Goal: Task Accomplishment & Management: Use online tool/utility

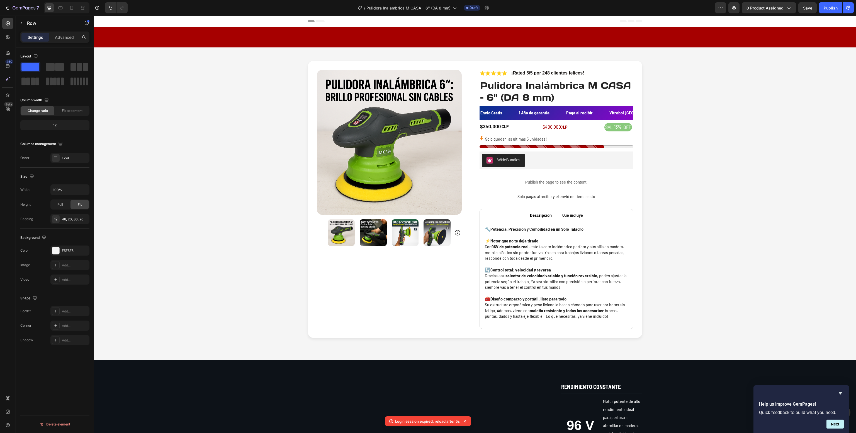
scroll to position [335, 0]
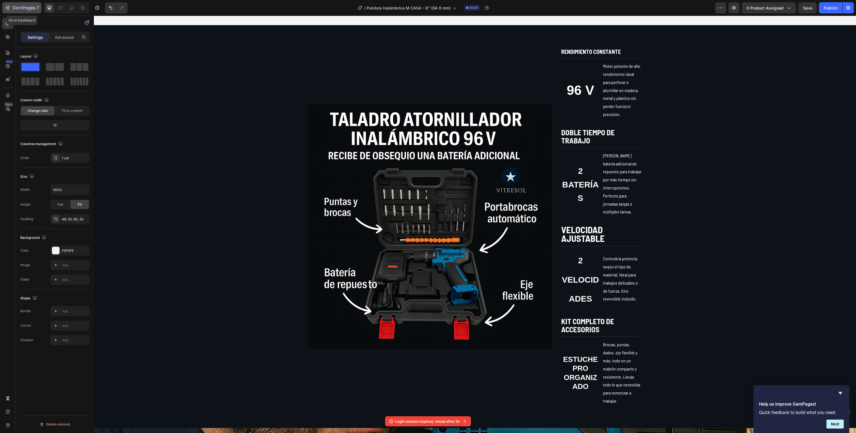
click at [6, 5] on icon "button" at bounding box center [8, 8] width 6 height 6
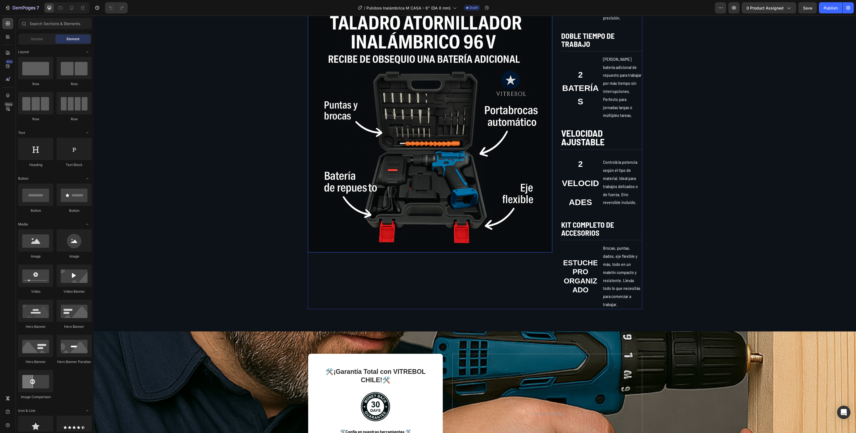
scroll to position [433, 0]
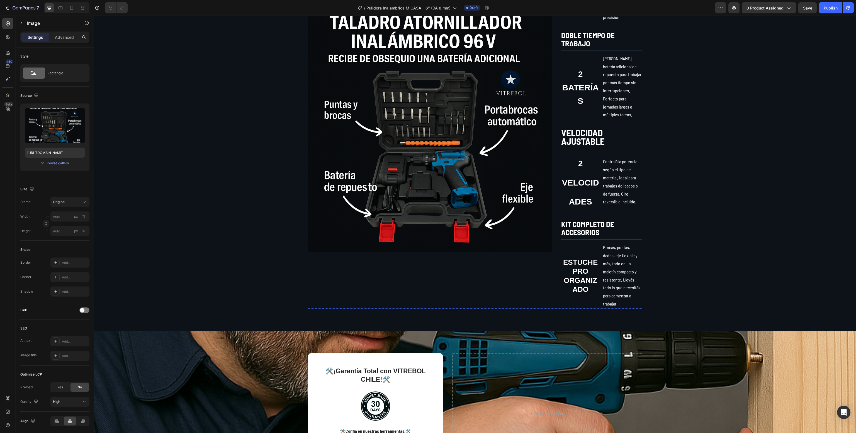
click at [399, 151] on img at bounding box center [430, 129] width 245 height 245
click at [46, 130] on input "file" at bounding box center [55, 134] width 38 height 9
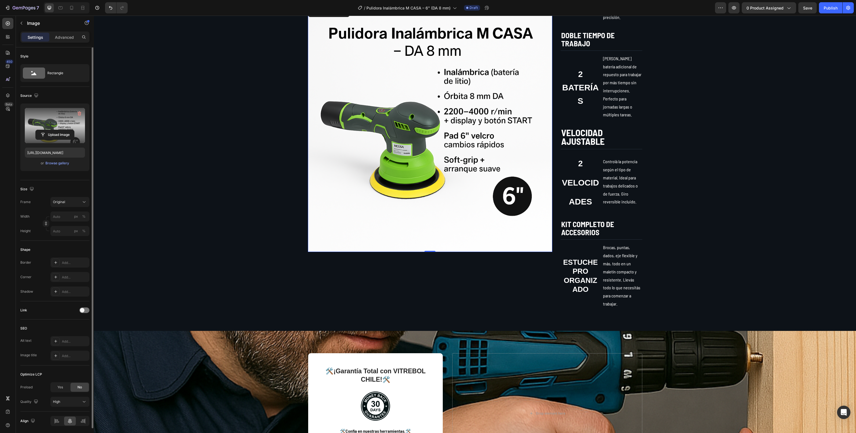
click at [402, 133] on img at bounding box center [430, 129] width 245 height 245
click at [35, 127] on label at bounding box center [55, 125] width 60 height 35
click at [36, 130] on input "file" at bounding box center [55, 134] width 38 height 9
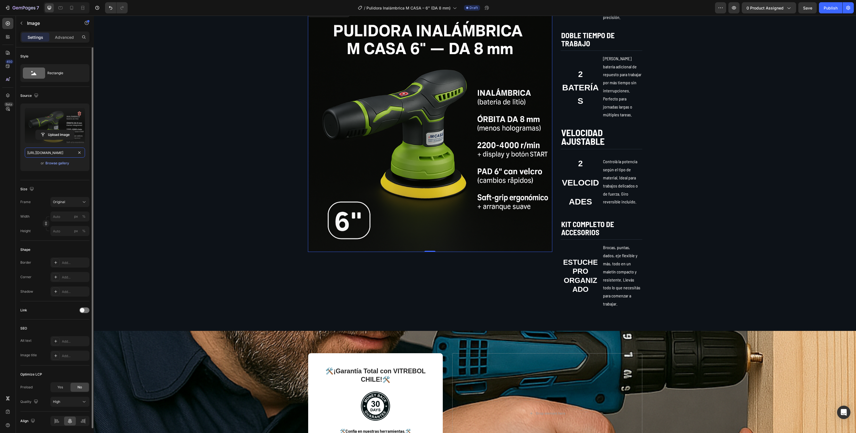
click at [47, 156] on input "[URL][DOMAIN_NAME]" at bounding box center [55, 152] width 60 height 10
click at [72, 9] on icon at bounding box center [72, 8] width 6 height 6
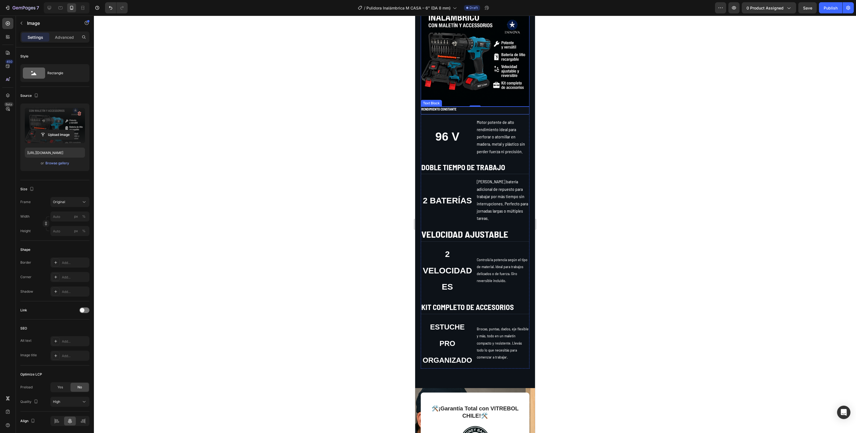
scroll to position [338, 0]
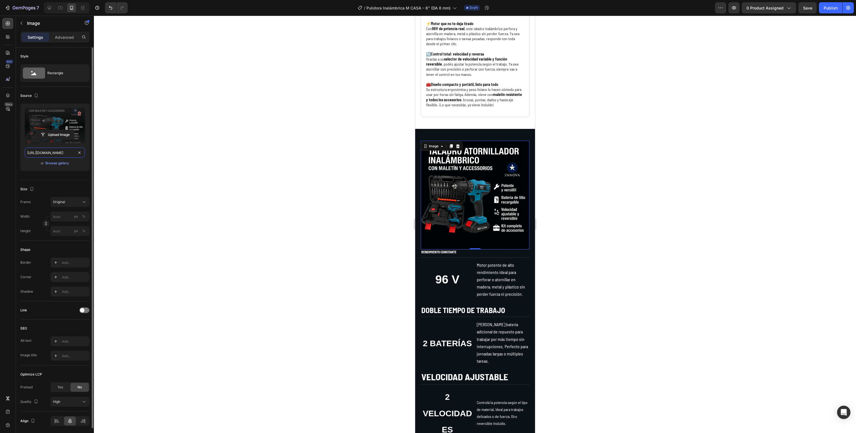
click at [45, 149] on input "[URL][DOMAIN_NAME]" at bounding box center [55, 152] width 60 height 10
paste input "ff33a6c-840e-429e-afcc-158d77d8787b"
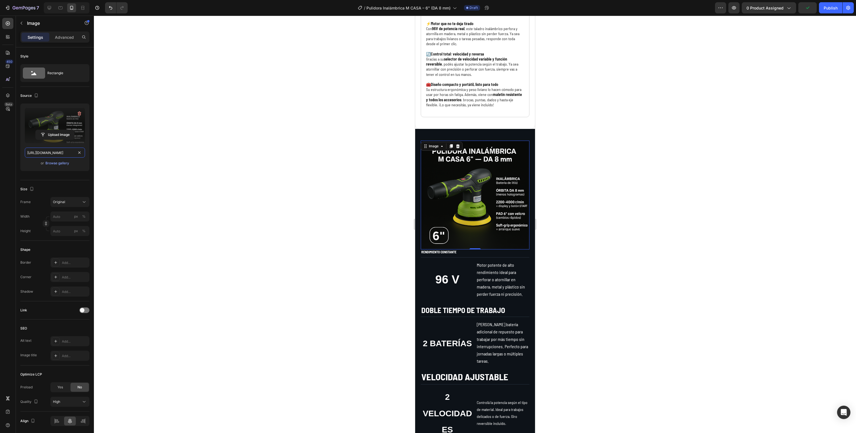
type input "[URL][DOMAIN_NAME]"
click at [286, 230] on div at bounding box center [475, 224] width 762 height 417
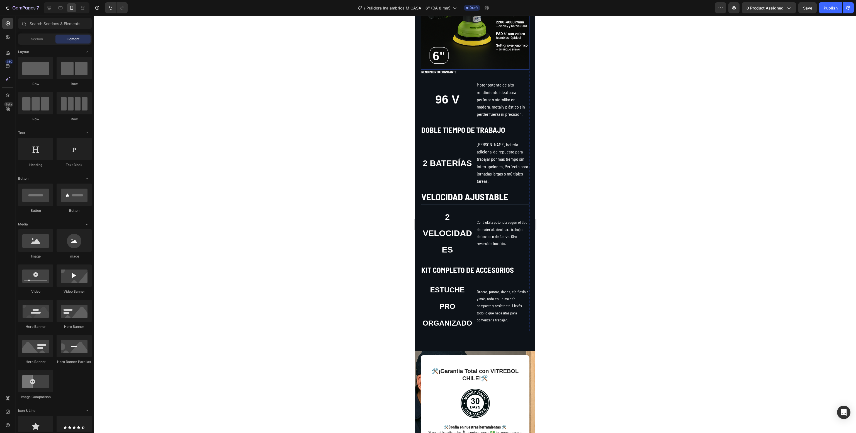
scroll to position [521, 0]
click at [48, 4] on div at bounding box center [49, 7] width 9 height 9
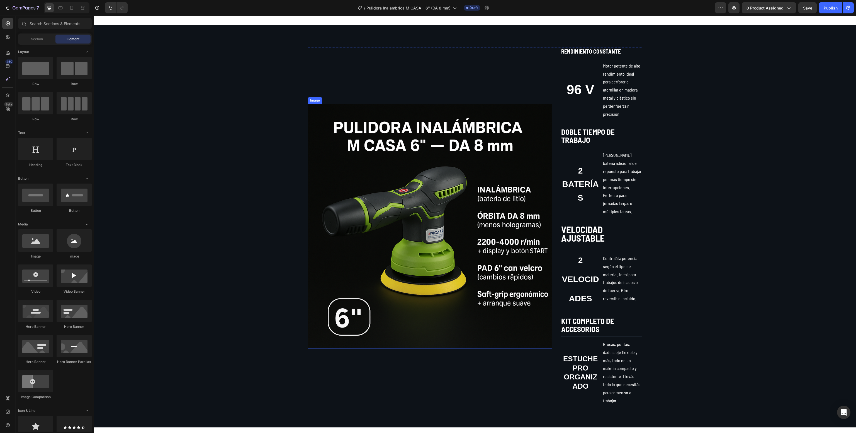
scroll to position [431, 0]
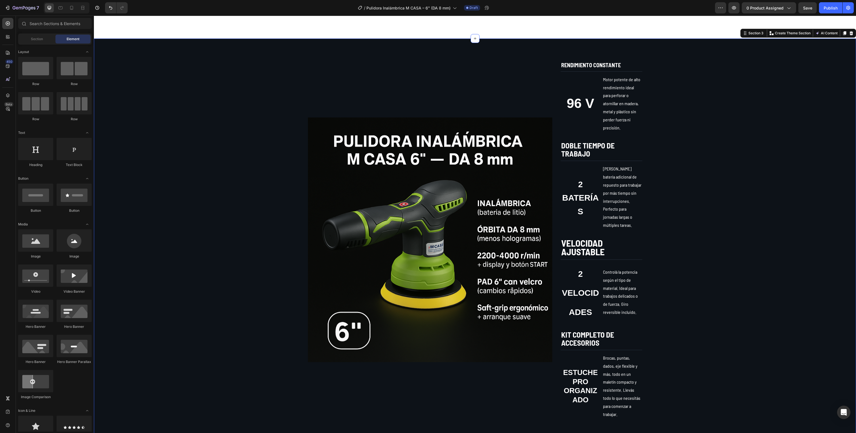
click at [172, 176] on div "Image RENDIMIENTO CONSTANTE Text Block 96 V Text Block Motor potente de alto re…" at bounding box center [475, 240] width 751 height 358
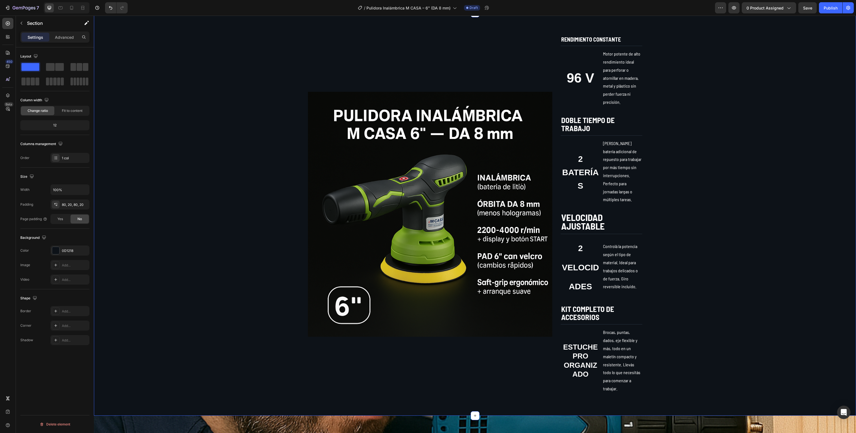
scroll to position [348, 0]
click at [592, 39] on strong "RENDIMIENTO CONSTANTE" at bounding box center [591, 39] width 60 height 7
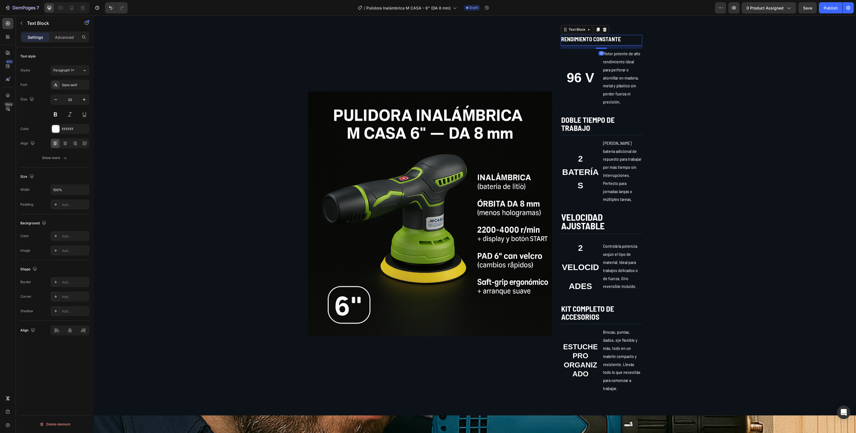
click at [592, 39] on strong "RENDIMIENTO CONSTANTE" at bounding box center [591, 39] width 60 height 7
click at [576, 74] on p "96 V" at bounding box center [580, 77] width 38 height 17
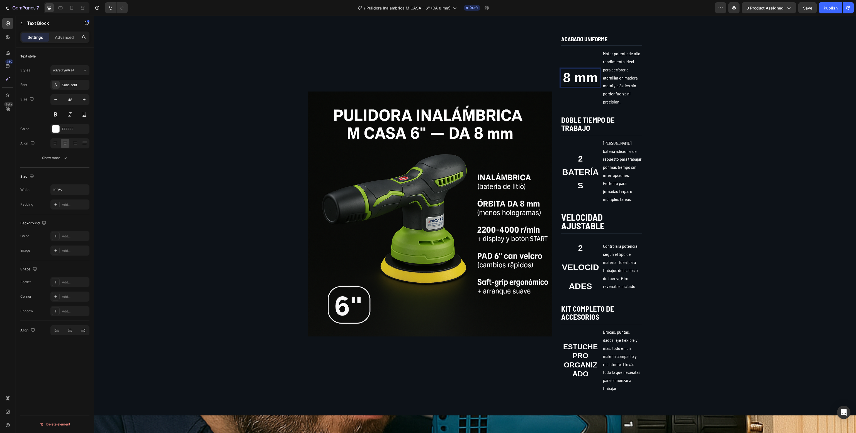
click at [576, 74] on p "8 mm" at bounding box center [580, 77] width 38 height 17
click at [492, 59] on button "Minus" at bounding box center [495, 62] width 10 height 10
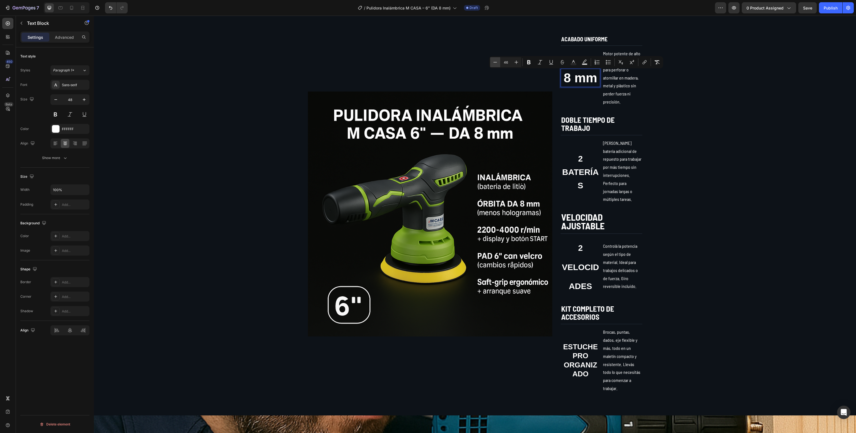
click at [492, 59] on button "Minus" at bounding box center [495, 62] width 10 height 10
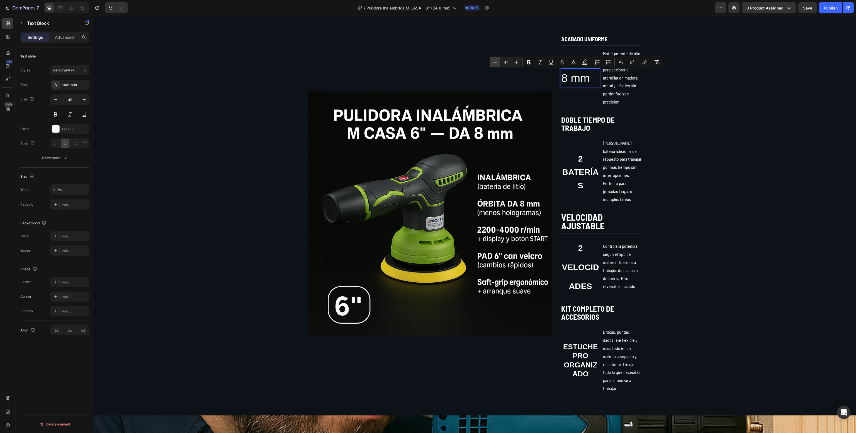
click at [492, 59] on button "Minus" at bounding box center [495, 62] width 10 height 10
type input "40"
click at [629, 86] on span "Motor potente de alto rendimiento ideal para perforar o atornillar en madera, m…" at bounding box center [621, 78] width 37 height 54
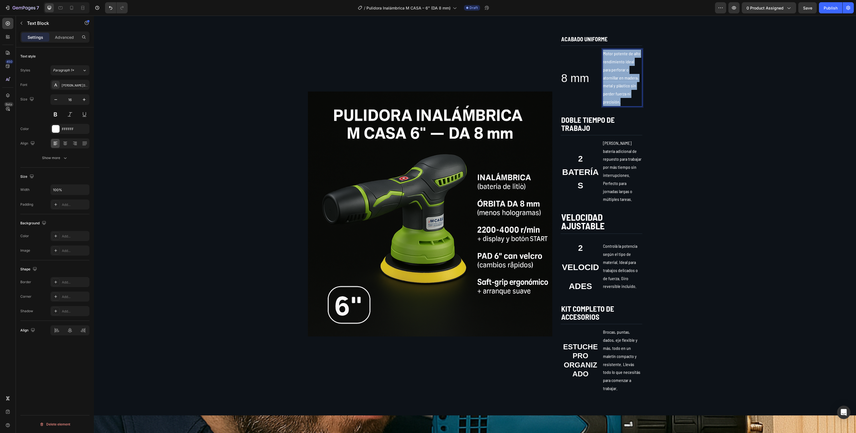
click at [629, 86] on span "Motor potente de alto rendimiento ideal para perforar o atornillar en madera, m…" at bounding box center [621, 78] width 37 height 54
click at [558, 41] on icon "Editor contextual toolbar" at bounding box center [558, 43] width 6 height 6
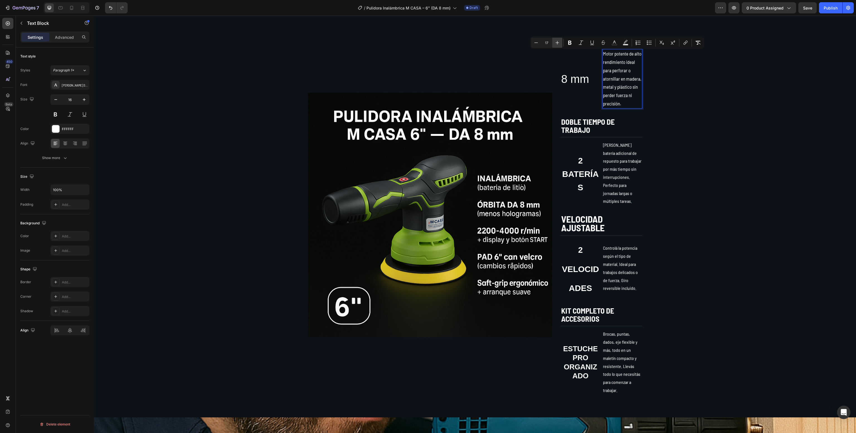
click at [558, 41] on icon "Editor contextual toolbar" at bounding box center [558, 43] width 6 height 6
type input "18"
click at [688, 117] on div "Image ACABADO UNIFORME Text Block 8 mm Text Block Motor potente de alto rendimi…" at bounding box center [475, 215] width 751 height 360
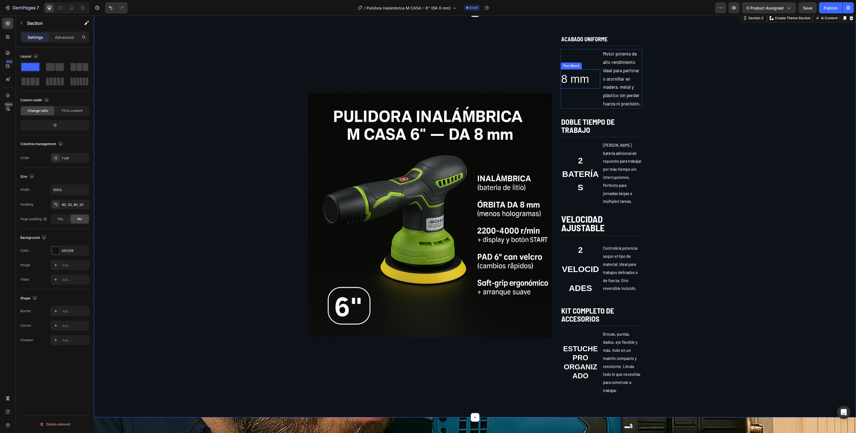
click at [570, 78] on span "8 mm" at bounding box center [575, 79] width 28 height 12
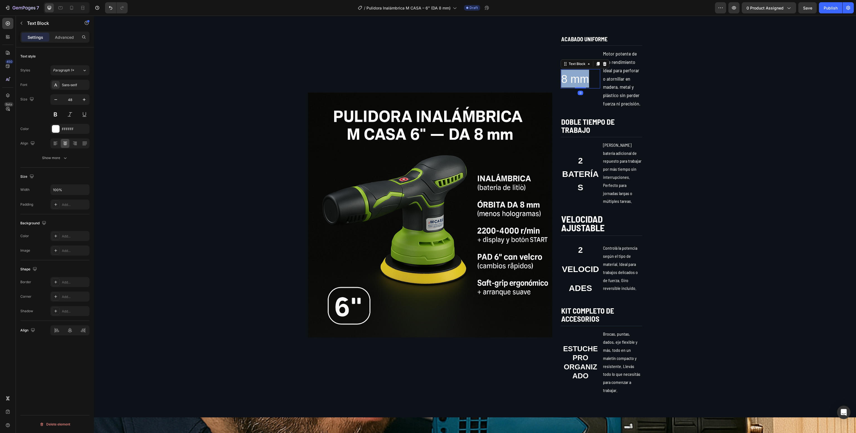
click at [570, 78] on span "8 mm" at bounding box center [575, 79] width 28 height 12
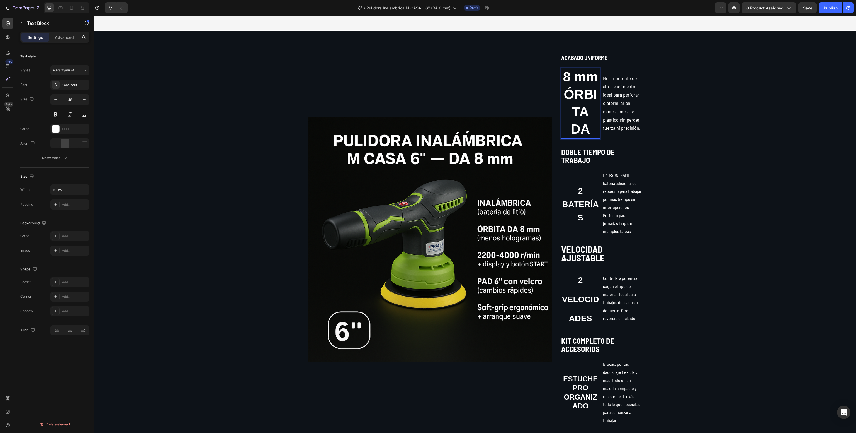
click at [578, 99] on strong "ÓRBITA DA" at bounding box center [580, 112] width 33 height 50
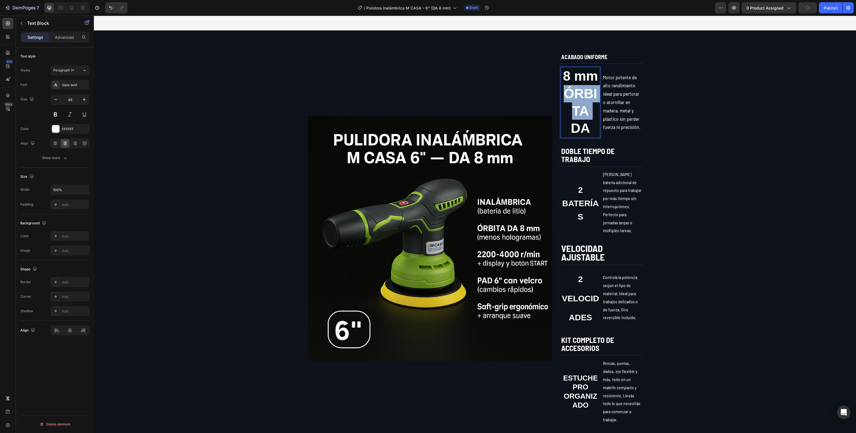
click at [578, 99] on strong "ÓRBITA DA" at bounding box center [580, 111] width 33 height 50
click at [586, 112] on p "8 mm ÓRBITA DA" at bounding box center [580, 102] width 38 height 70
drag, startPoint x: 589, startPoint y: 131, endPoint x: 548, endPoint y: 60, distance: 81.4
click at [548, 60] on div "Image ACABADO UNIFORME Text Block 8 mm ÓRBITA DA Text Block 0 Motor potente de …" at bounding box center [475, 238] width 335 height 371
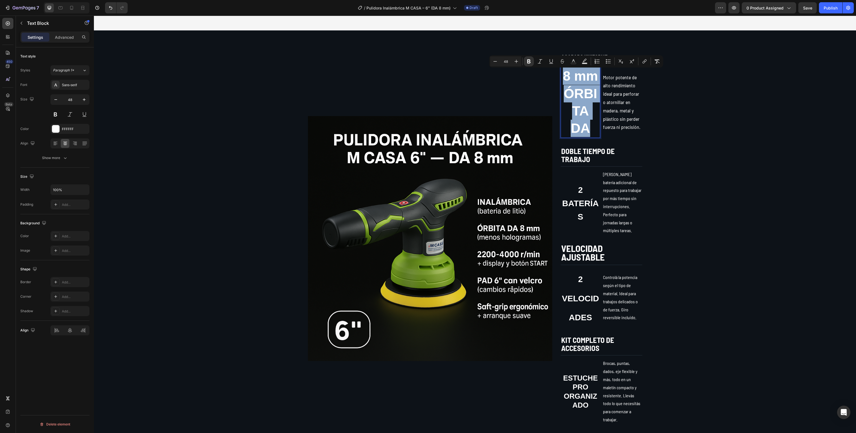
click at [489, 59] on div "Minus 48 Plus Bold Italic Underline Strikethrough Text Color Text Background Co…" at bounding box center [576, 61] width 174 height 12
click at [495, 59] on icon "Editor contextual toolbar" at bounding box center [496, 62] width 6 height 6
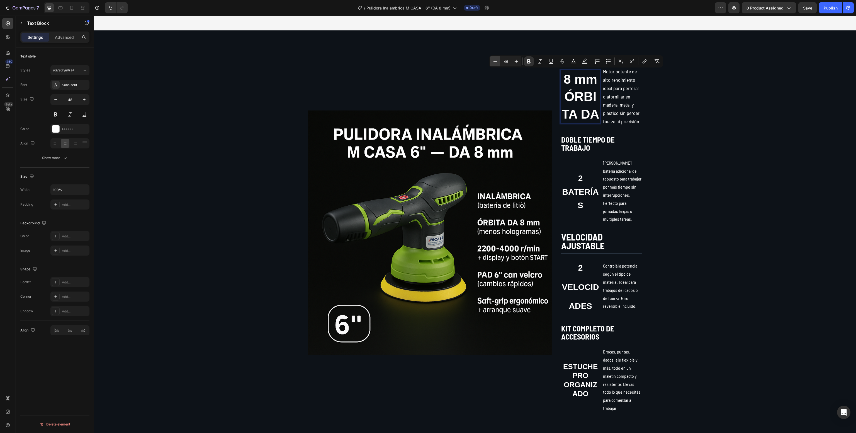
click at [495, 59] on icon "Editor contextual toolbar" at bounding box center [496, 62] width 6 height 6
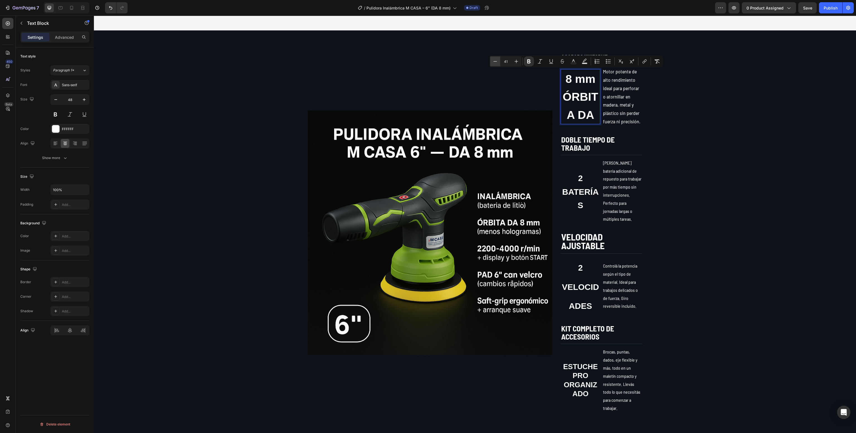
click at [495, 59] on icon "Editor contextual toolbar" at bounding box center [496, 62] width 6 height 6
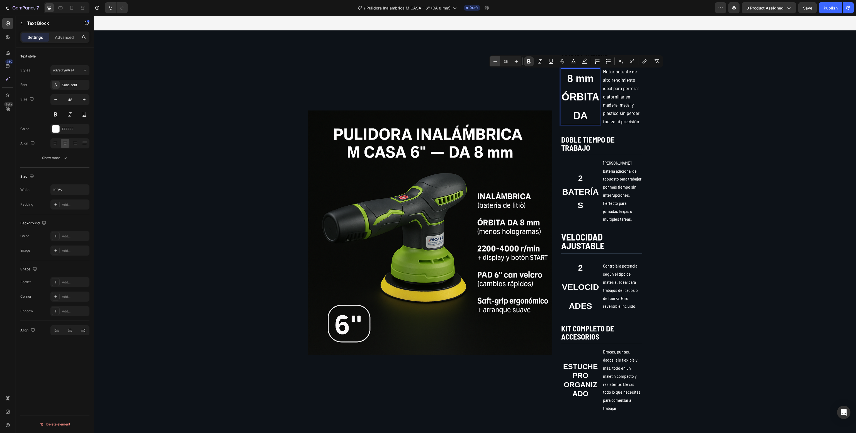
click at [495, 59] on icon "Editor contextual toolbar" at bounding box center [496, 62] width 6 height 6
click at [493, 59] on icon "Editor contextual toolbar" at bounding box center [496, 62] width 6 height 6
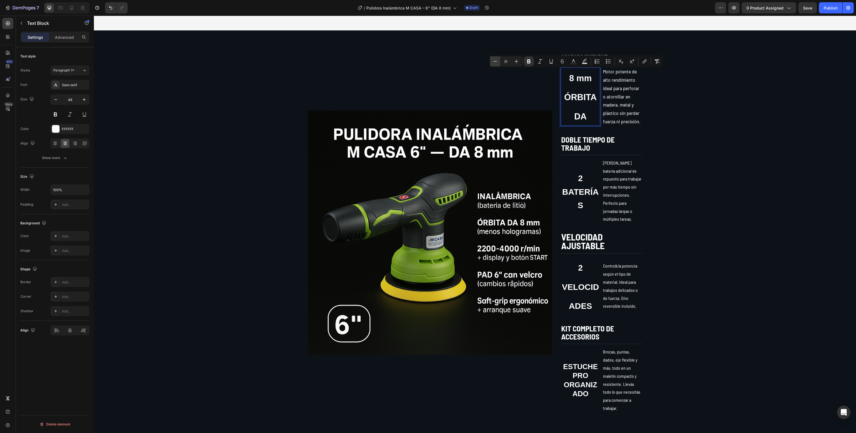
click at [493, 60] on icon "Editor contextual toolbar" at bounding box center [496, 62] width 6 height 6
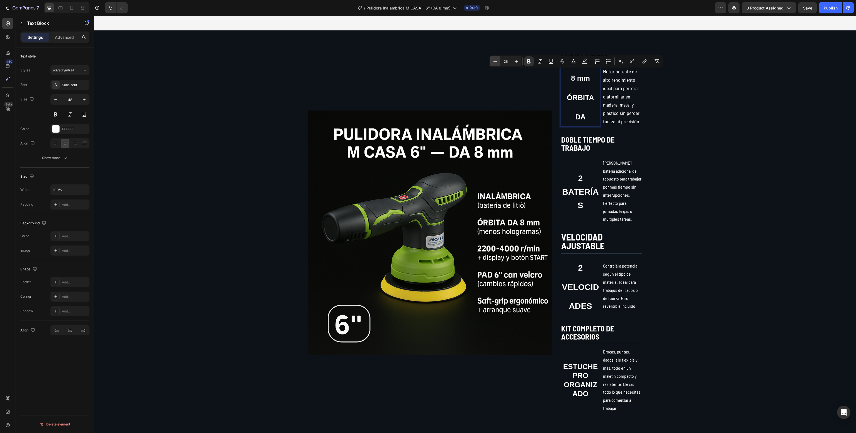
click at [493, 60] on icon "Editor contextual toolbar" at bounding box center [496, 62] width 6 height 6
type input "24"
click at [759, 147] on div "Image ACABADO UNIFORME Text Block 8 mm ÓRBITA DA Text Block Motor potente de al…" at bounding box center [475, 233] width 751 height 360
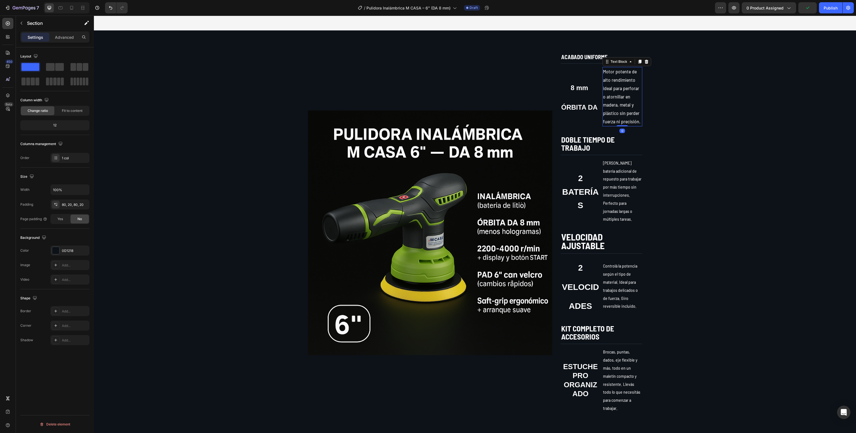
click at [603, 95] on span "Motor potente de alto rendimiento ideal para perforar o atornillar en madera, m…" at bounding box center [621, 96] width 37 height 56
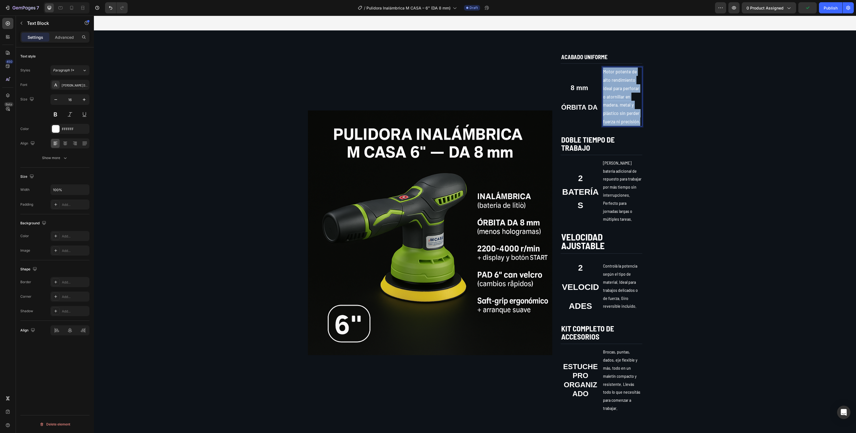
click at [603, 95] on span "Motor potente de alto rendimiento ideal para perforar o atornillar en madera, m…" at bounding box center [621, 96] width 37 height 56
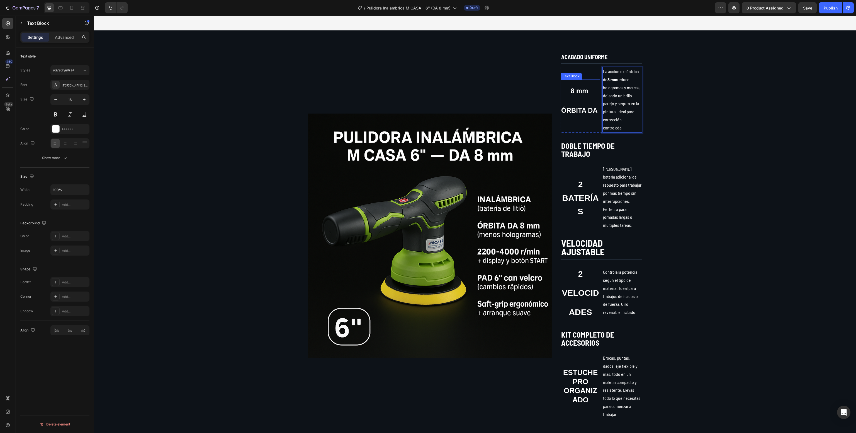
click at [578, 114] on strong "ÓRBITA DA" at bounding box center [579, 110] width 37 height 8
type input "48"
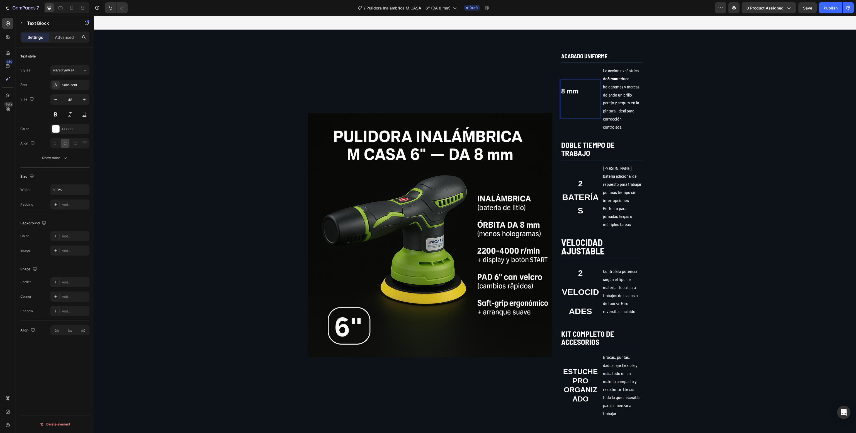
scroll to position [339, 0]
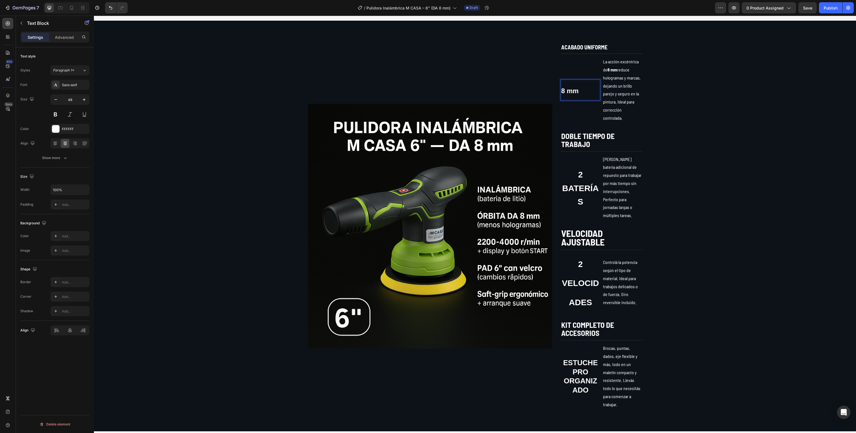
click at [567, 90] on strong "8 mm" at bounding box center [570, 91] width 18 height 8
click at [503, 77] on icon "Editor contextual toolbar" at bounding box center [506, 80] width 6 height 6
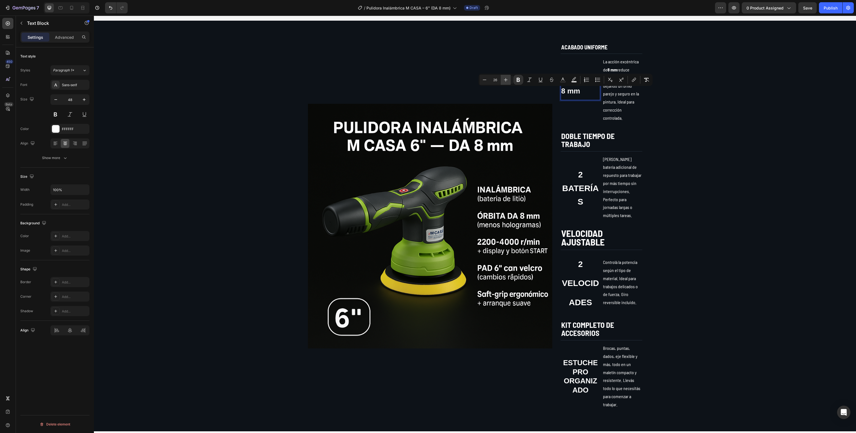
click at [503, 77] on icon "Editor contextual toolbar" at bounding box center [506, 80] width 6 height 6
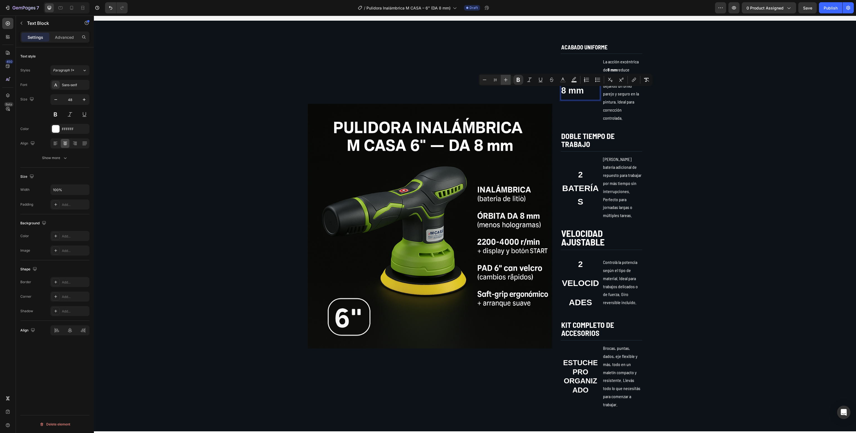
click at [503, 77] on icon "Editor contextual toolbar" at bounding box center [506, 80] width 6 height 6
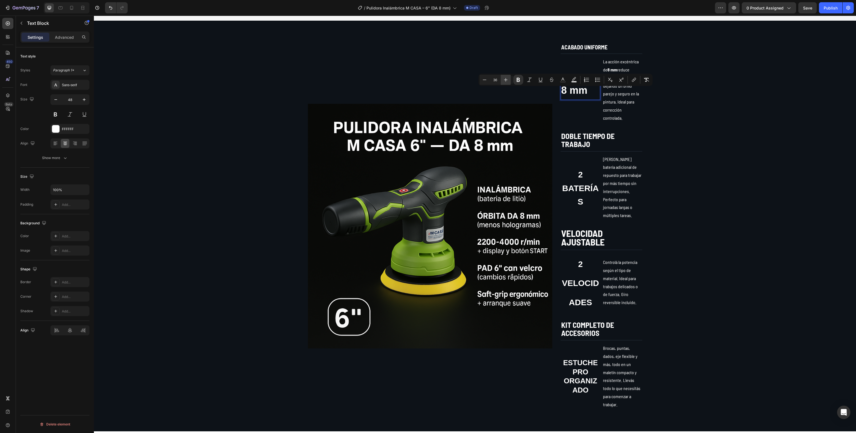
click at [503, 77] on icon "Editor contextual toolbar" at bounding box center [506, 80] width 6 height 6
type input "38"
click at [478, 77] on div "Image" at bounding box center [430, 226] width 245 height 366
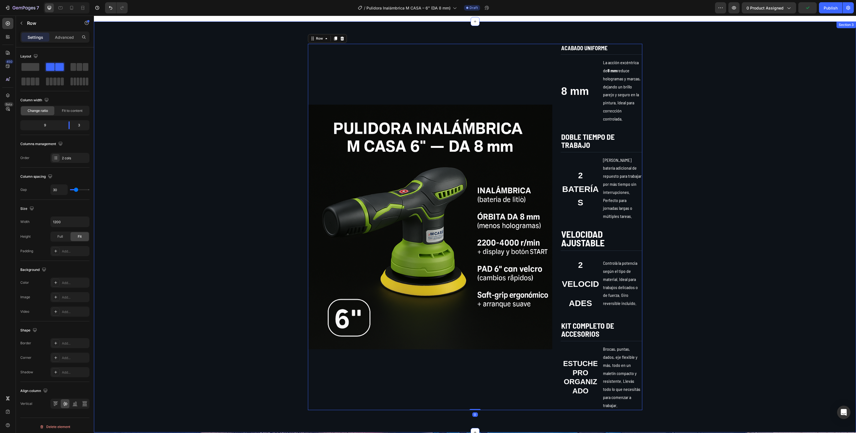
scroll to position [415, 0]
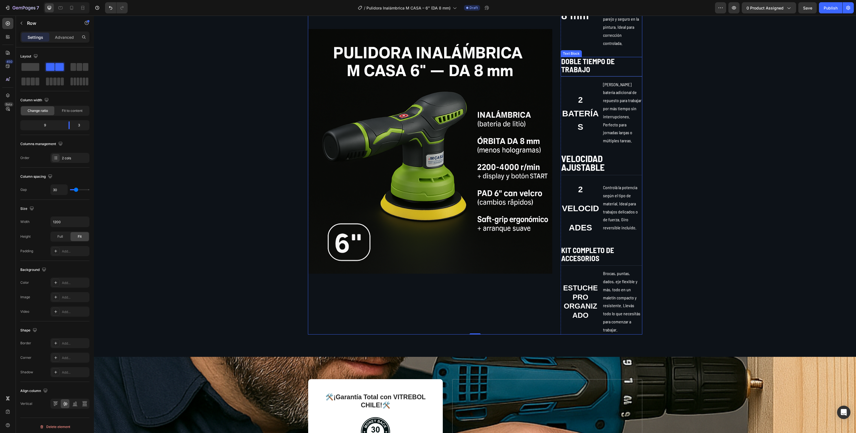
click at [573, 63] on strong "DOBLE TIEMPO DE TRABAJO" at bounding box center [588, 65] width 54 height 17
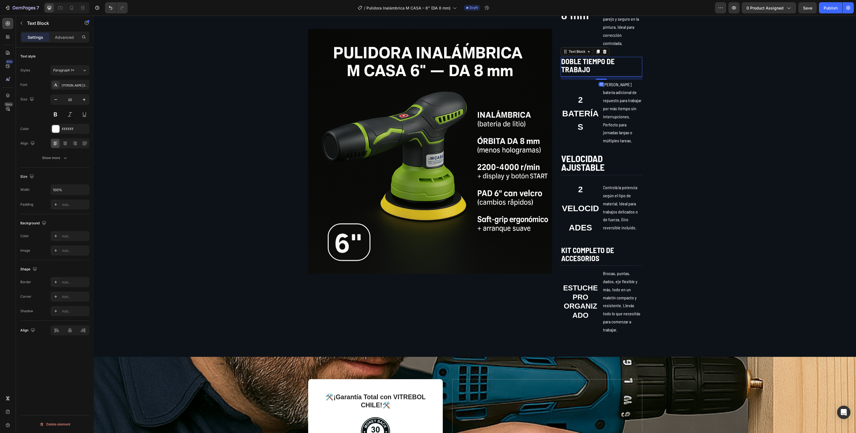
click at [573, 63] on strong "DOBLE TIEMPO DE TRABAJO" at bounding box center [588, 65] width 54 height 17
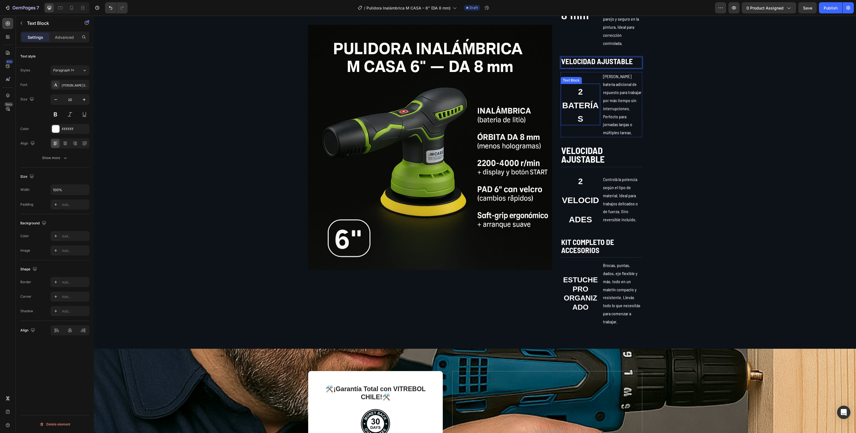
click at [575, 94] on strong "2 BATERÍAS" at bounding box center [581, 105] width 37 height 36
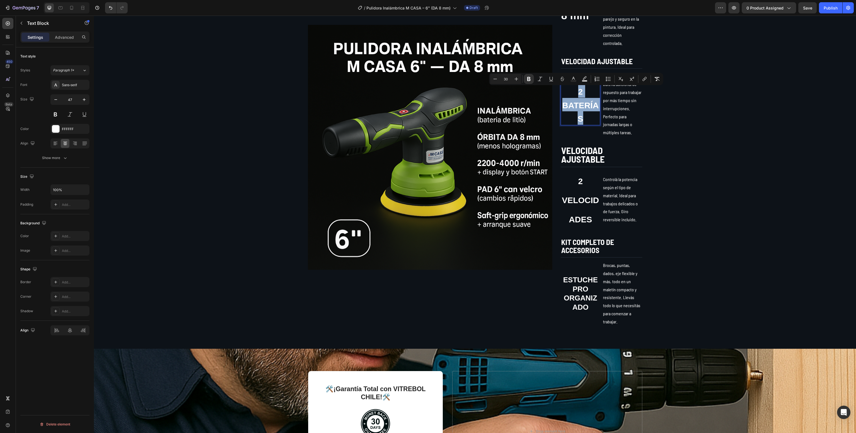
click at [575, 94] on strong "2 BATERÍAS" at bounding box center [581, 105] width 37 height 36
type input "47"
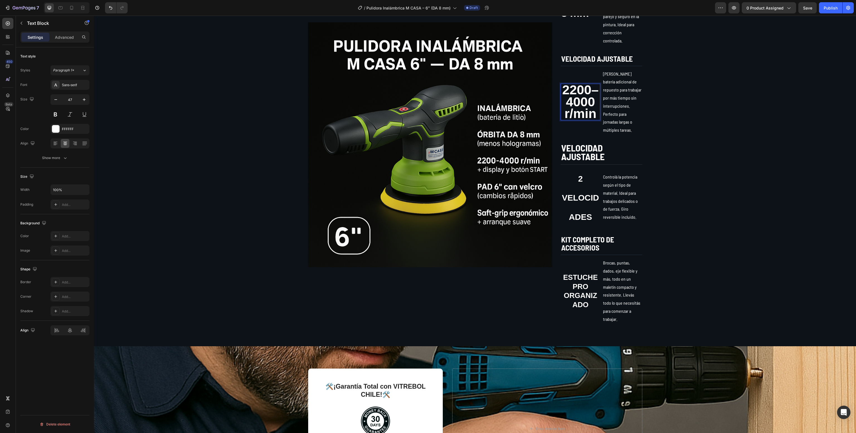
click at [577, 94] on strong "2200–4000" at bounding box center [581, 95] width 37 height 26
drag, startPoint x: 590, startPoint y: 115, endPoint x: 540, endPoint y: 79, distance: 62.0
click at [540, 79] on div "Image ACABADO UNIFORME Text Block 8 mm Text Block La acción excéntrica de 8 mm …" at bounding box center [475, 145] width 335 height 358
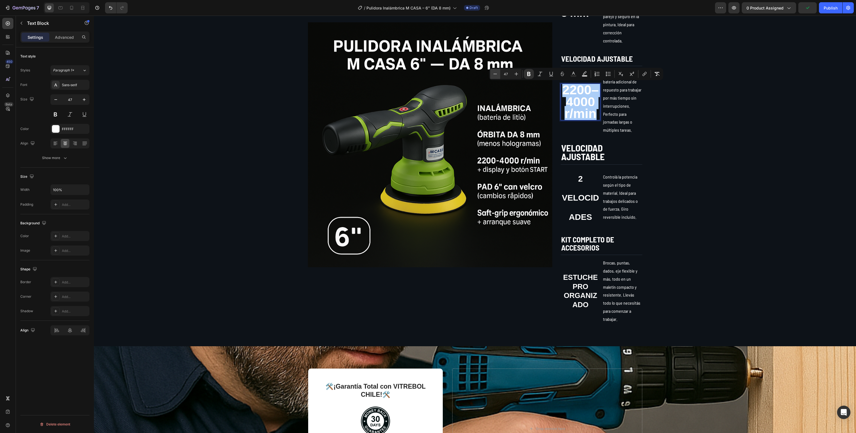
click at [494, 71] on icon "Editor contextual toolbar" at bounding box center [496, 74] width 6 height 6
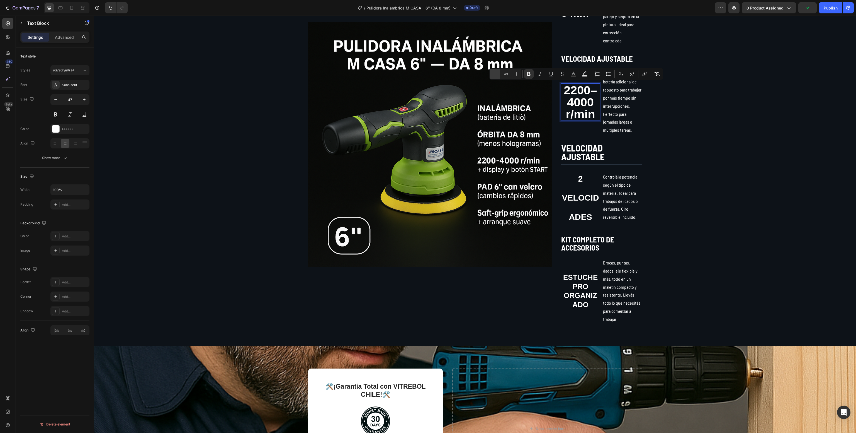
click at [494, 71] on icon "Editor contextual toolbar" at bounding box center [496, 74] width 6 height 6
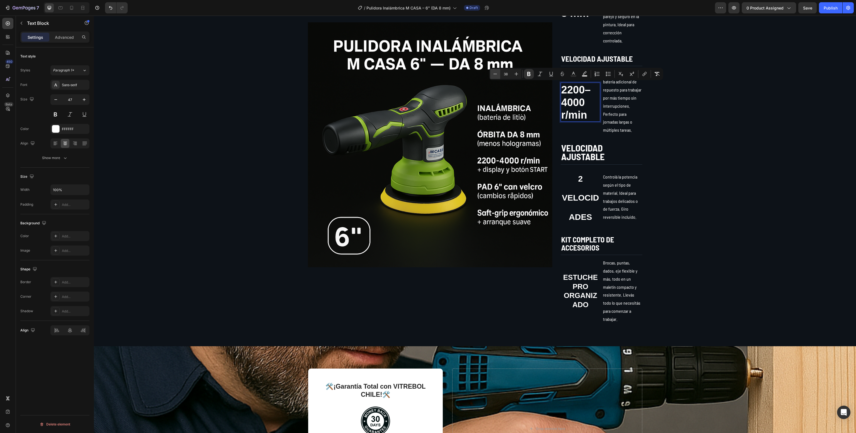
click at [494, 71] on icon "Editor contextual toolbar" at bounding box center [496, 74] width 6 height 6
type input "35"
click at [694, 113] on div "Image ACABADO UNIFORME Text Block 8 mm Text Block La acción excéntrica de 8 mm …" at bounding box center [475, 145] width 751 height 358
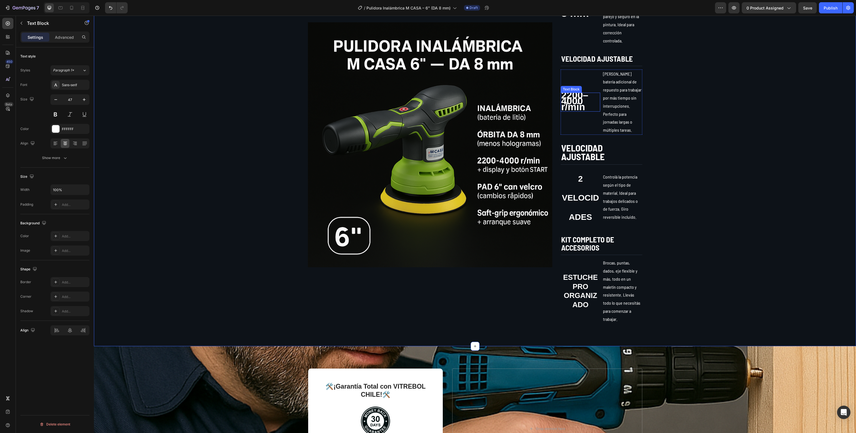
click at [585, 100] on p "2200–4000 r/min" at bounding box center [580, 102] width 38 height 18
click at [82, 101] on icon "button" at bounding box center [84, 100] width 6 height 6
type input "48"
click at [572, 106] on strong "2200–4000" at bounding box center [574, 96] width 27 height 24
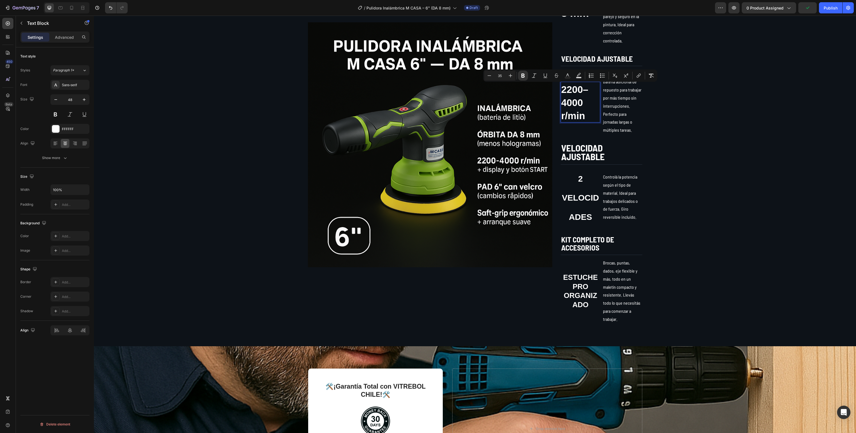
click at [588, 113] on p "2200–4000 r/min" at bounding box center [580, 102] width 38 height 40
click at [603, 94] on p "[PERSON_NAME] batería adicional de repuesto para trabajar por más tiempo sin in…" at bounding box center [622, 102] width 38 height 64
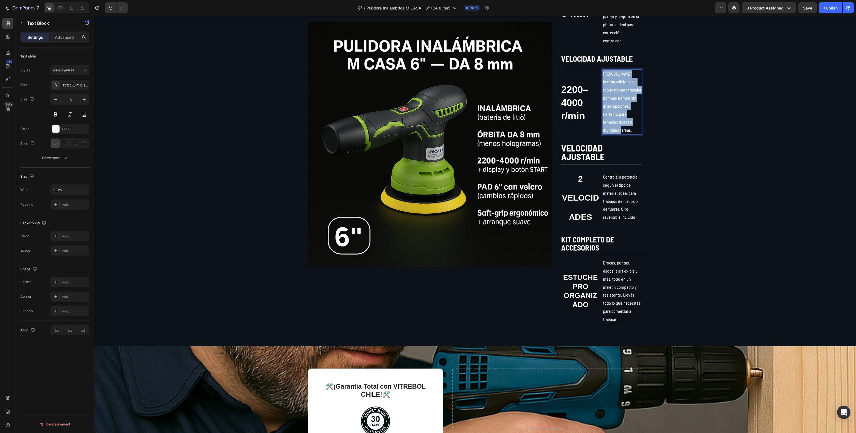
click at [603, 94] on p "[PERSON_NAME] batería adicional de repuesto para trabajar por más tiempo sin in…" at bounding box center [622, 102] width 38 height 64
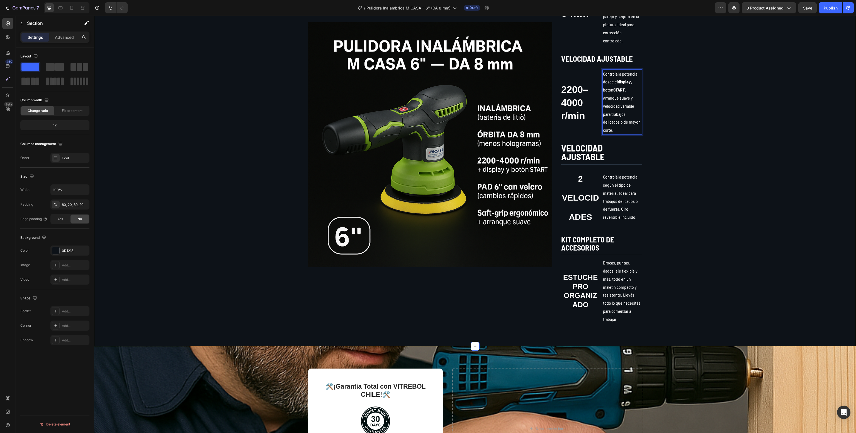
click at [706, 150] on div "Image ACABADO UNIFORME Text Block 8 mm Text Block La acción excéntrica de 8 mm …" at bounding box center [475, 145] width 751 height 358
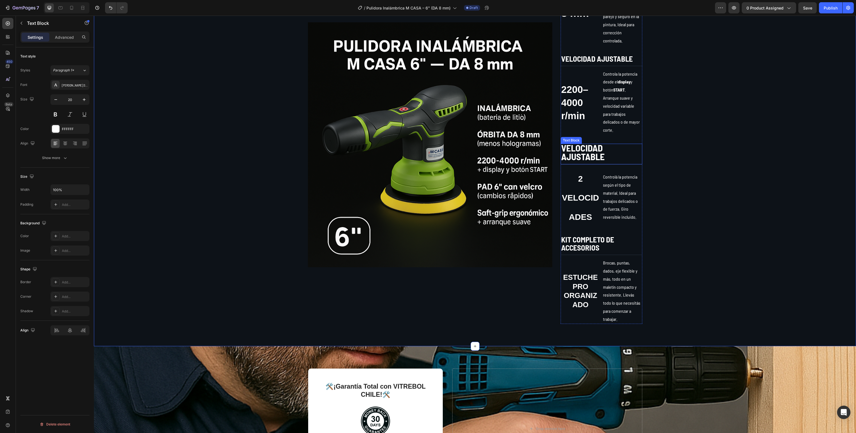
click at [571, 150] on strong "VELOCIDAD AJUSTABLE" at bounding box center [582, 152] width 43 height 20
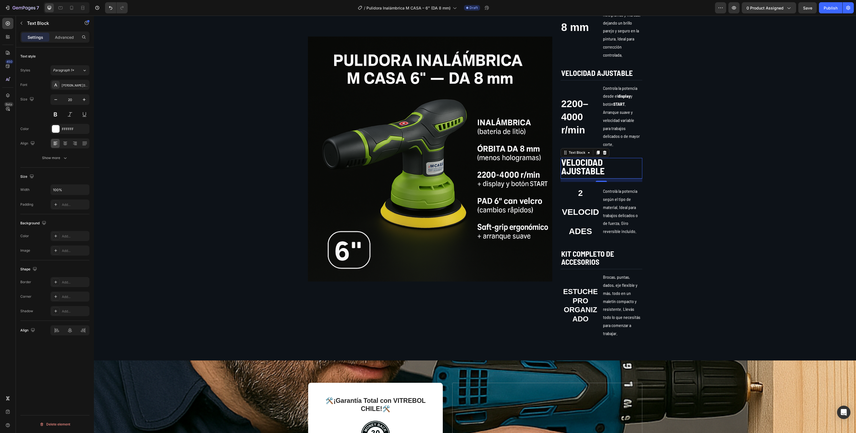
click at [588, 164] on strong "VELOCIDAD AJUSTABLE" at bounding box center [582, 166] width 43 height 20
click at [576, 210] on strong "2 VELOCIDADES" at bounding box center [580, 211] width 37 height 47
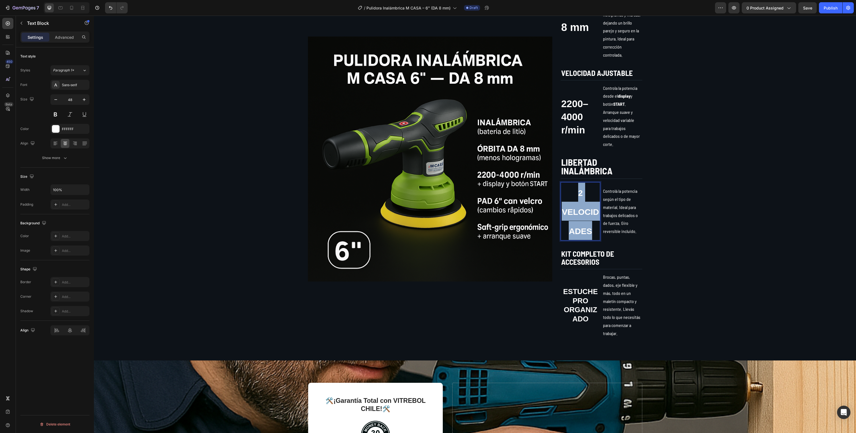
click at [576, 210] on strong "2 VELOCIDADES" at bounding box center [580, 211] width 37 height 47
type input "48"
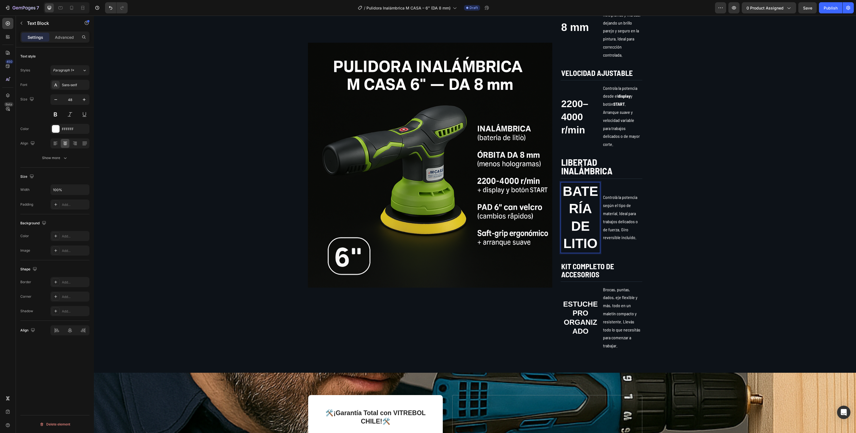
click at [573, 228] on strong "DE LITIO" at bounding box center [581, 235] width 34 height 32
click at [577, 232] on strong "DE LITIO" at bounding box center [581, 235] width 34 height 32
drag, startPoint x: 592, startPoint y: 242, endPoint x: 541, endPoint y: 182, distance: 78.5
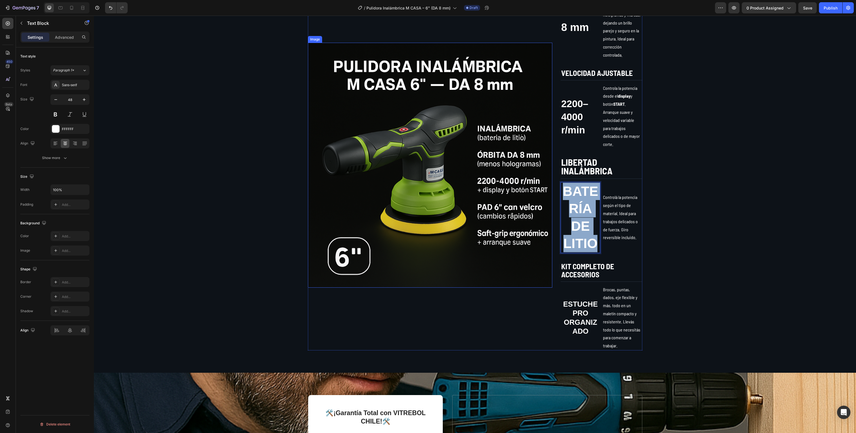
click at [541, 182] on div "Image ACABADO UNIFORME Text Block 8 mm Text Block La acción excéntrica de 8 mm …" at bounding box center [475, 165] width 335 height 370
click at [498, 175] on button "Minus" at bounding box center [495, 176] width 10 height 10
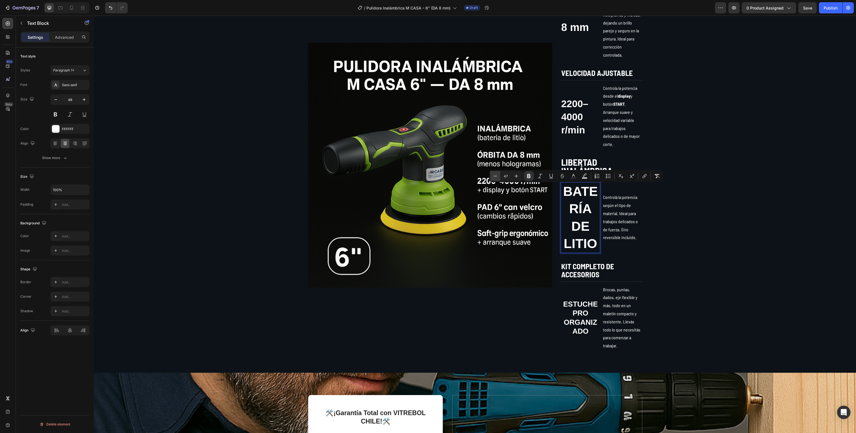
click at [498, 175] on button "Minus" at bounding box center [495, 176] width 10 height 10
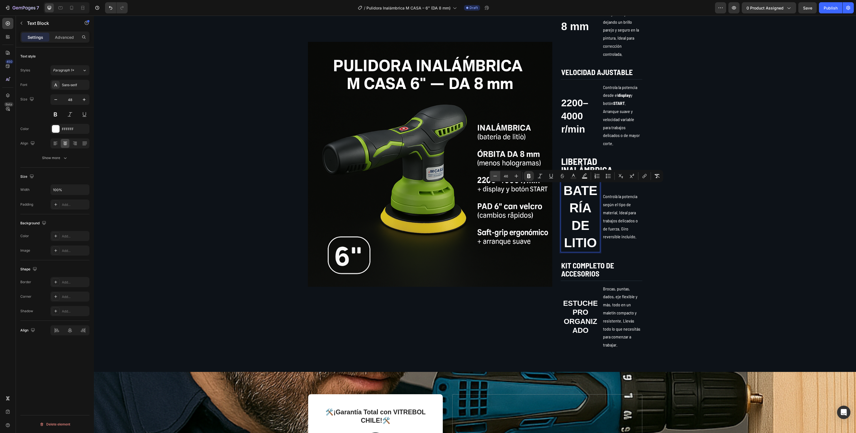
click at [498, 175] on button "Minus" at bounding box center [495, 176] width 10 height 10
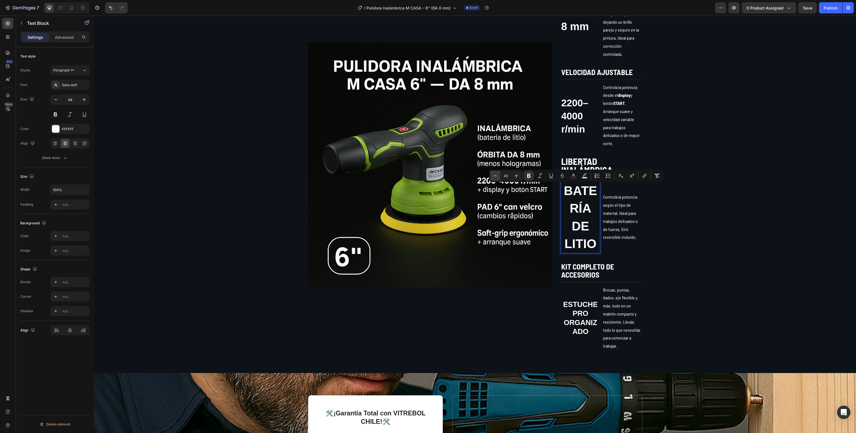
click at [498, 175] on button "Minus" at bounding box center [495, 176] width 10 height 10
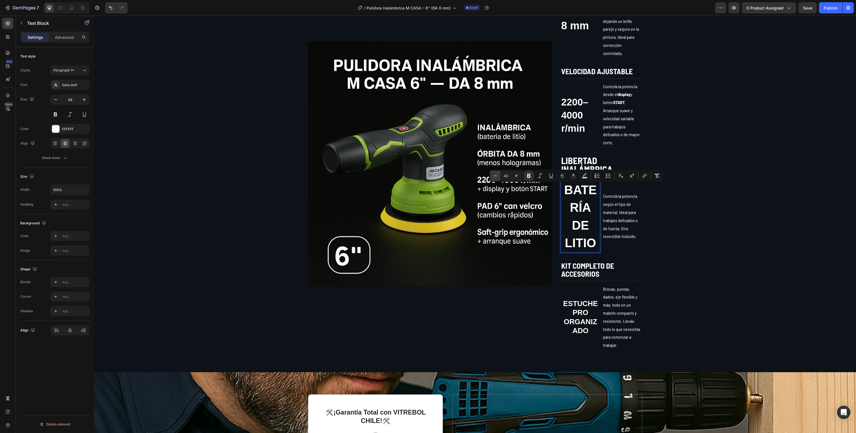
click at [498, 175] on button "Minus" at bounding box center [495, 176] width 10 height 10
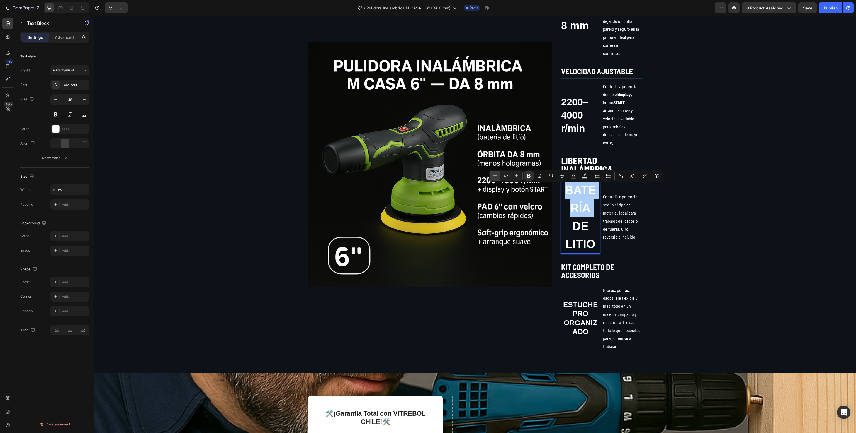
click at [498, 175] on button "Minus" at bounding box center [495, 176] width 10 height 10
type input "39"
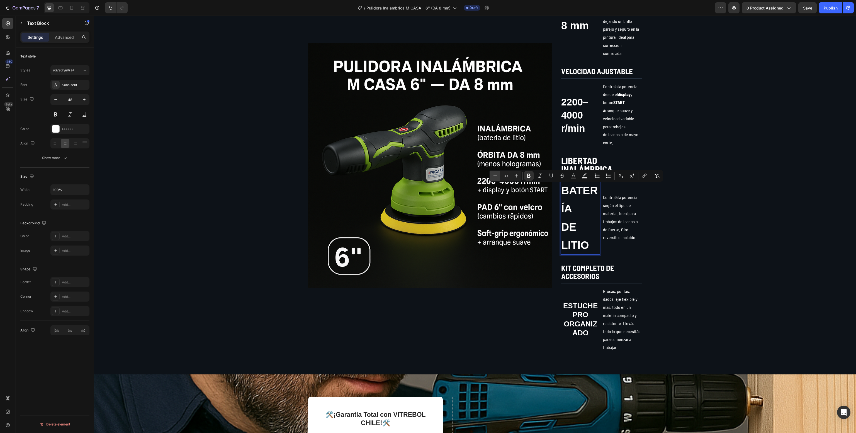
scroll to position [393, 0]
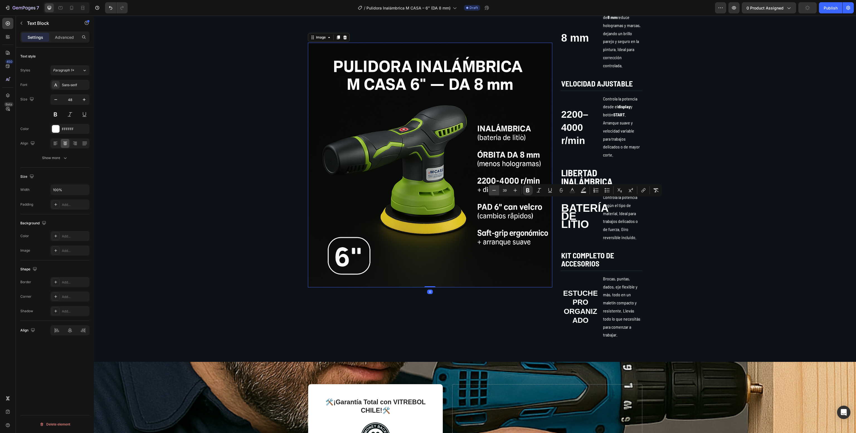
click at [498, 175] on img at bounding box center [430, 165] width 245 height 245
click at [573, 214] on strong "BATERÍA" at bounding box center [584, 208] width 47 height 12
click at [55, 99] on icon "button" at bounding box center [56, 100] width 6 height 6
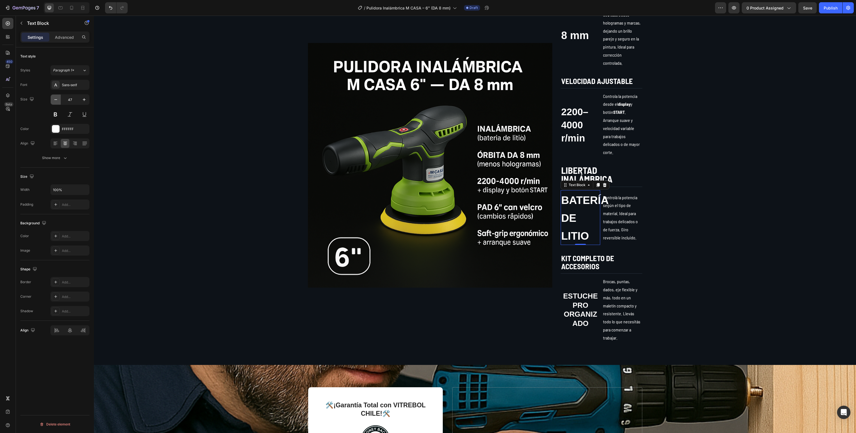
click at [54, 97] on icon "button" at bounding box center [56, 100] width 6 height 6
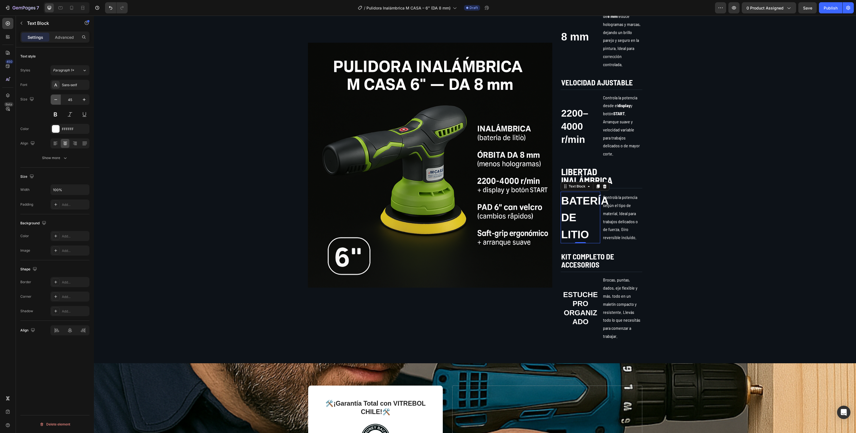
click at [54, 97] on icon "button" at bounding box center [56, 100] width 6 height 6
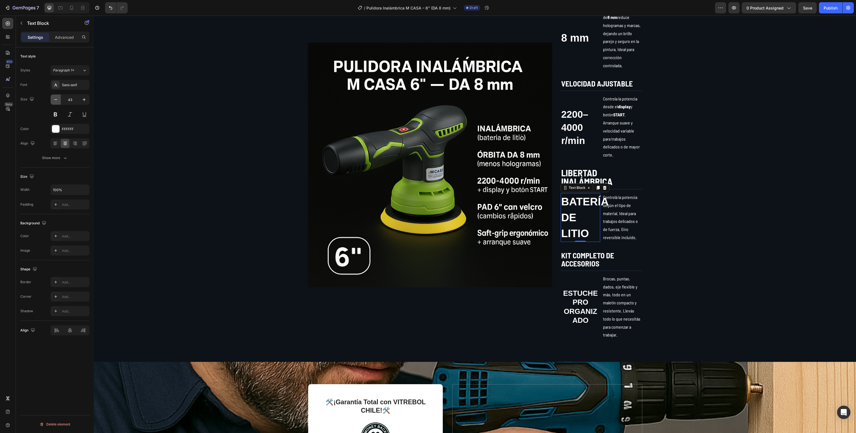
click at [54, 97] on icon "button" at bounding box center [56, 100] width 6 height 6
type input "41"
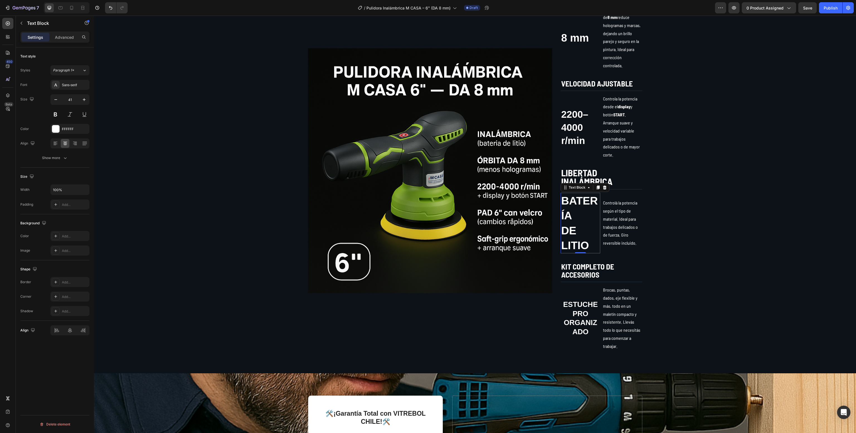
scroll to position [398, 0]
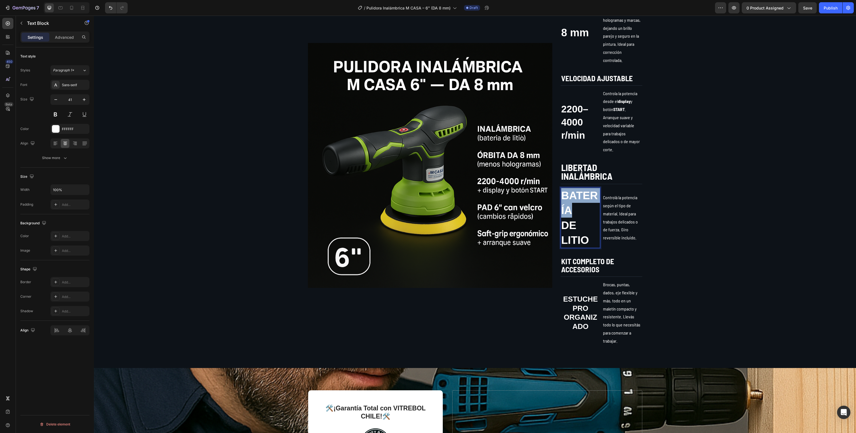
click at [568, 196] on strong "BATERÍA" at bounding box center [579, 202] width 37 height 27
drag, startPoint x: 587, startPoint y: 236, endPoint x: 544, endPoint y: 167, distance: 80.9
click at [544, 167] on div "Image ACABADO UNIFORME Text Block 8 mm Text Block La acción excéntrica de 8 mm …" at bounding box center [475, 165] width 335 height 360
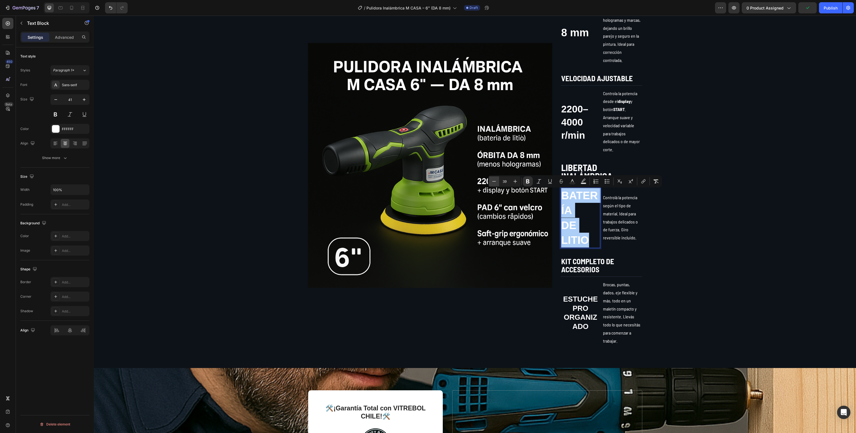
click at [493, 180] on icon "Editor contextual toolbar" at bounding box center [495, 181] width 6 height 6
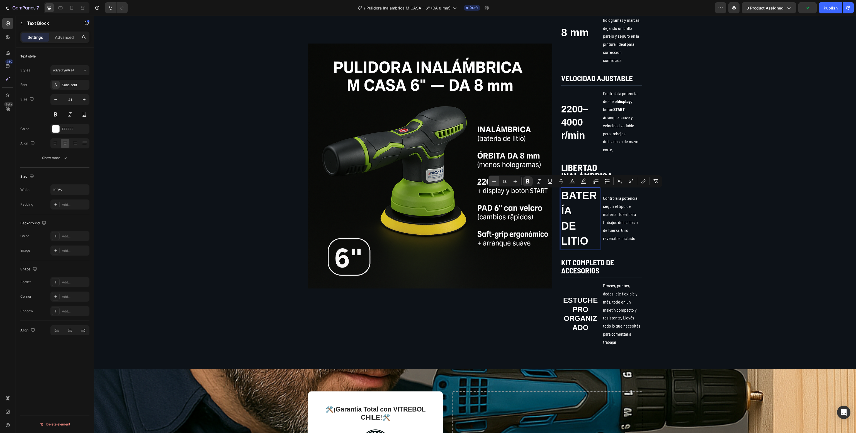
click at [493, 180] on icon "Editor contextual toolbar" at bounding box center [495, 181] width 6 height 6
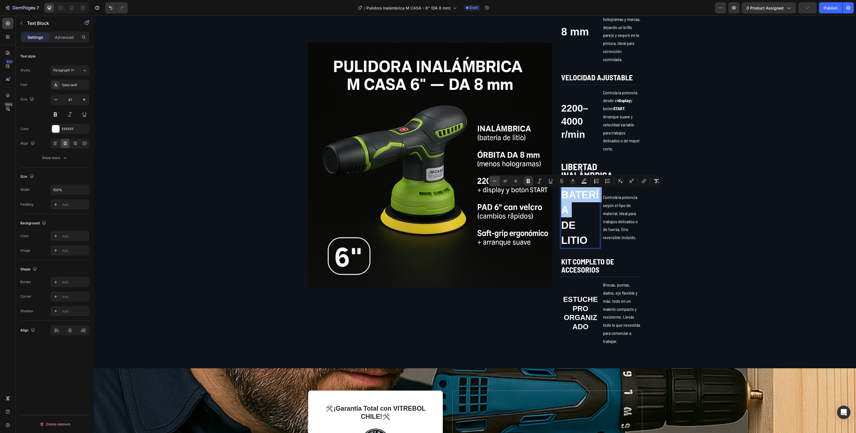
click at [493, 180] on icon "Editor contextual toolbar" at bounding box center [495, 181] width 6 height 6
click at [493, 180] on icon "Editor contextual toolbar" at bounding box center [494, 181] width 6 height 6
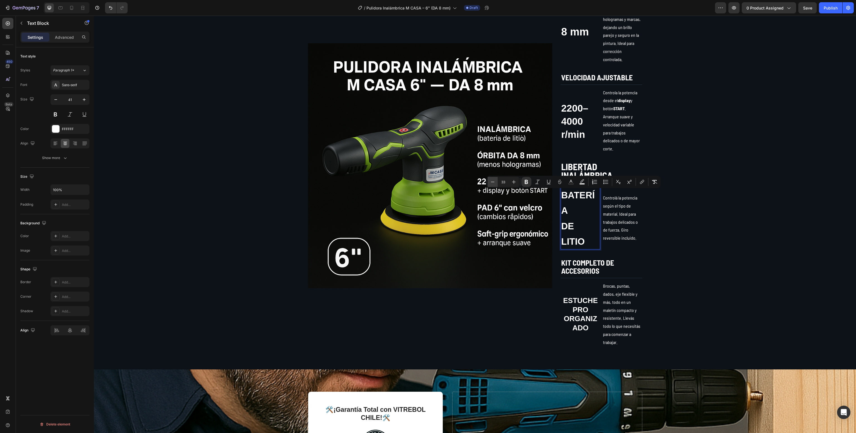
click at [493, 180] on icon "Editor contextual toolbar" at bounding box center [493, 182] width 6 height 6
type input "32"
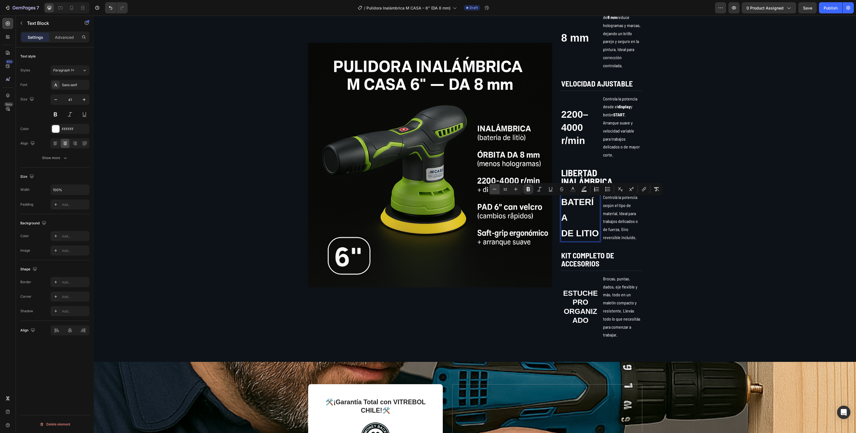
click at [493, 180] on img at bounding box center [430, 165] width 245 height 245
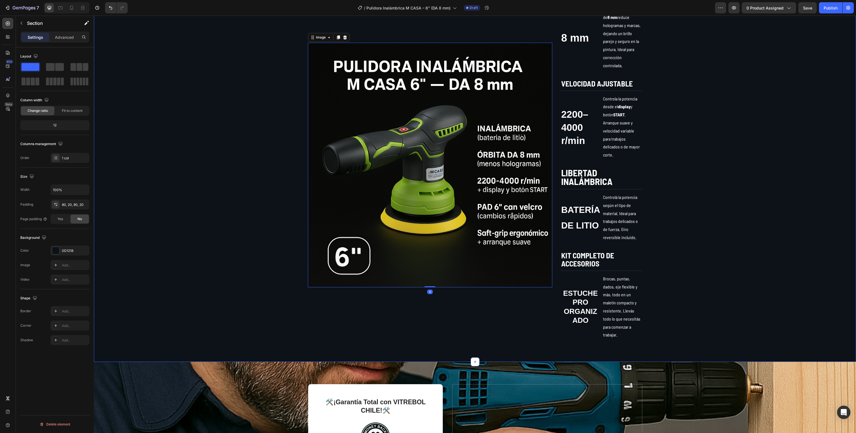
click at [772, 259] on div "Image 0 ACABADO UNIFORME Text Block 8 mm Text Block La acción excéntrica de 8 m…" at bounding box center [475, 165] width 751 height 349
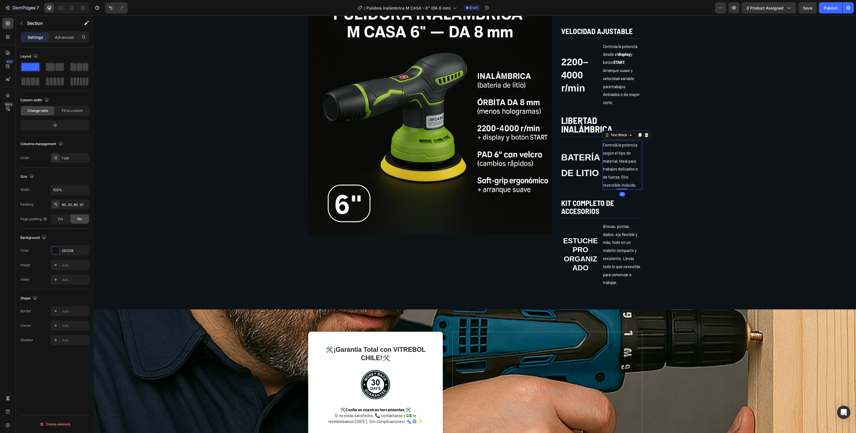
click at [603, 169] on p "Controlá la potencia según el tipo de material. Ideal para trabajos delicados o…" at bounding box center [622, 165] width 38 height 48
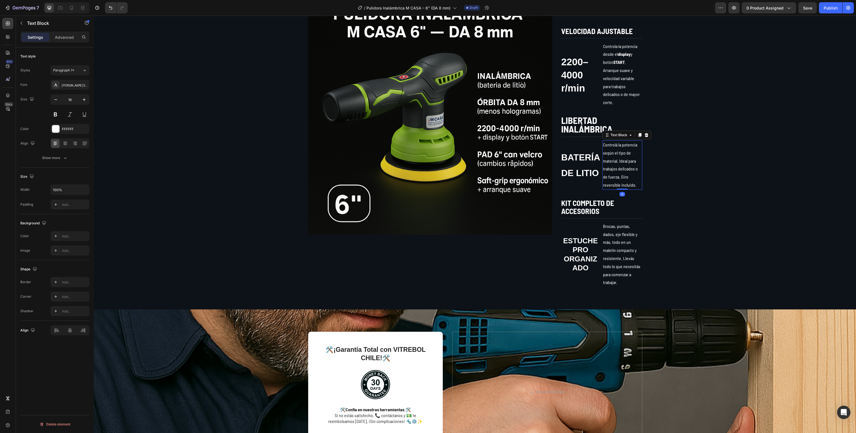
click at [603, 169] on p "Controlá la potencia según el tipo de material. Ideal para trabajos delicados o…" at bounding box center [622, 165] width 38 height 48
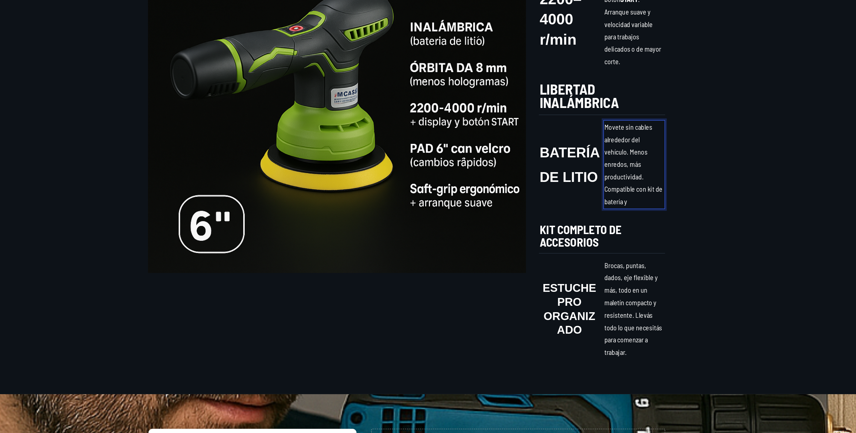
scroll to position [449, 0]
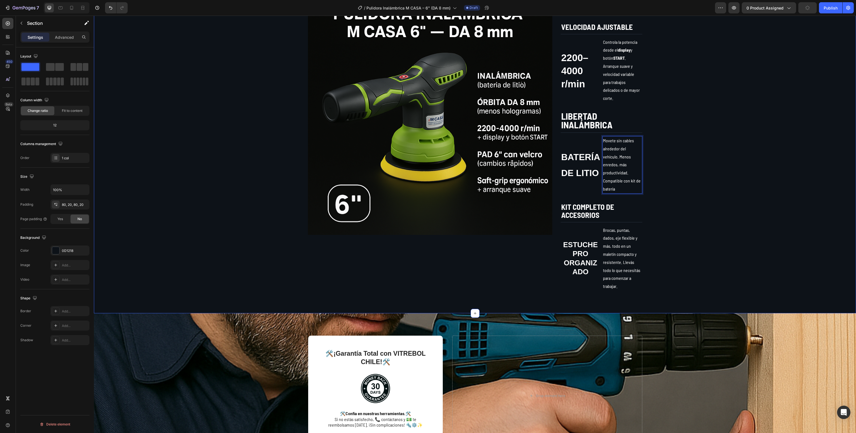
click at [781, 167] on div "Image ACABADO UNIFORME Text Block 8 mm Text Block La acción excéntrica de 8 mm …" at bounding box center [475, 112] width 751 height 357
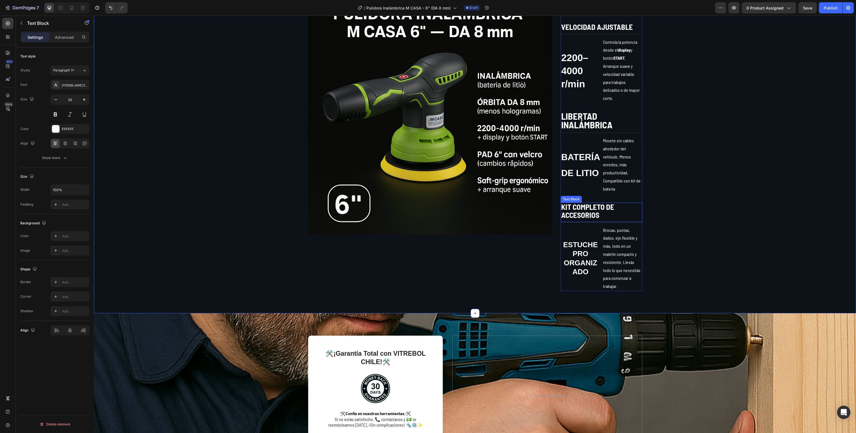
click at [575, 205] on strong "KIT COMPLETO DE ACCESORIOS" at bounding box center [587, 210] width 53 height 17
drag, startPoint x: 623, startPoint y: 215, endPoint x: 545, endPoint y: 206, distance: 78.8
click at [545, 206] on div "Image ACABADO UNIFORME Text Block 8 mm Text Block La acción excéntrica de 8 mm …" at bounding box center [475, 112] width 335 height 357
drag, startPoint x: 545, startPoint y: 206, endPoint x: 540, endPoint y: 204, distance: 5.2
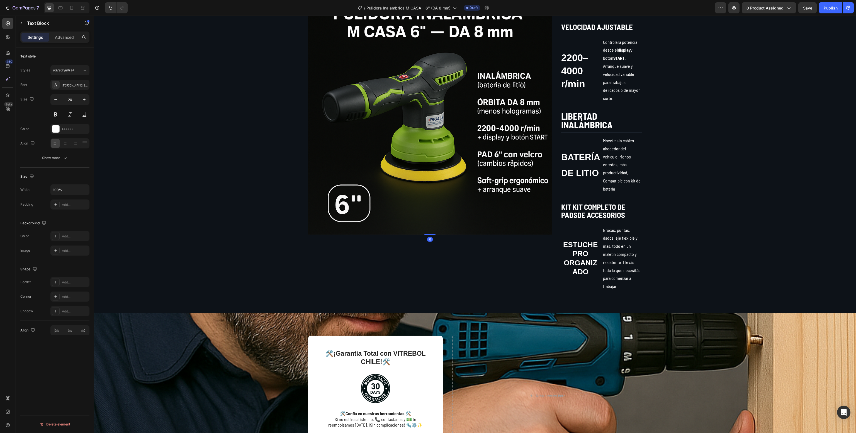
click at [540, 204] on img at bounding box center [430, 112] width 245 height 245
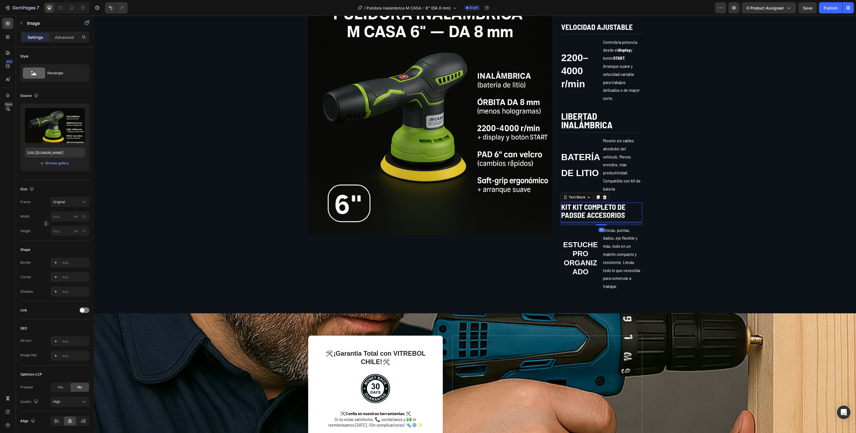
click at [625, 213] on p "KIT KIT COMPLETO DE PADSDE ACCESORIOS" at bounding box center [601, 211] width 81 height 16
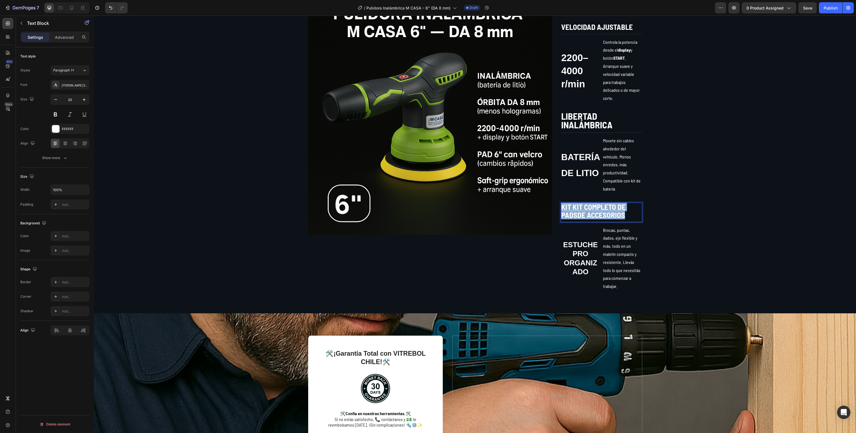
click at [625, 213] on p "KIT KIT COMPLETO DE PADSDE ACCESORIOS" at bounding box center [601, 211] width 81 height 16
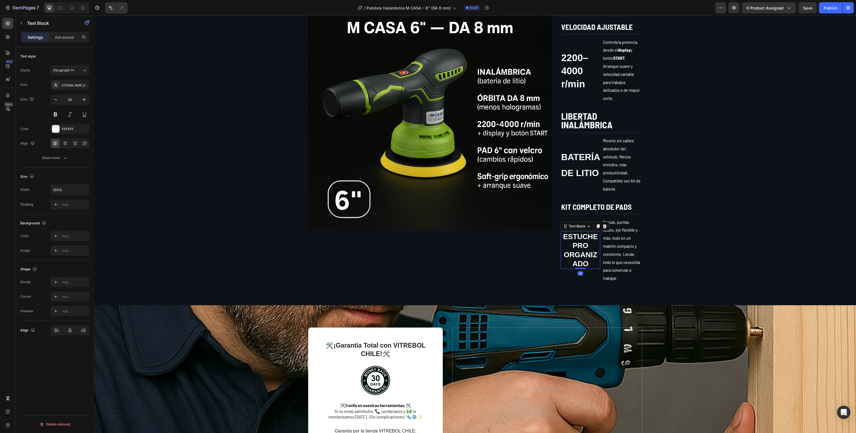
click at [571, 257] on strong "ESTUCHE PRO ORGANIZADO" at bounding box center [580, 250] width 35 height 36
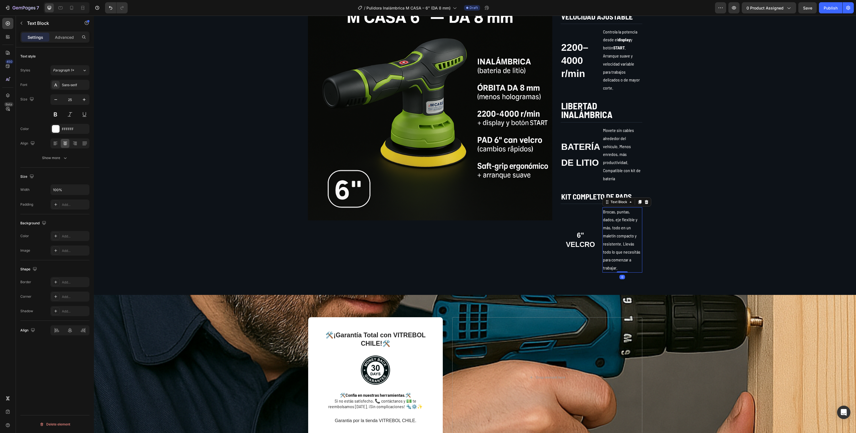
click at [616, 232] on p "Brocas, puntas, dados, eje flexible y más, todo en un maletín compacto y resist…" at bounding box center [622, 240] width 38 height 64
click at [616, 231] on p "Brocas, puntas, dados, eje flexible y más, todo en un maletín compacto y resist…" at bounding box center [622, 240] width 38 height 64
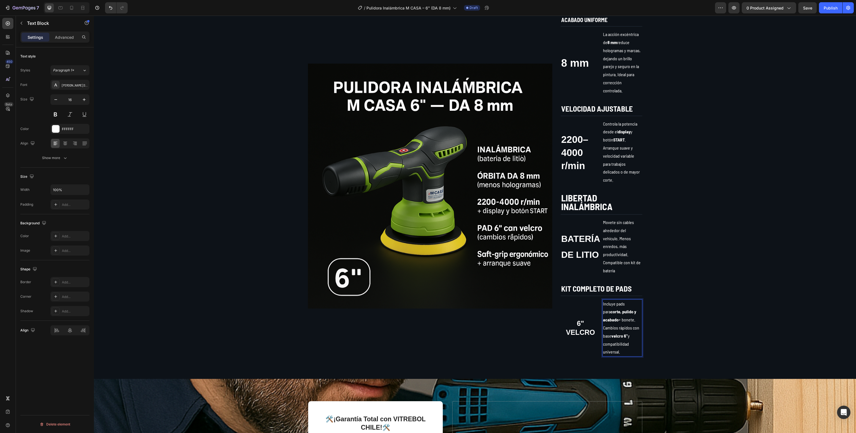
scroll to position [368, 0]
click at [680, 221] on div "Image ACABADO UNIFORME Text Block 8 mm Text Block La acción excéntrica de 8 mm …" at bounding box center [475, 185] width 751 height 341
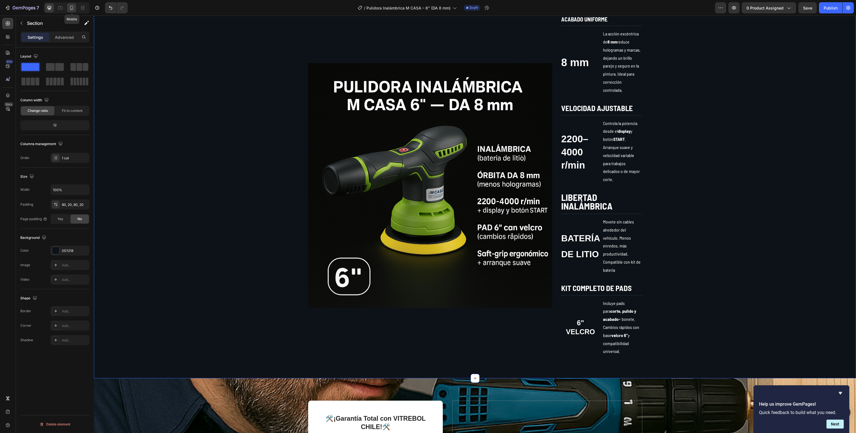
click at [74, 5] on icon at bounding box center [72, 8] width 6 height 6
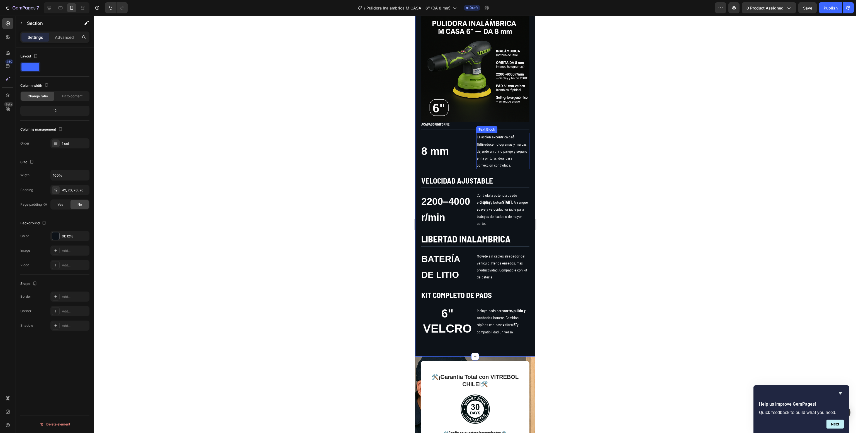
scroll to position [477, 0]
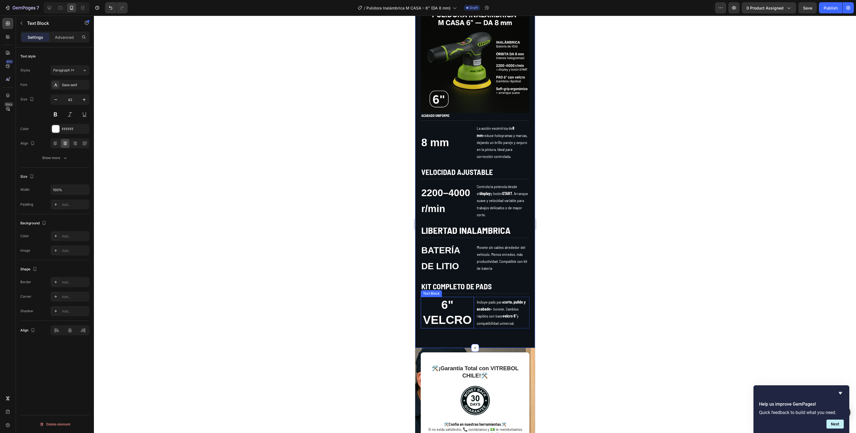
click at [442, 325] on strong "VELCRO" at bounding box center [447, 319] width 49 height 13
click at [440, 324] on strong "VELCRO" at bounding box center [447, 319] width 49 height 13
click at [453, 328] on p "6" VELCRO" at bounding box center [447, 312] width 52 height 30
drag, startPoint x: 457, startPoint y: 343, endPoint x: 425, endPoint y: 295, distance: 58.0
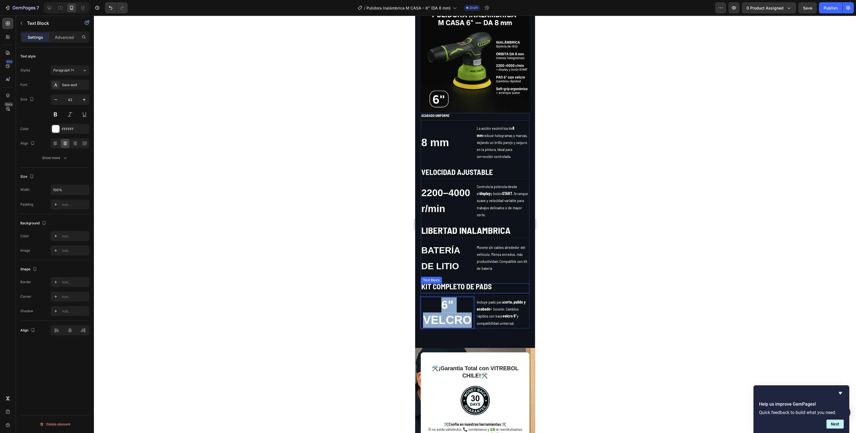
click at [425, 295] on div "ACABADO UNIFORME Text Block 8 mm Text Block La acción excéntrica de 8 mm reduce…" at bounding box center [475, 220] width 109 height 215
click at [420, 295] on icon "Editor contextual toolbar" at bounding box center [423, 296] width 6 height 6
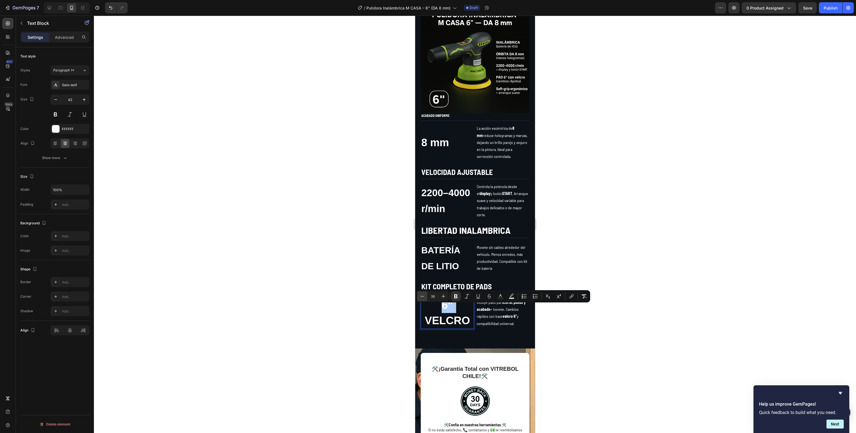
click at [420, 295] on icon "Editor contextual toolbar" at bounding box center [423, 296] width 6 height 6
type input "35"
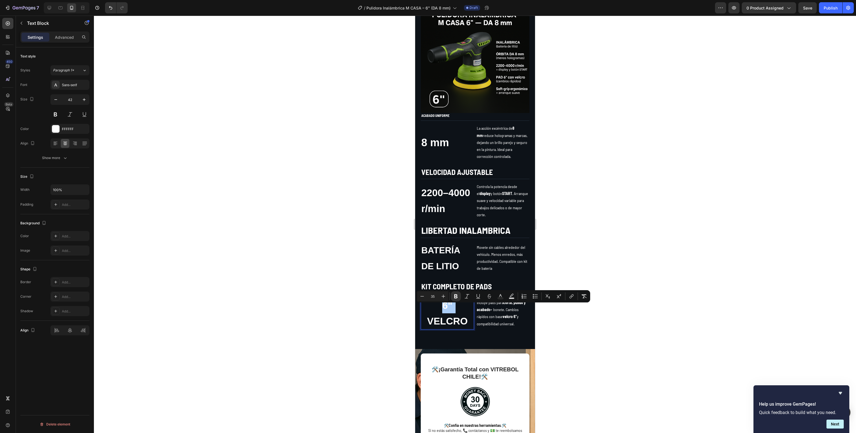
click at [377, 302] on div at bounding box center [475, 224] width 762 height 417
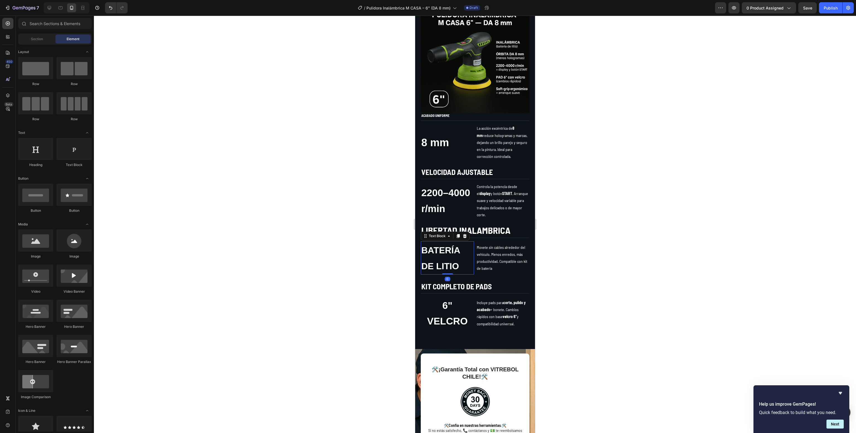
click at [434, 269] on strong "DE LITIO" at bounding box center [440, 266] width 38 height 10
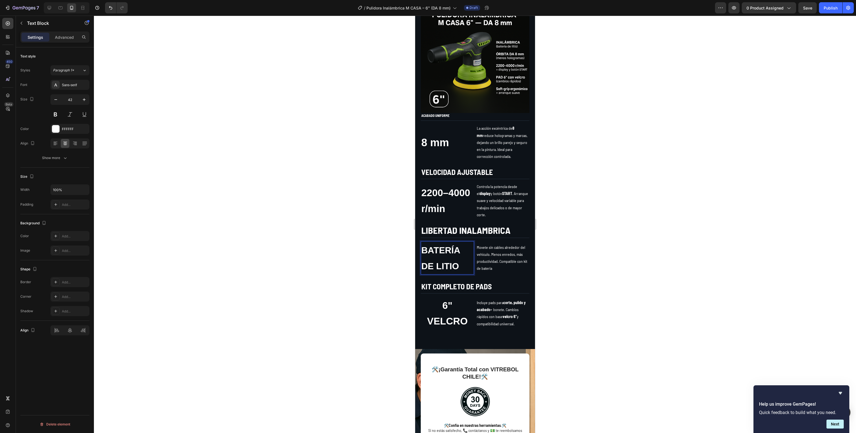
click at [464, 272] on div "BATERÍA DE LITIO" at bounding box center [447, 257] width 53 height 33
click at [436, 267] on strong "DE LITIO" at bounding box center [440, 266] width 38 height 10
click at [494, 135] on p "La acción excéntrica de 8 mm reduce hologramas y marcas, dejando un brillo pare…" at bounding box center [503, 142] width 52 height 35
click at [446, 109] on icon "Editor contextual toolbar" at bounding box center [444, 109] width 6 height 6
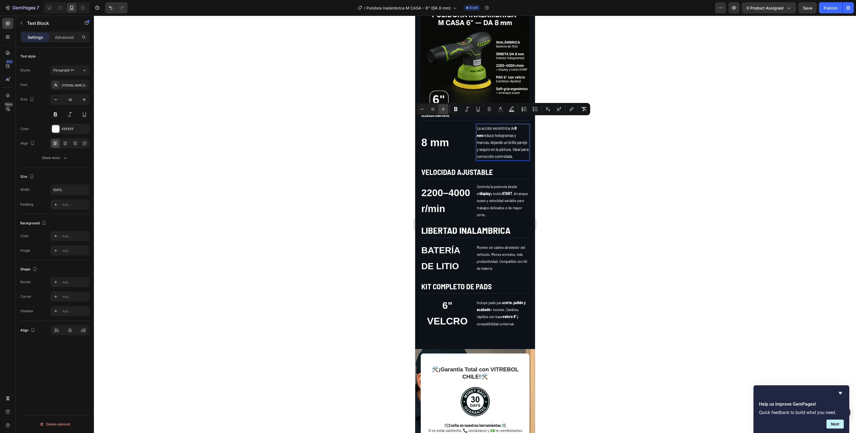
click at [446, 109] on icon "Editor contextual toolbar" at bounding box center [444, 109] width 6 height 6
type input "16"
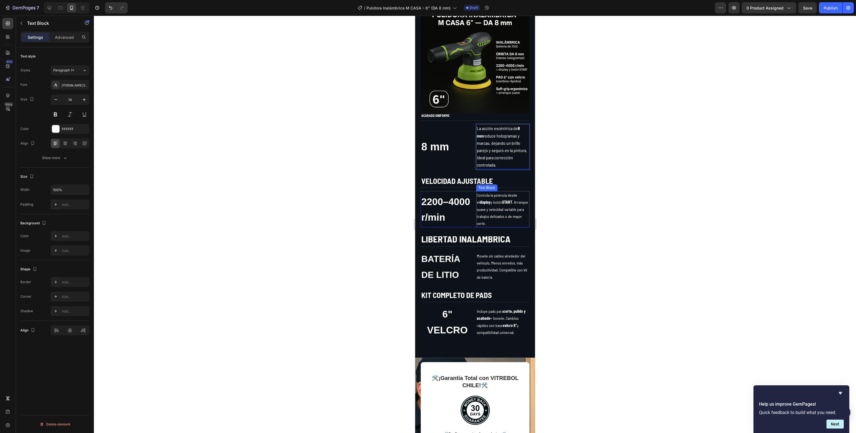
click at [491, 209] on p "Controla la potencia desde el display y botón START . Arranque suave y velocida…" at bounding box center [503, 209] width 52 height 35
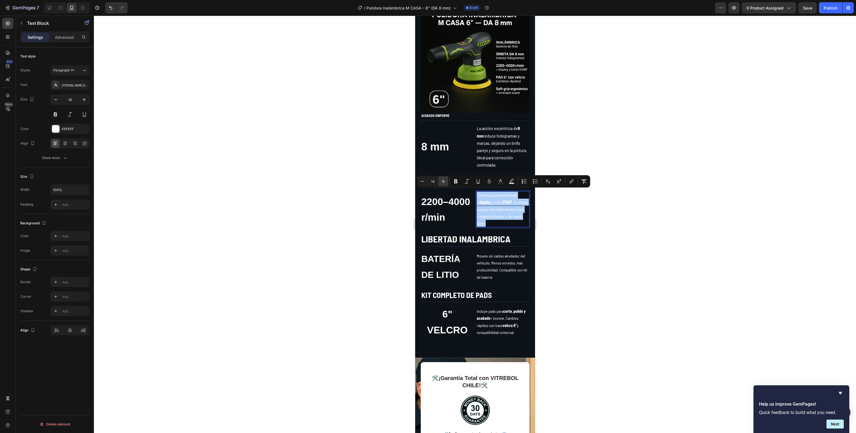
click at [446, 178] on icon "Editor contextual toolbar" at bounding box center [444, 181] width 6 height 6
type input "15"
click at [501, 275] on p "Movete sin cables alrededor del vehículo. Menos enredos, más productividad. Com…" at bounding box center [503, 266] width 52 height 28
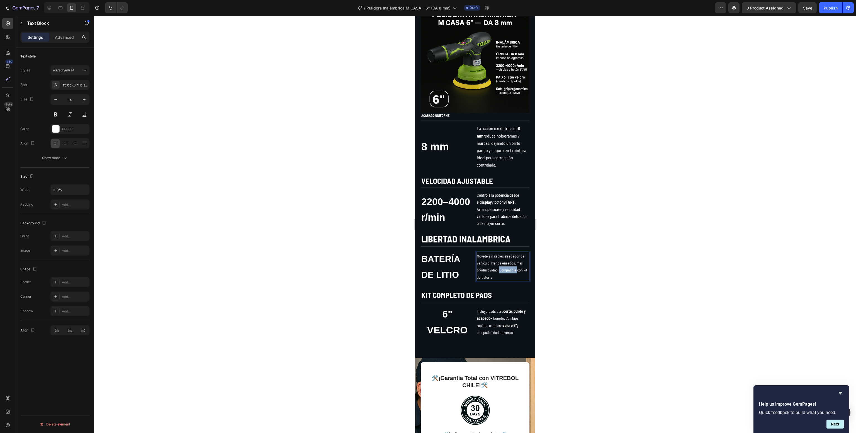
click at [502, 275] on p "Movete sin cables alrededor del vehículo. Menos enredos, más productividad. Com…" at bounding box center [503, 266] width 52 height 28
click at [444, 248] on icon "Editor contextual toolbar" at bounding box center [444, 249] width 6 height 6
type input "15"
click at [510, 328] on strong "velcro 6"" at bounding box center [510, 325] width 14 height 5
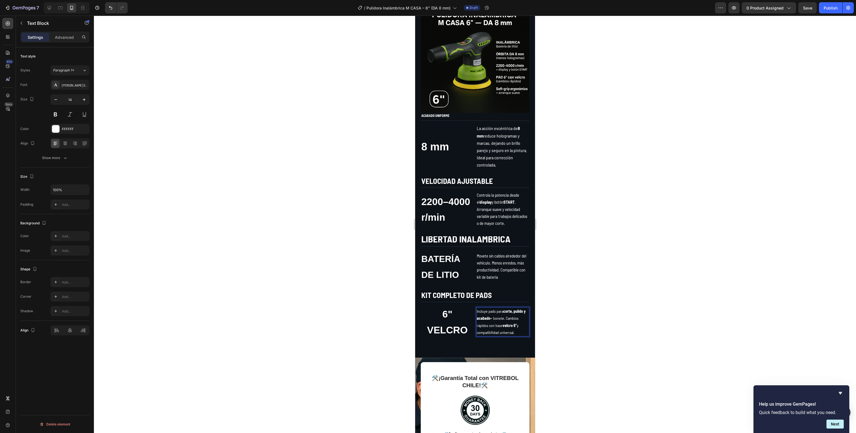
click at [510, 328] on strong "velcro 6"" at bounding box center [510, 325] width 14 height 5
click at [505, 328] on strong "velcro 6"" at bounding box center [510, 325] width 14 height 5
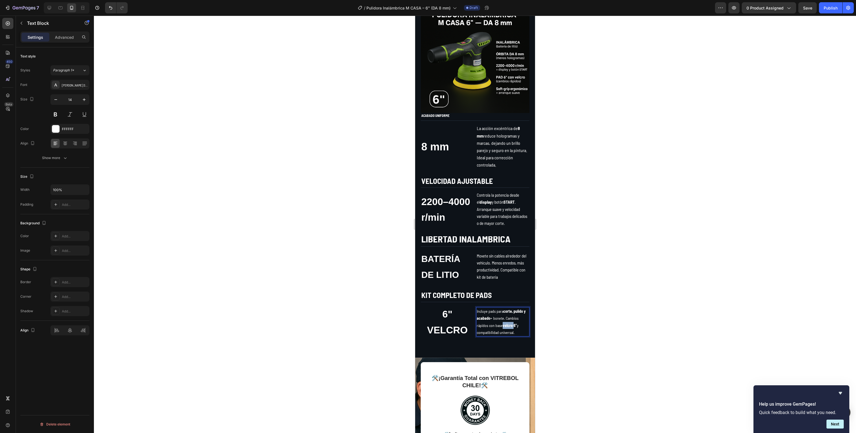
click at [505, 328] on strong "velcro 6"" at bounding box center [510, 325] width 14 height 5
click at [446, 305] on icon "Editor contextual toolbar" at bounding box center [444, 305] width 6 height 6
type input "16"
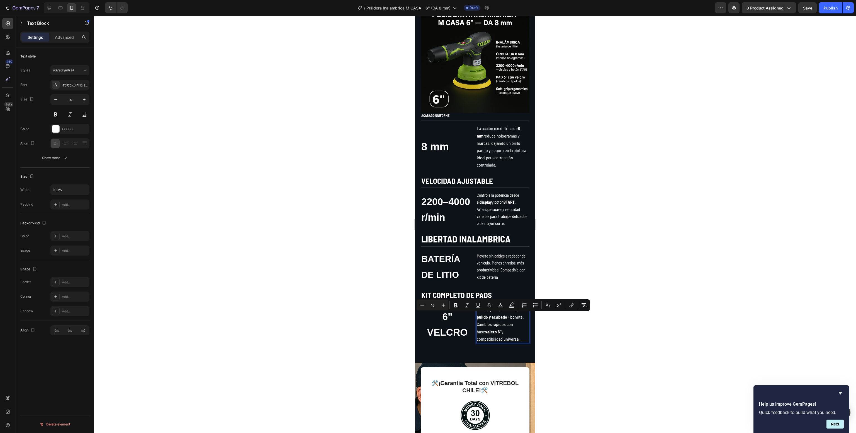
click at [628, 359] on div at bounding box center [475, 224] width 762 height 417
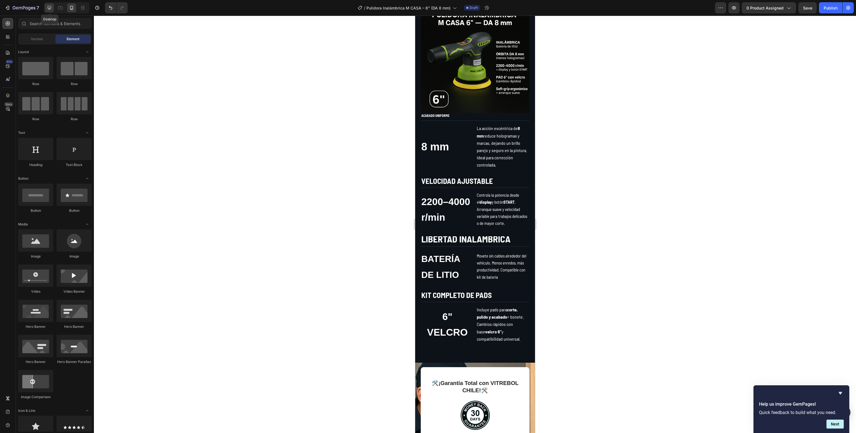
click at [49, 6] on icon at bounding box center [50, 8] width 4 height 4
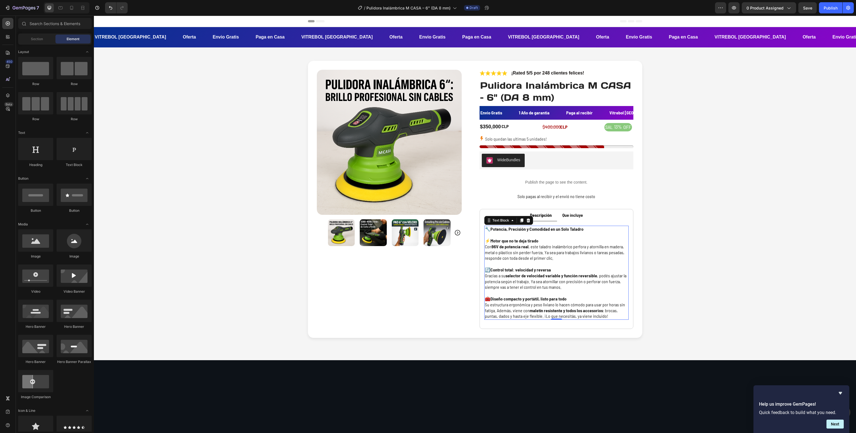
click at [532, 266] on p at bounding box center [556, 264] width 143 height 6
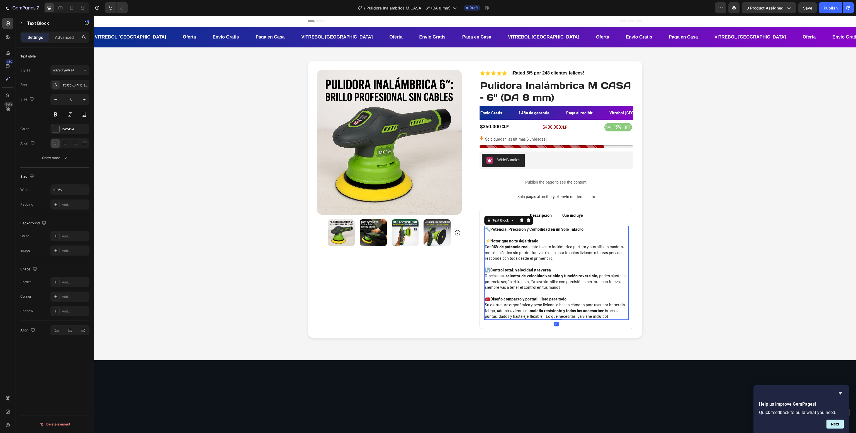
click at [611, 318] on p "🧰 Diseño compacto y portátil, listo para todo Su estructura ergonómica y peso l…" at bounding box center [556, 307] width 143 height 23
drag, startPoint x: 611, startPoint y: 317, endPoint x: 585, endPoint y: 313, distance: 26.9
click at [592, 316] on p "🧰 Diseño compacto y portátil, listo para todo Su estructura ergonómica y peso l…" at bounding box center [556, 307] width 143 height 23
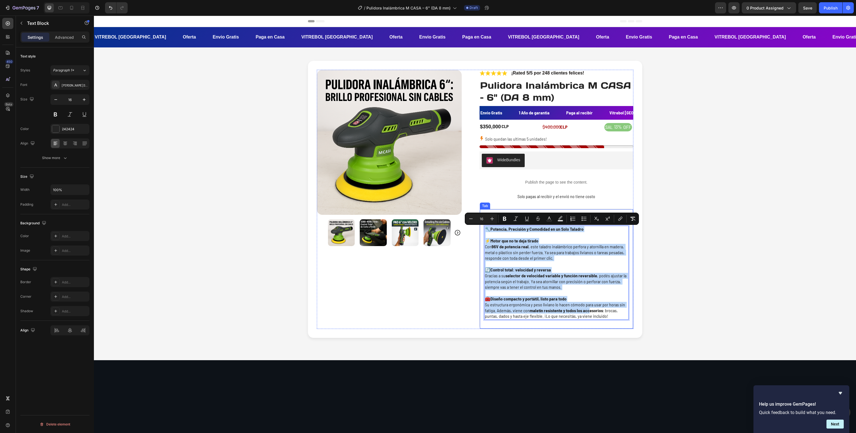
drag, startPoint x: 585, startPoint y: 313, endPoint x: 470, endPoint y: 222, distance: 146.4
click at [470, 222] on div "Product Images Icon Icon Icon Icon Icon Icon List ¡Rated 5/5 por 248 clientes f…" at bounding box center [475, 199] width 317 height 259
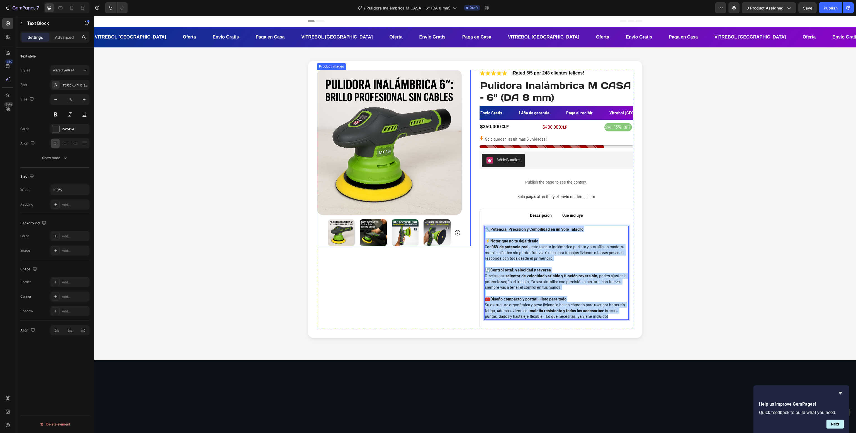
drag, startPoint x: 606, startPoint y: 318, endPoint x: 451, endPoint y: 216, distance: 184.4
click at [451, 216] on div "Product Images Icon Icon Icon Icon Icon Icon List ¡Rated 5/5 por 248 clientes f…" at bounding box center [475, 199] width 317 height 259
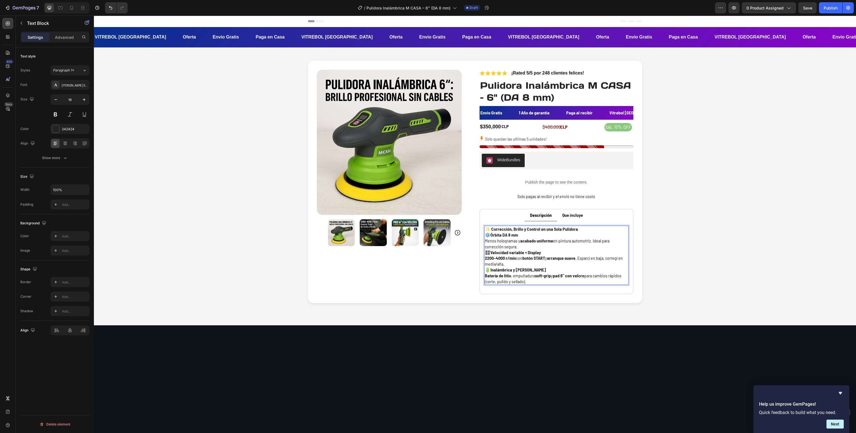
click at [553, 231] on strong "✨ Corrección, Brillo y Control en una Sola Pulidora" at bounding box center [531, 228] width 93 height 5
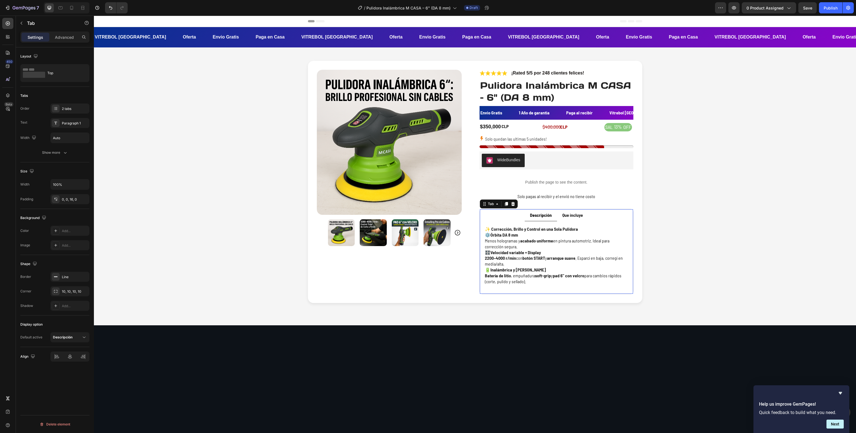
click at [580, 226] on div "✨ Corrección, Brillo y Control en una Sola Pulidora ⚙️ Órbita DA 8 mm Menos hol…" at bounding box center [556, 255] width 153 height 68
click at [582, 234] on p "⚙️ Órbita DA 8 mm Menos hologramas y acabado uniforme en pintura automotriz. Id…" at bounding box center [556, 240] width 143 height 17
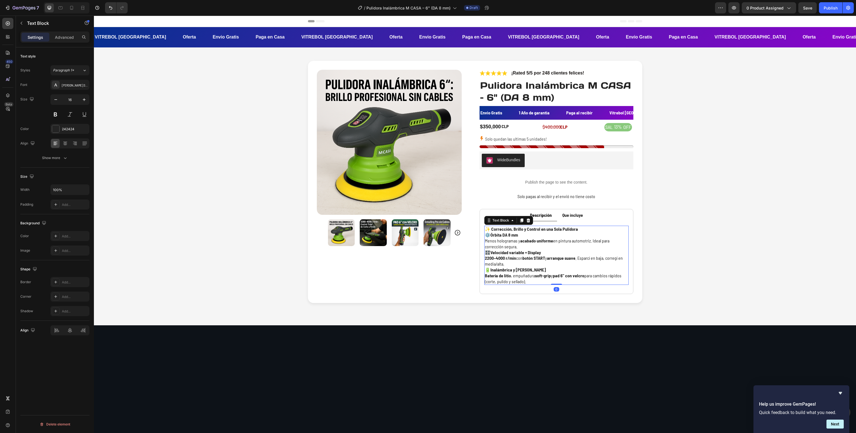
click at [582, 234] on p "⚙️ Órbita DA 8 mm Menos hologramas y acabado uniforme en pintura automotriz. Id…" at bounding box center [556, 240] width 143 height 17
click at [582, 233] on p "⚙️ Órbita DA 8 mm Menos hologramas y acabado uniforme en pintura automotriz. Id…" at bounding box center [556, 240] width 143 height 17
click at [578, 228] on p "✨ Corrección, Brillo y Control en una Sola Pulidora" at bounding box center [556, 229] width 143 height 6
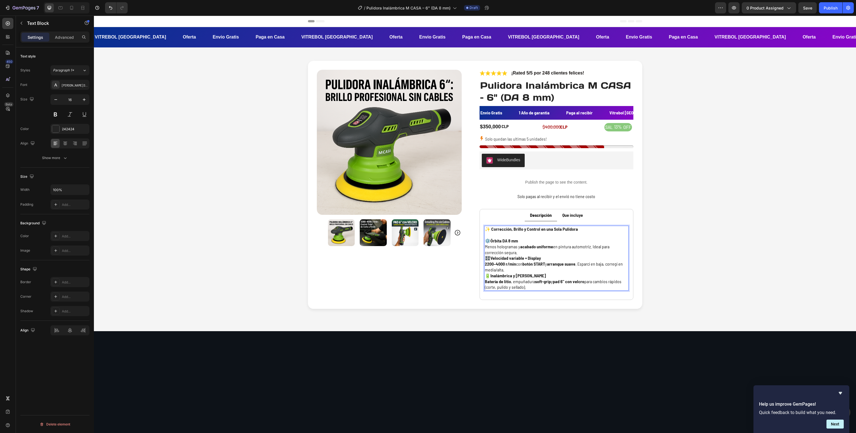
click at [541, 254] on p "⚙️ Órbita DA 8 mm Menos hologramas y acabado uniforme en pintura automotriz. Id…" at bounding box center [556, 246] width 143 height 17
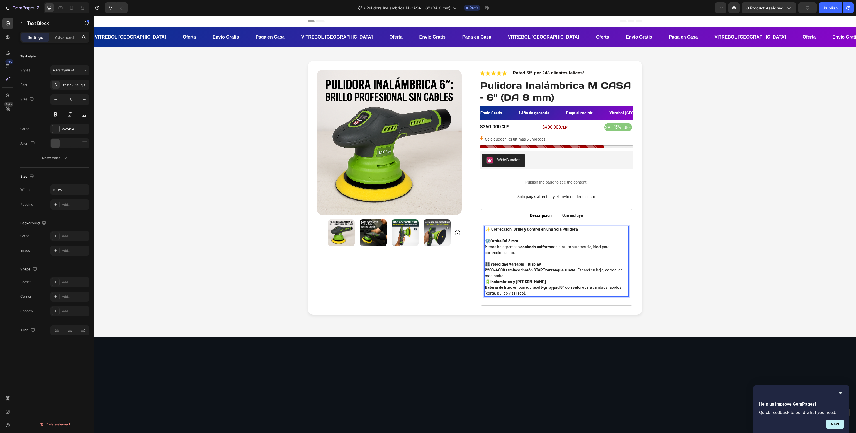
click at [503, 278] on p "🎛️ Velocidad variable + Display 2200–4000 r/min con botón START y arranque suav…" at bounding box center [556, 269] width 143 height 17
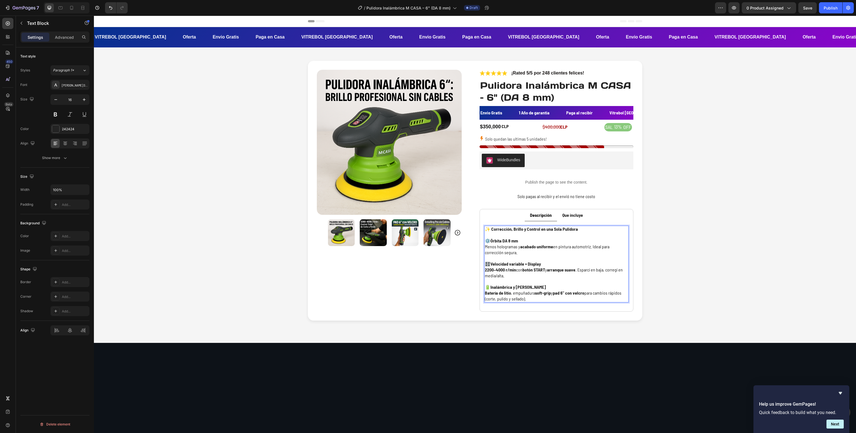
click at [555, 239] on p "⚙️ Órbita DA 8 mm Menos hologramas y acabado uniforme en pintura automotriz. Id…" at bounding box center [556, 249] width 143 height 23
click at [551, 233] on p "✨ Corrección, Brillo y Control en una Sola Pulidora" at bounding box center [556, 232] width 143 height 12
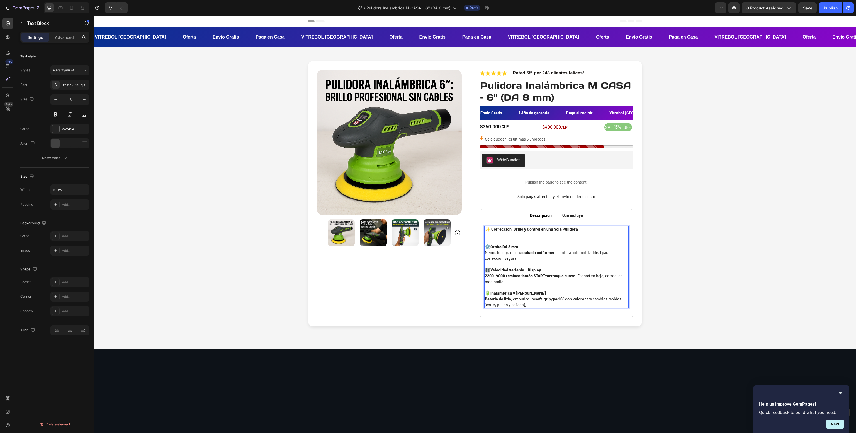
click at [523, 260] on p "⚙️ Órbita DA 8 mm Menos hologramas y acabado uniforme en pintura automotriz. Id…" at bounding box center [556, 255] width 143 height 23
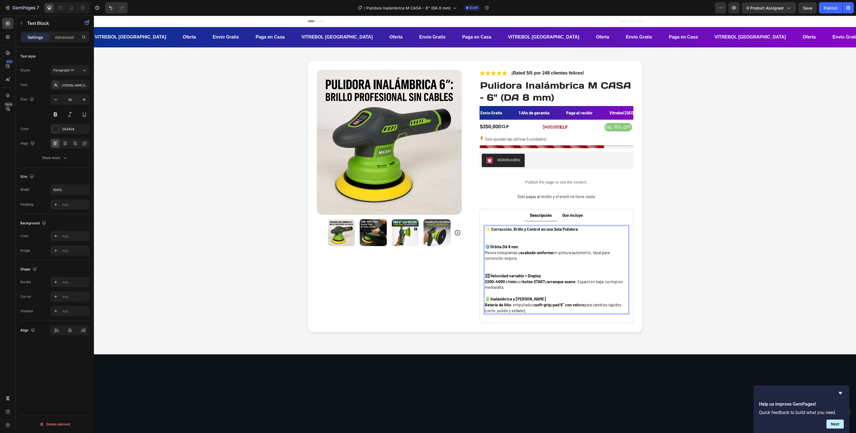
click at [490, 291] on p "🎛️ Velocidad variable + Display 2200–4000 r/min con botón START y arranque suav…" at bounding box center [556, 284] width 143 height 23
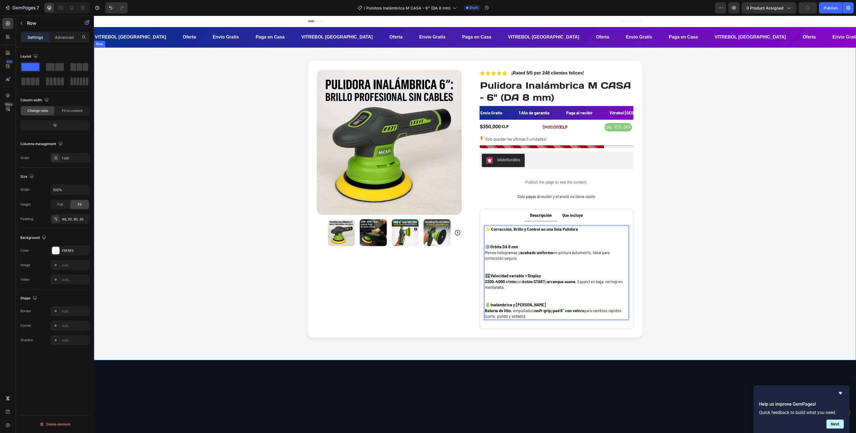
click at [700, 201] on div "Product Images Icon Icon Icon Icon Icon Icon List ¡Rated 5/5 por 248 clientes f…" at bounding box center [475, 199] width 751 height 277
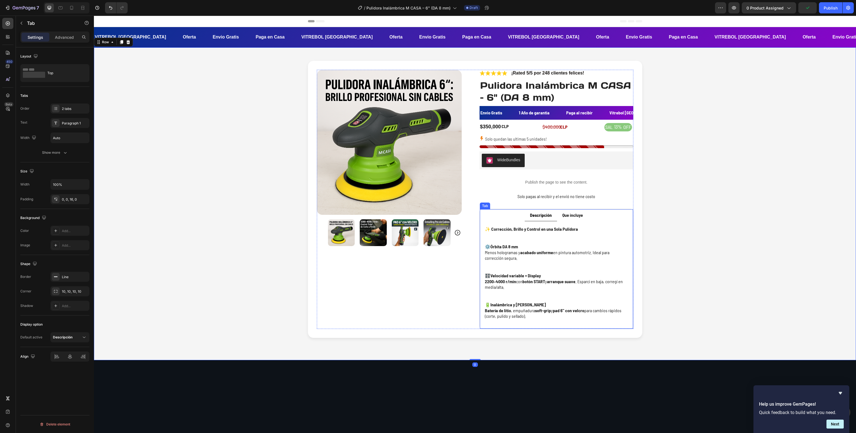
click at [563, 216] on strong "Que incluye" at bounding box center [573, 214] width 21 height 5
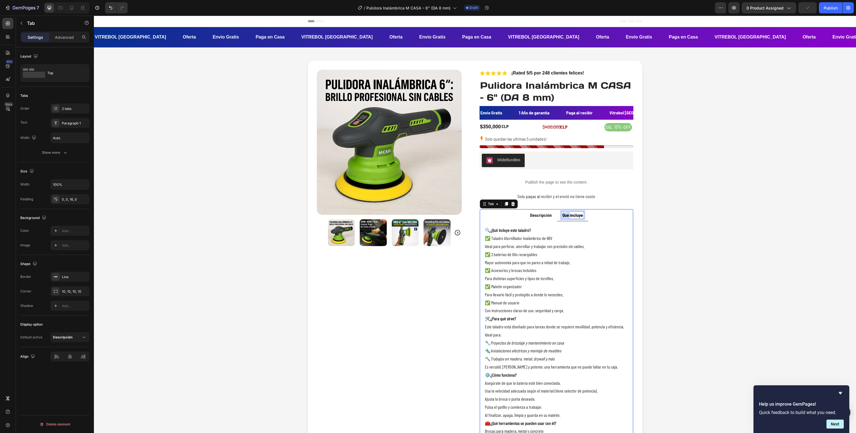
click at [563, 216] on strong "Que incluye" at bounding box center [573, 214] width 21 height 5
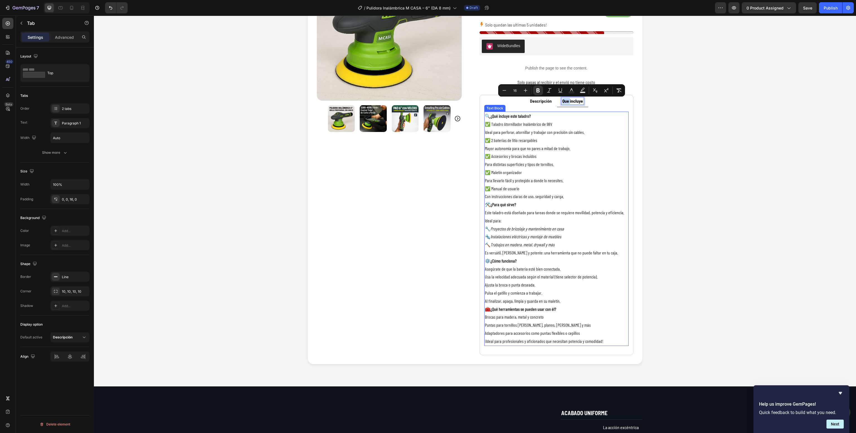
scroll to position [114, 0]
click at [751, 228] on div "Product Images Icon Icon Icon Icon Icon Icon List ¡Rated 5/5 por 248 clientes f…" at bounding box center [475, 155] width 751 height 417
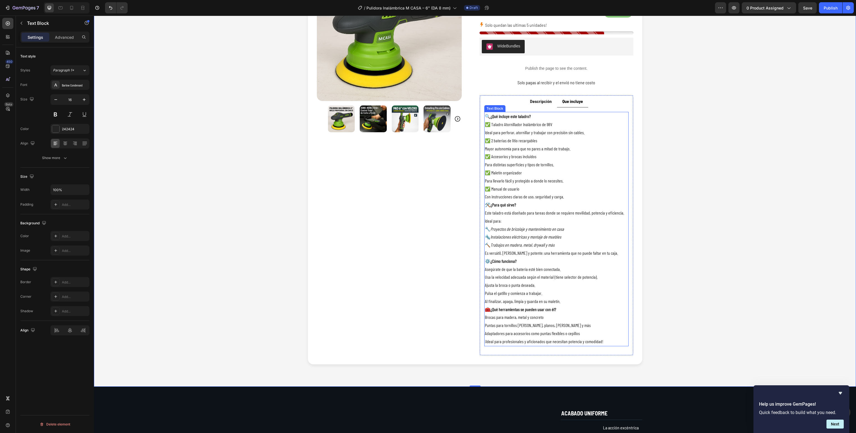
click at [562, 340] on p "Adaptadores para accesorios como puntas flexibles o cepillos ¡Ideal para profes…" at bounding box center [556, 337] width 143 height 16
click at [604, 341] on p "Adaptadores para accesorios como puntas flexibles o cepillos ¡Ideal para profes…" at bounding box center [556, 337] width 143 height 16
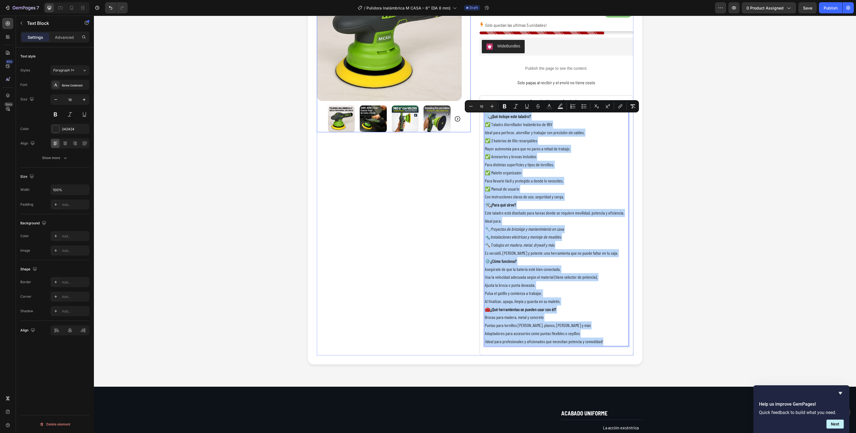
drag, startPoint x: 604, startPoint y: 341, endPoint x: 454, endPoint y: 108, distance: 277.8
click at [454, 108] on div "Product Images Icon Icon Icon Icon Icon Icon List ¡Rated 5/5 por 248 clientes f…" at bounding box center [475, 155] width 317 height 399
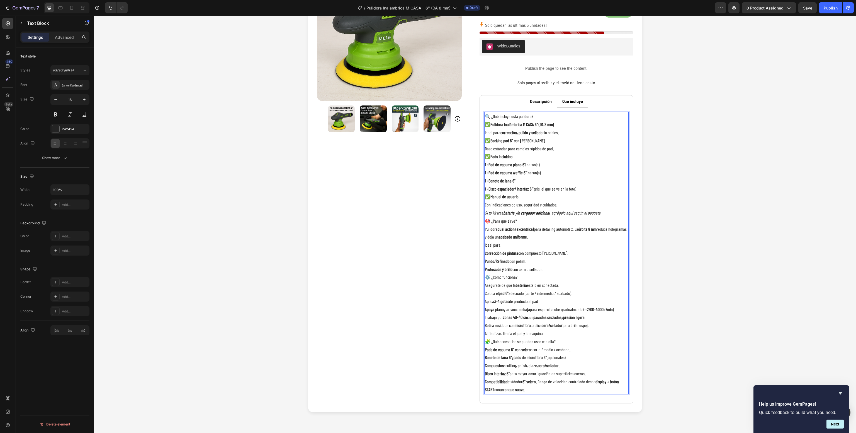
click at [523, 206] on p "✅ Manual de usuario Con indicaciones de uso, seguridad y cuidados." at bounding box center [556, 201] width 143 height 16
click at [565, 237] on p "Pulidora dual action (excéntrica) para detailing automotriz. La órbita 8 mm red…" at bounding box center [556, 237] width 143 height 24
click at [507, 217] on p "🎯 ¿Para qué sirve?" at bounding box center [556, 221] width 143 height 8
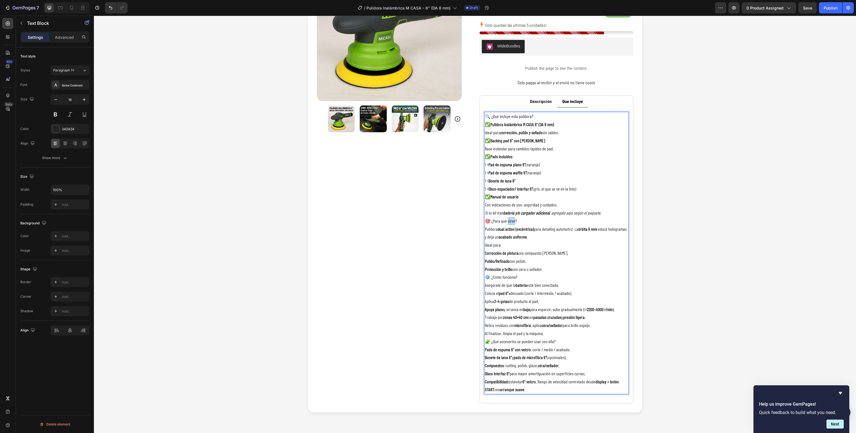
click at [507, 217] on p "🎯 ¿Para qué sirve?" at bounding box center [556, 221] width 143 height 8
click at [591, 211] on icon "Si tu kit trae batería y/o cargador adicional , agrégalo aquí según el paquete." at bounding box center [543, 212] width 117 height 5
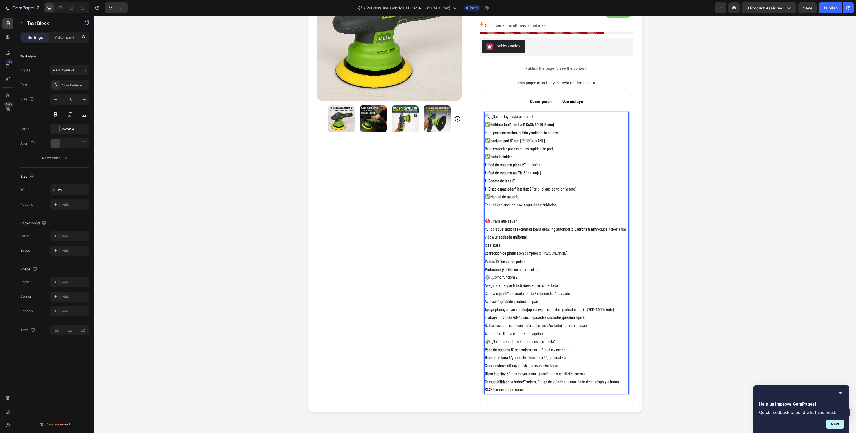
click at [495, 220] on p "🎯 ¿Para qué sirve?" at bounding box center [556, 221] width 143 height 8
click at [448, 211] on icon "Editor contextual toolbar" at bounding box center [449, 211] width 3 height 4
click at [428, 282] on div "Product Images" at bounding box center [394, 179] width 154 height 447
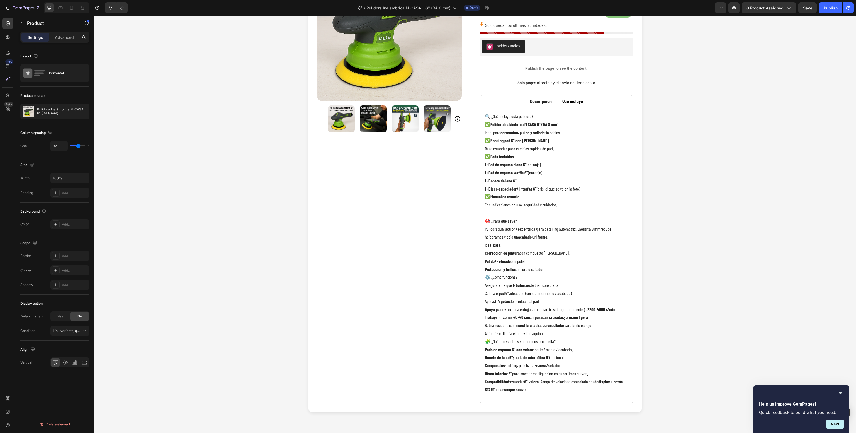
click at [772, 241] on div "Product Images Icon Icon Icon Icon Icon Icon List ¡Rated 5/5 por 248 clientes f…" at bounding box center [475, 179] width 751 height 465
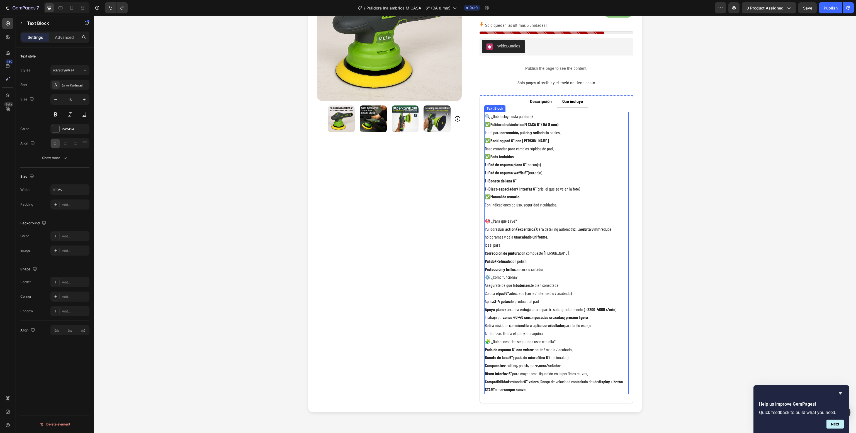
click at [498, 222] on p "🎯 ¿Para qué sirve?" at bounding box center [556, 221] width 143 height 8
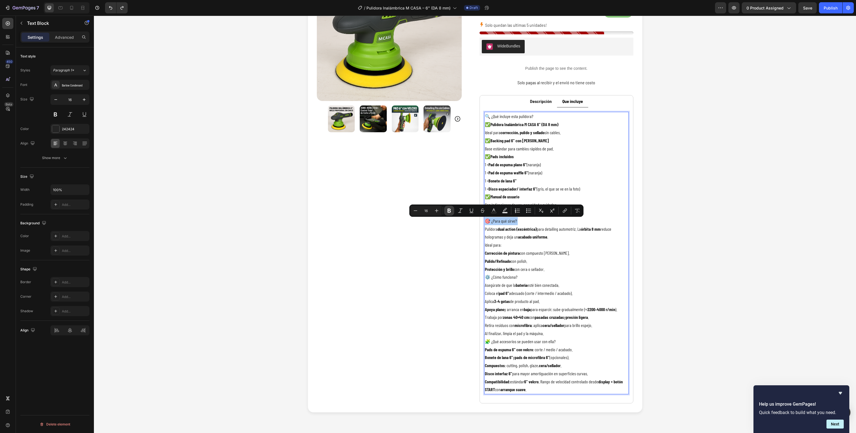
click at [447, 210] on icon "Editor contextual toolbar" at bounding box center [450, 211] width 6 height 6
click at [503, 119] on p "🔍 ¿Qué incluye esta pulidora?" at bounding box center [556, 116] width 143 height 8
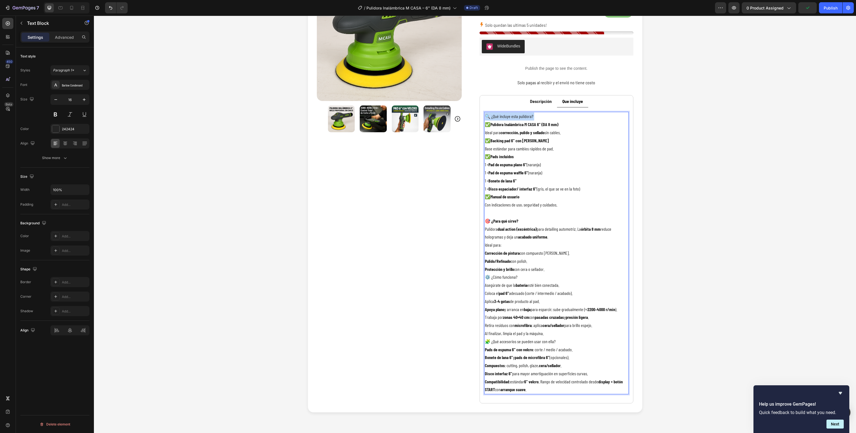
click at [503, 119] on p "🔍 ¿Qué incluye esta pulidora?" at bounding box center [556, 116] width 143 height 8
click at [545, 130] on p "✅ Pulidora Inalámbrica M CASA 6" (DA 8 mm) Ideal para corrección, pulido y sell…" at bounding box center [556, 128] width 143 height 16
click at [524, 120] on p "🔍 ¿Qué incluye esta pulidora?" at bounding box center [556, 116] width 143 height 8
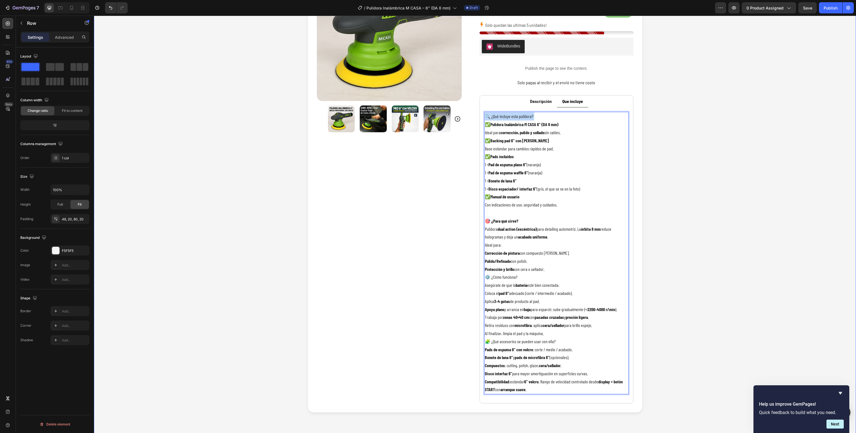
click at [667, 135] on div "Product Images Icon Icon Icon Icon Icon Icon List ¡Rated 5/5 por 248 clientes f…" at bounding box center [475, 179] width 751 height 465
click at [536, 124] on strong "Pulidora Inalámbrica M CASA 6" (DA 8 mm)" at bounding box center [525, 124] width 68 height 5
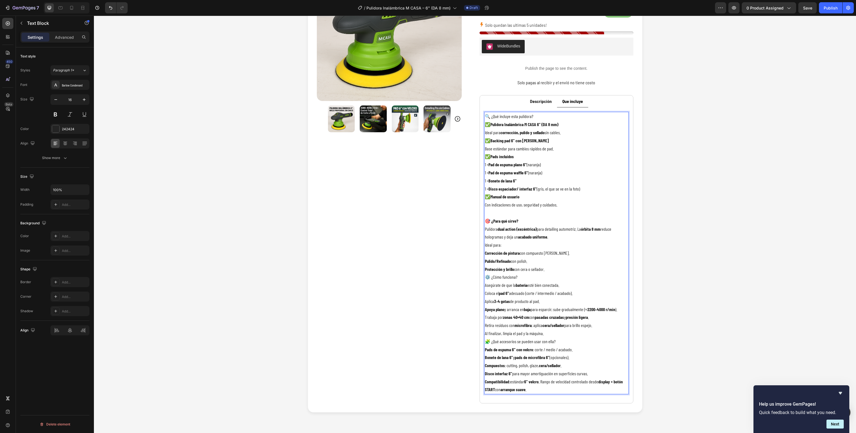
click at [515, 116] on p "🔍 ¿Qué incluye esta pulidora?" at bounding box center [556, 116] width 143 height 8
click at [453, 103] on button "Bold" at bounding box center [457, 106] width 10 height 10
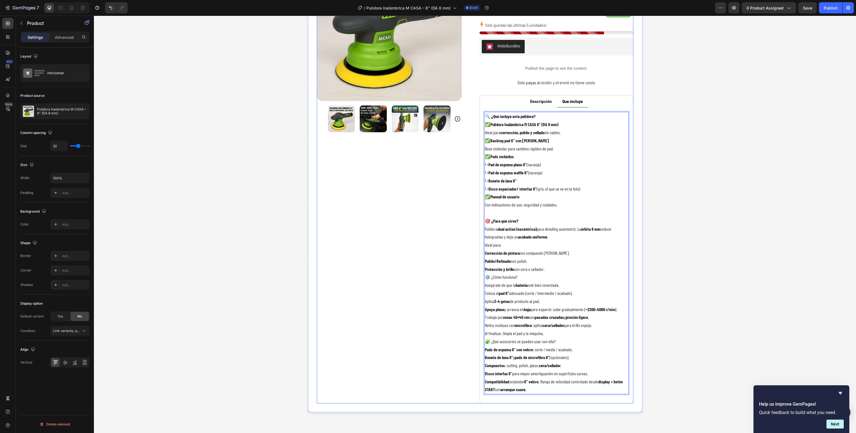
click at [432, 193] on div "Product Images" at bounding box center [394, 179] width 154 height 447
click at [541, 270] on p "Protección y brillo con cera o sellador." at bounding box center [556, 269] width 143 height 8
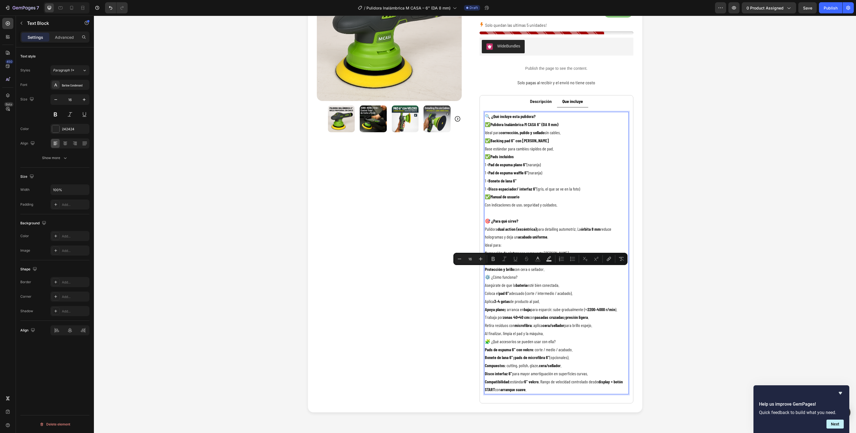
click at [541, 270] on p "Protección y brillo con cera o sellador." at bounding box center [556, 269] width 143 height 8
click at [488, 277] on p "⚙️ ¿Cómo funciona?" at bounding box center [556, 277] width 143 height 8
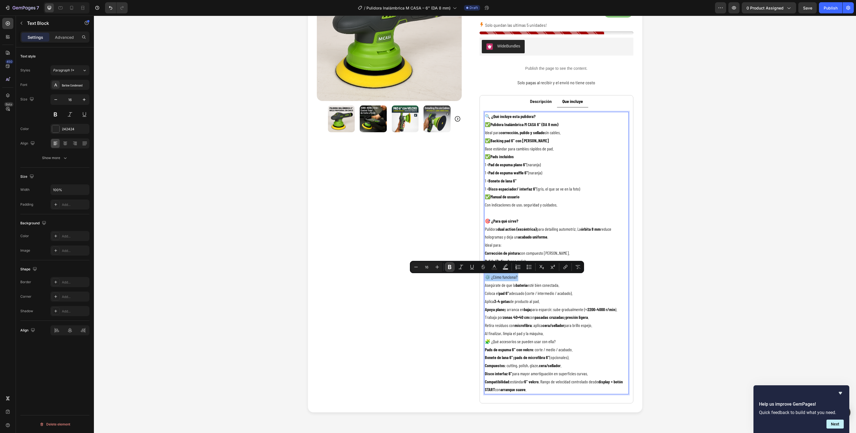
click at [451, 268] on icon "Editor contextual toolbar" at bounding box center [449, 267] width 3 height 4
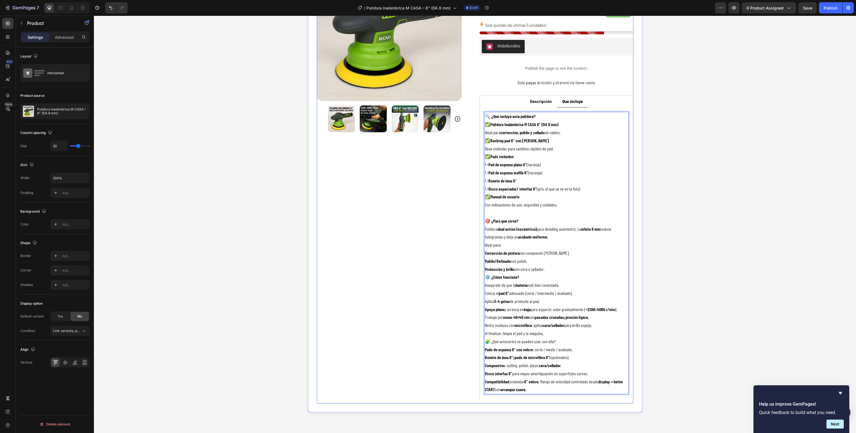
click at [436, 302] on div "Product Images" at bounding box center [394, 179] width 154 height 447
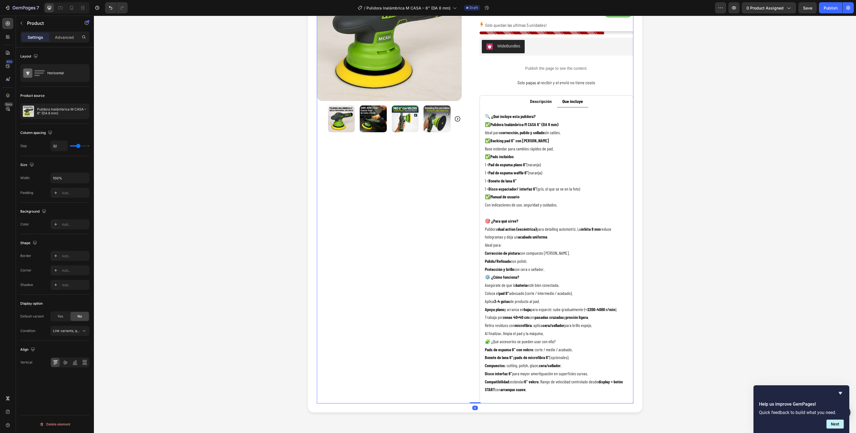
click at [436, 302] on div "Product Images" at bounding box center [394, 179] width 154 height 447
click at [503, 342] on p "🧩 ¿Qué accesorios se pueden usar con ella?" at bounding box center [556, 341] width 143 height 8
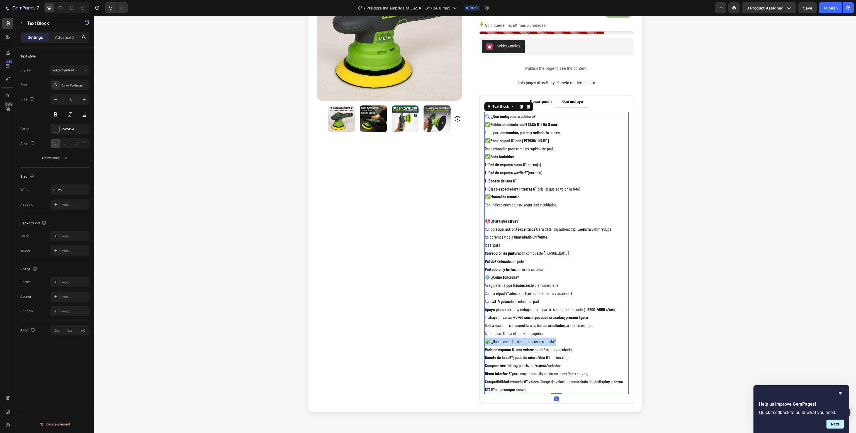
click at [503, 342] on p "🧩 ¿Qué accesorios se pueden usar con ella?" at bounding box center [556, 341] width 143 height 8
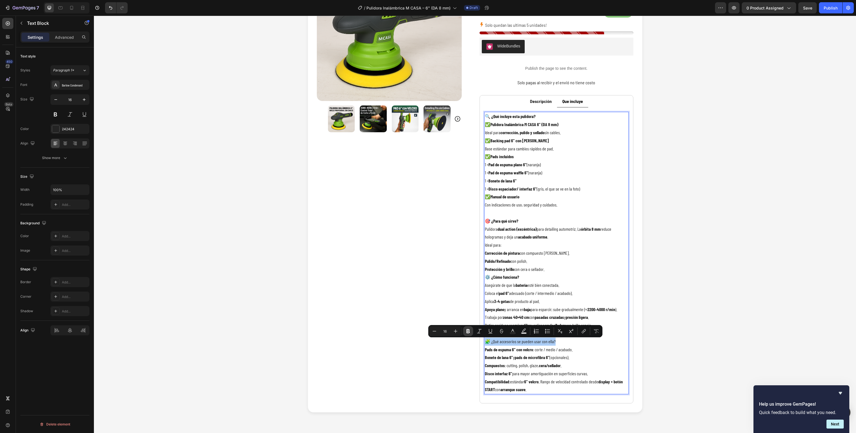
click at [467, 326] on button "Bold" at bounding box center [468, 331] width 10 height 10
click at [444, 353] on div "Product Images" at bounding box center [394, 179] width 154 height 447
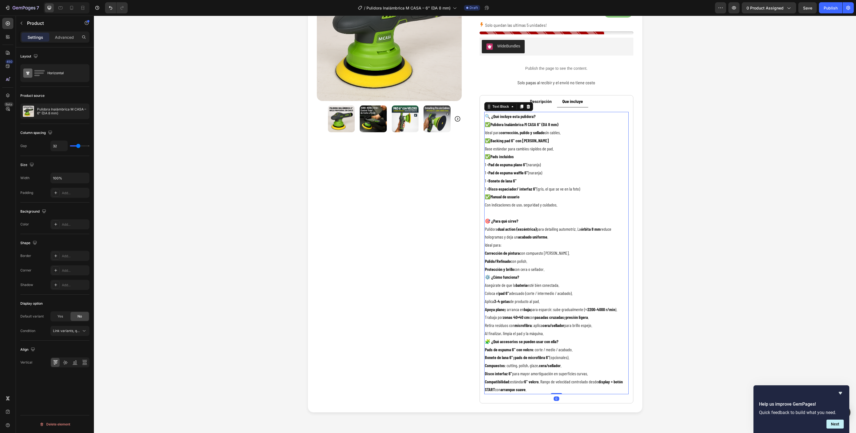
click at [538, 280] on p "⚙️ ¿Cómo funciona?" at bounding box center [556, 277] width 143 height 8
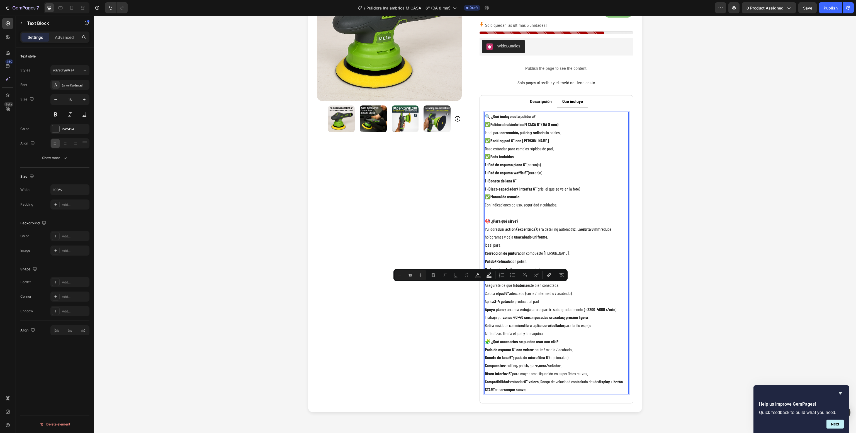
click at [538, 280] on div "Minus 16 Plus Bold Italic Underline Strikethrough Text Color Text Background Co…" at bounding box center [481, 275] width 174 height 12
click at [577, 270] on p "Protección y brillo con cera o sellador." at bounding box center [556, 269] width 143 height 8
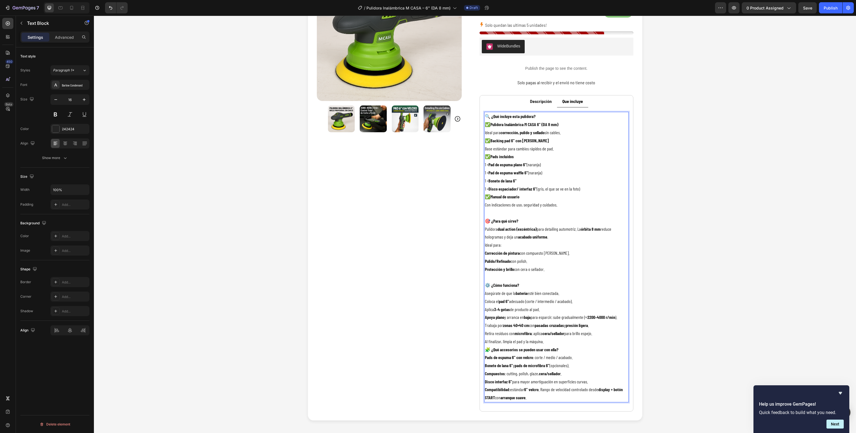
scroll to position [138, 0]
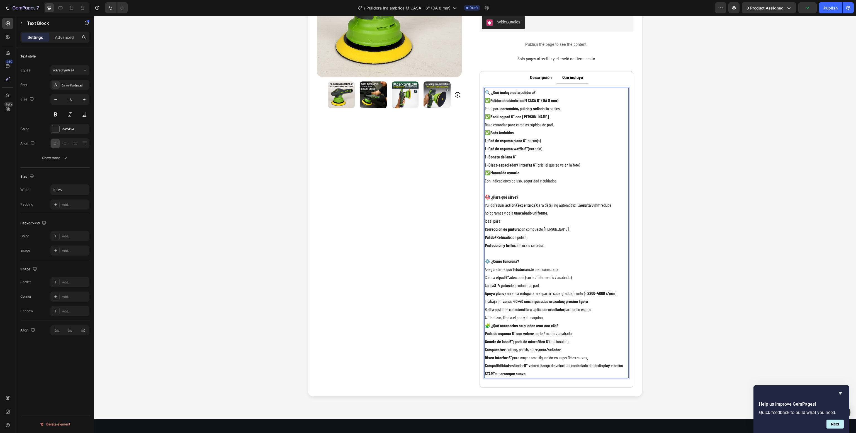
click at [555, 315] on p "Al finalizar, limpia el pad y la máquina." at bounding box center [556, 317] width 143 height 8
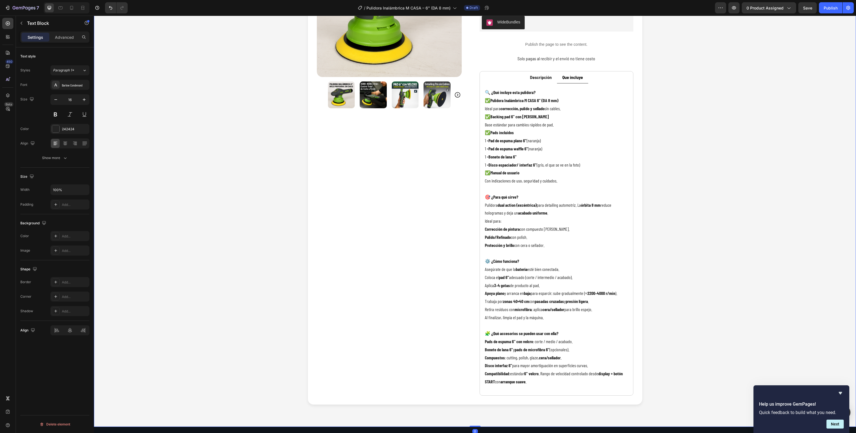
click at [667, 327] on div "Product Images Icon Icon Icon Icon Icon Icon List ¡Rated 5/5 por 248 clientes f…" at bounding box center [475, 163] width 751 height 481
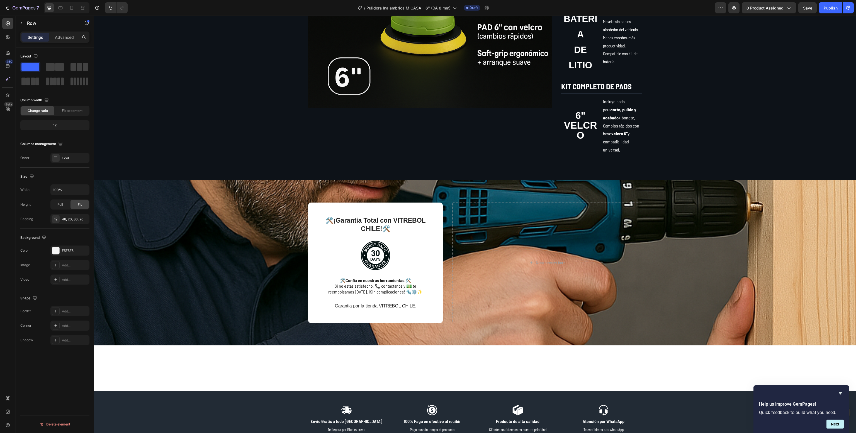
scroll to position [771, 0]
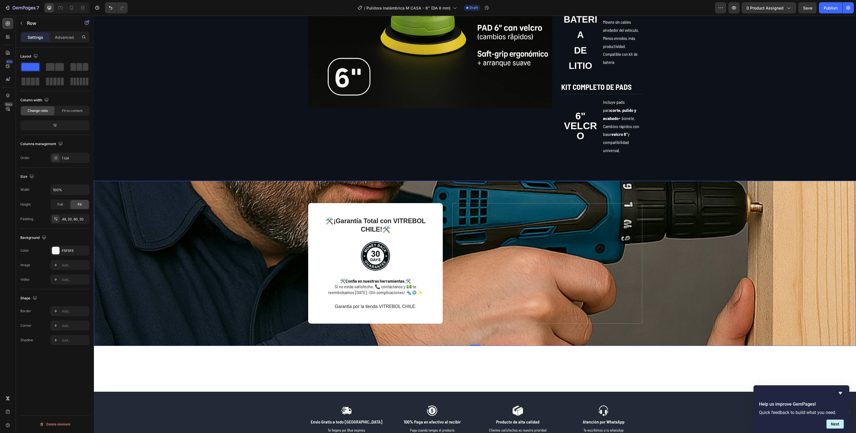
click at [797, 263] on div "Background Image" at bounding box center [475, 263] width 762 height 165
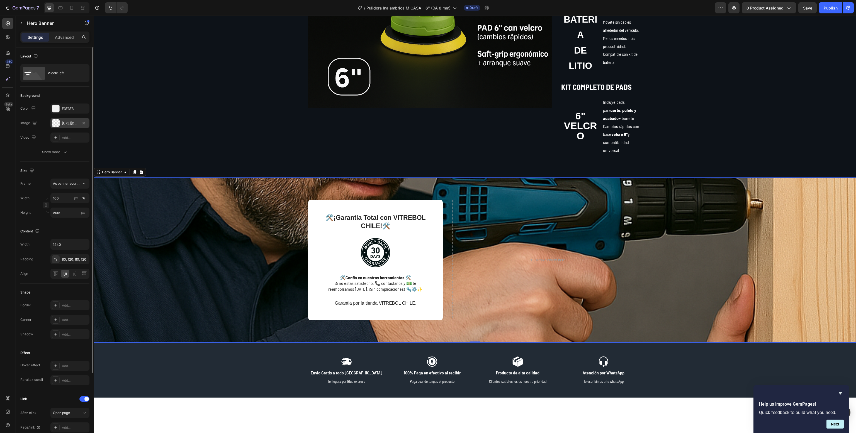
click at [60, 125] on div "[URL][DOMAIN_NAME]" at bounding box center [69, 123] width 39 height 10
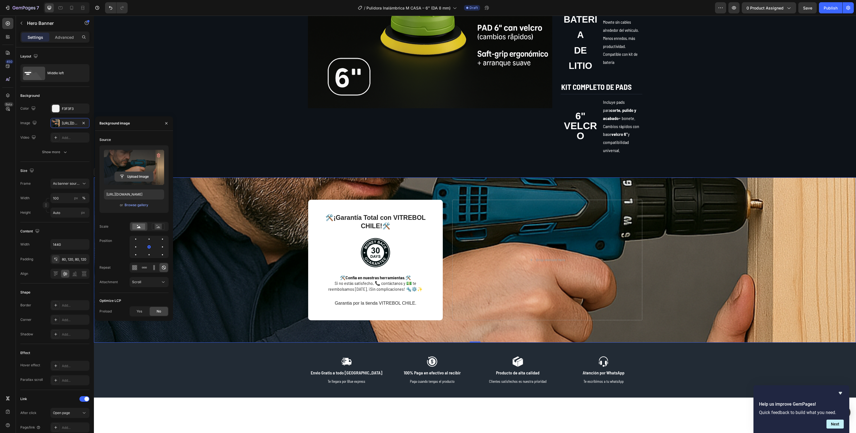
click at [131, 172] on input "file" at bounding box center [134, 176] width 38 height 9
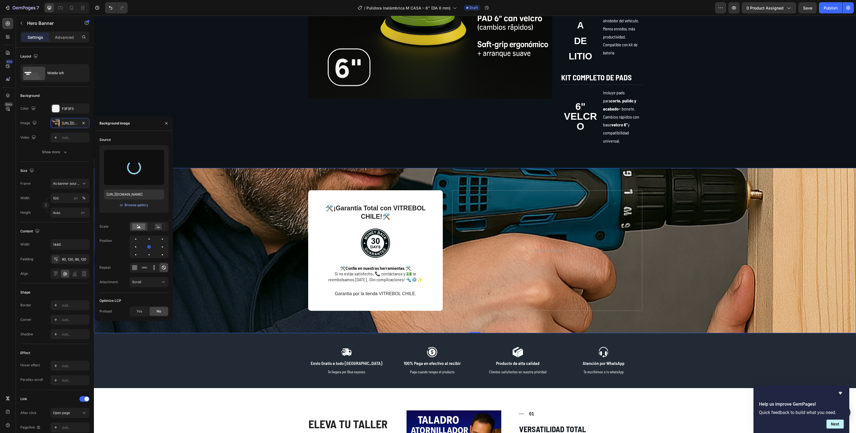
scroll to position [780, 0]
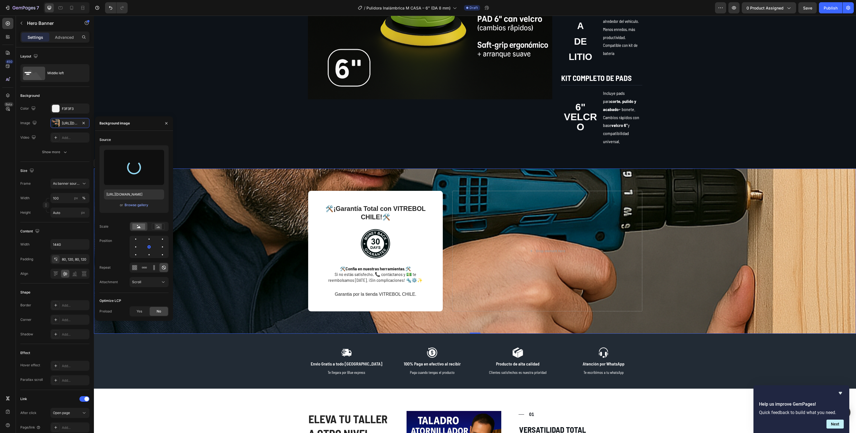
type input "[URL][DOMAIN_NAME]"
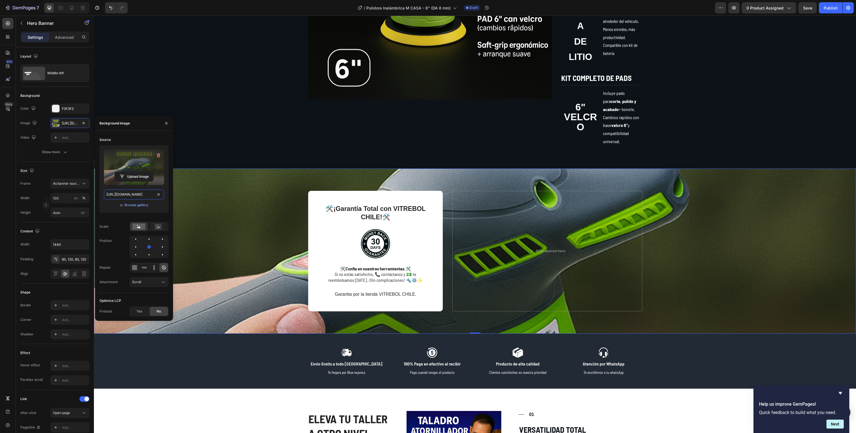
click at [124, 193] on input "[URL][DOMAIN_NAME]" at bounding box center [134, 194] width 60 height 10
click at [71, 5] on icon at bounding box center [72, 8] width 6 height 6
type input "100%"
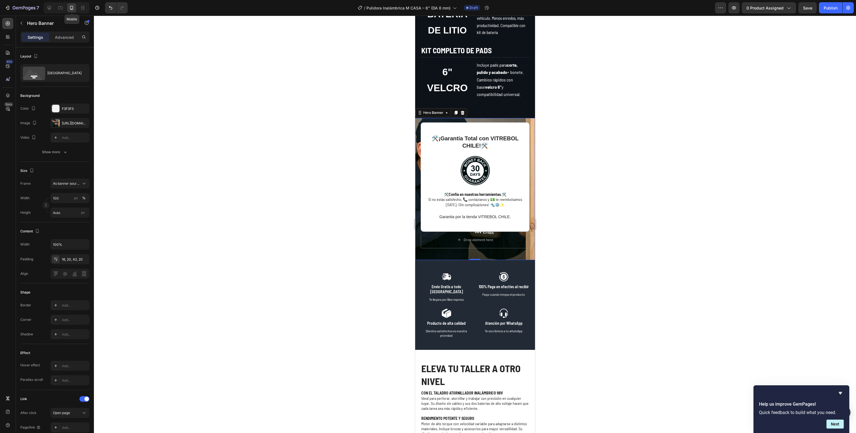
scroll to position [903, 0]
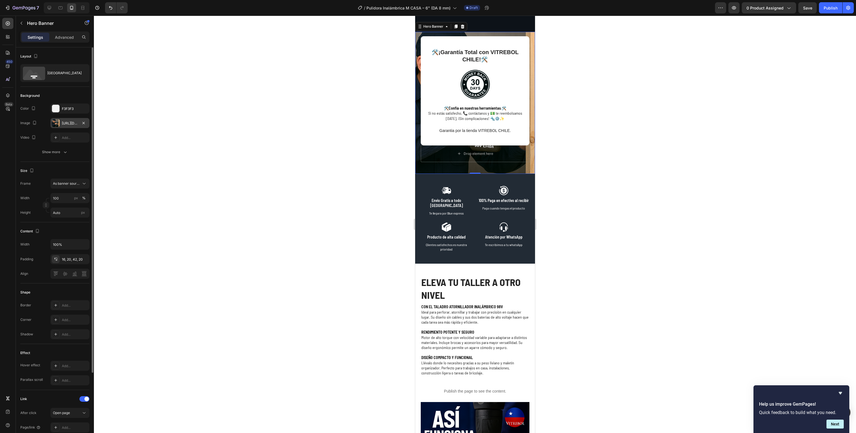
click at [65, 125] on div "[URL][DOMAIN_NAME]" at bounding box center [70, 123] width 16 height 5
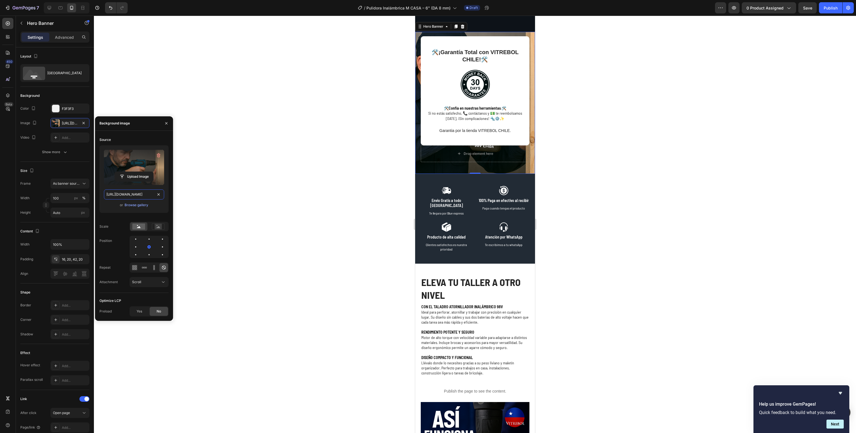
click at [112, 191] on input "[URL][DOMAIN_NAME]" at bounding box center [134, 194] width 60 height 10
paste input "614dc13e-b2b2-4700-abb3-452fb6dcaaf8"
type input "[URL][DOMAIN_NAME]"
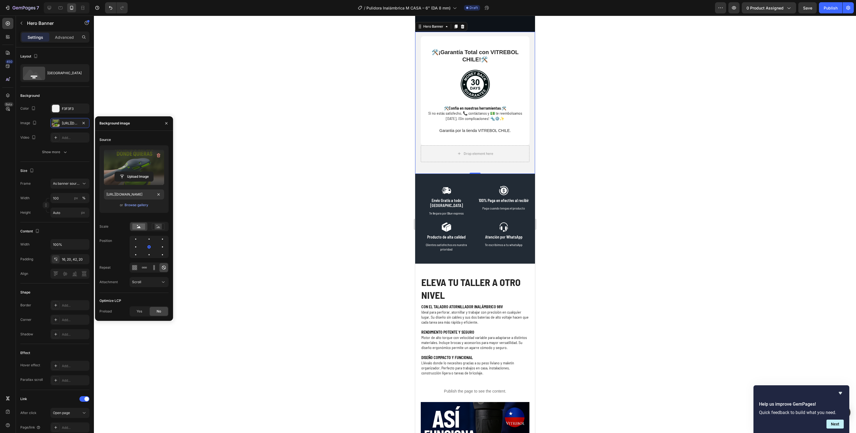
scroll to position [0, 0]
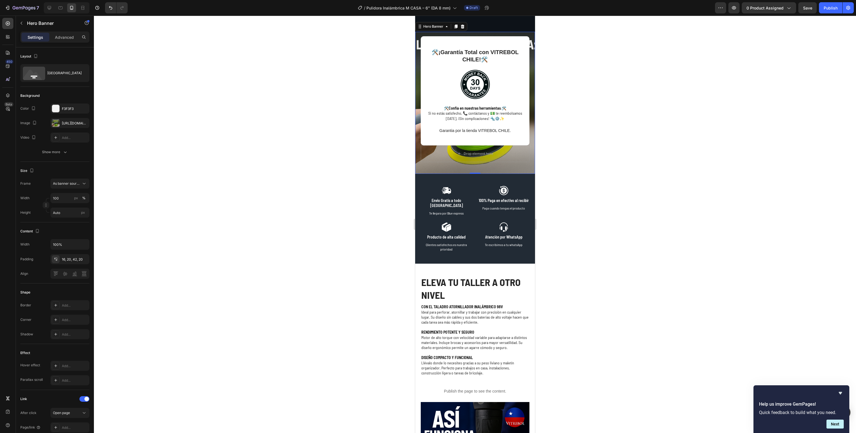
click at [352, 219] on div at bounding box center [475, 224] width 762 height 417
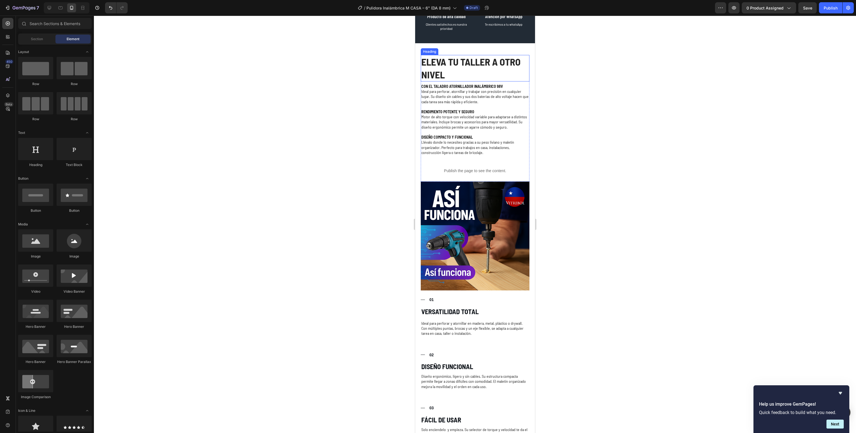
scroll to position [1133, 0]
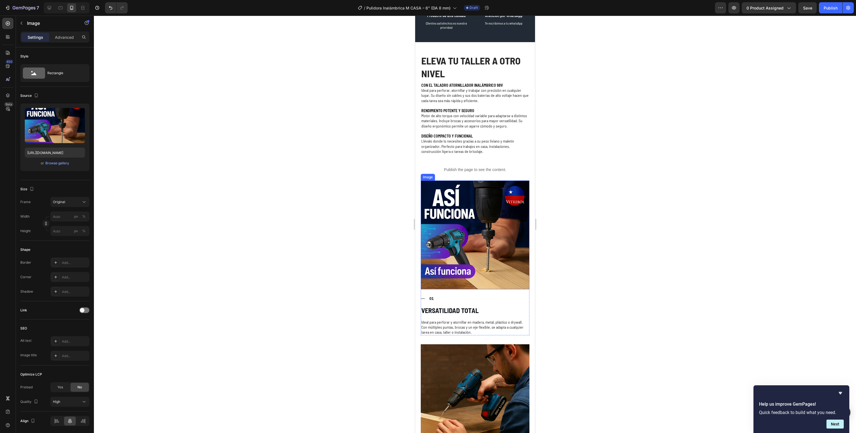
click at [464, 228] on img at bounding box center [475, 234] width 109 height 109
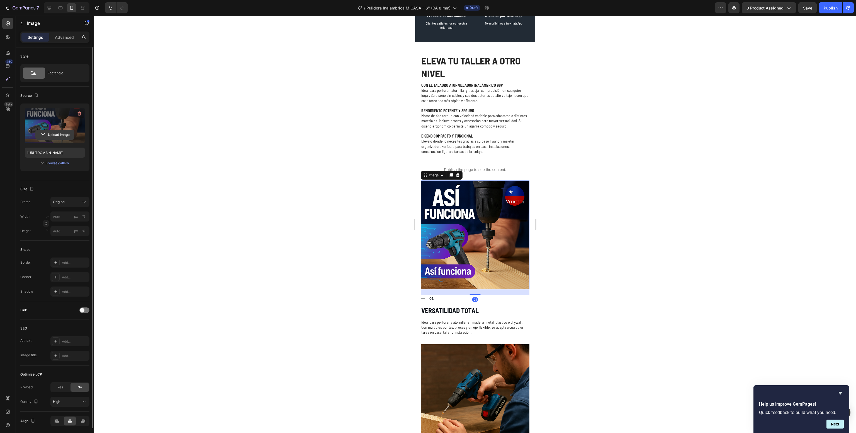
click at [53, 132] on input "file" at bounding box center [55, 134] width 38 height 9
type input "[URL][DOMAIN_NAME]"
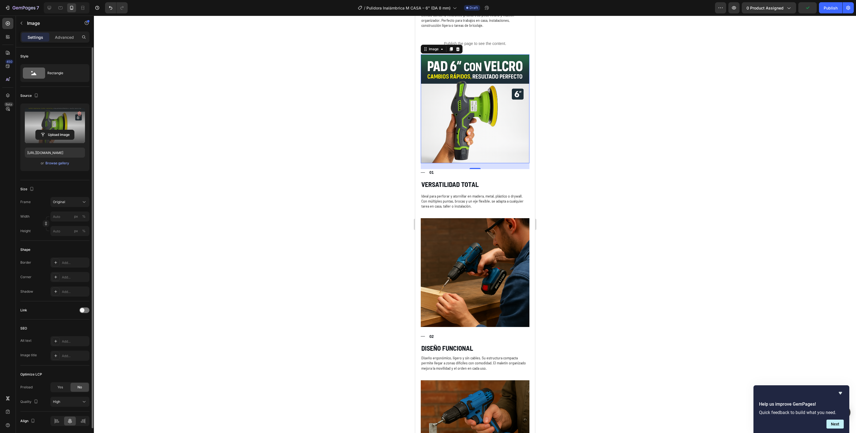
scroll to position [1285, 0]
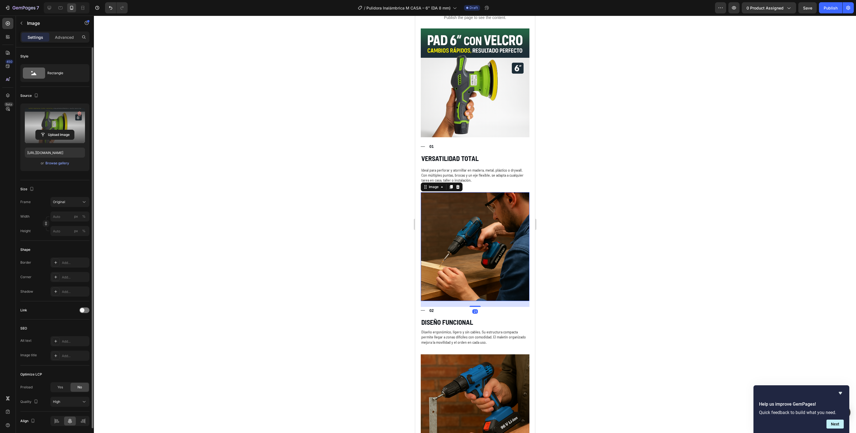
click at [454, 237] on img at bounding box center [475, 246] width 109 height 109
click at [57, 132] on input "file" at bounding box center [55, 134] width 38 height 9
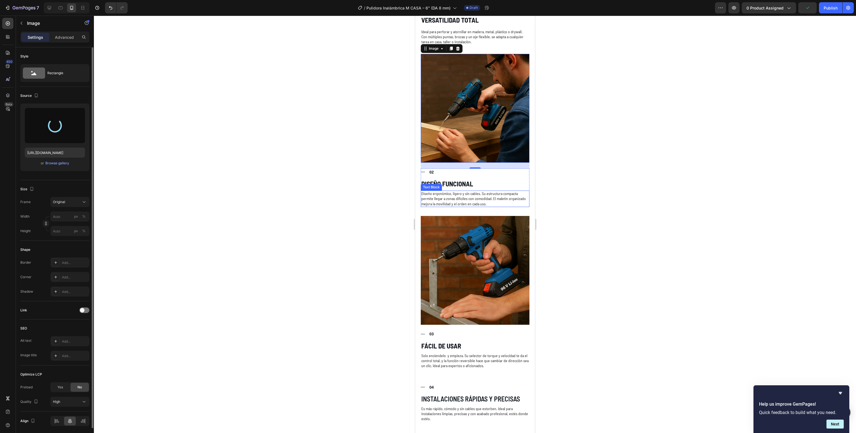
scroll to position [1424, 0]
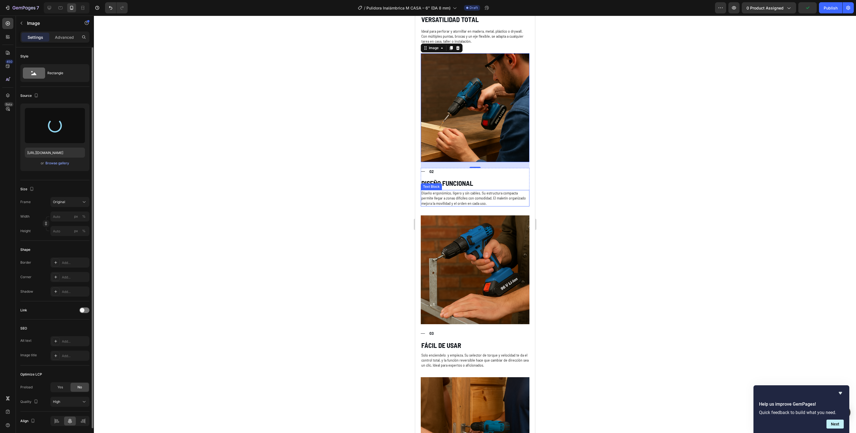
type input "[URL][DOMAIN_NAME]"
click at [467, 277] on img at bounding box center [475, 269] width 109 height 109
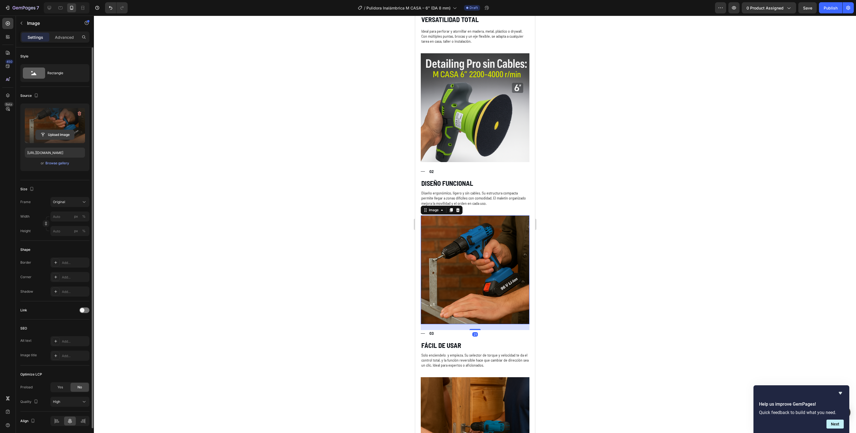
click at [56, 132] on input "file" at bounding box center [55, 134] width 38 height 9
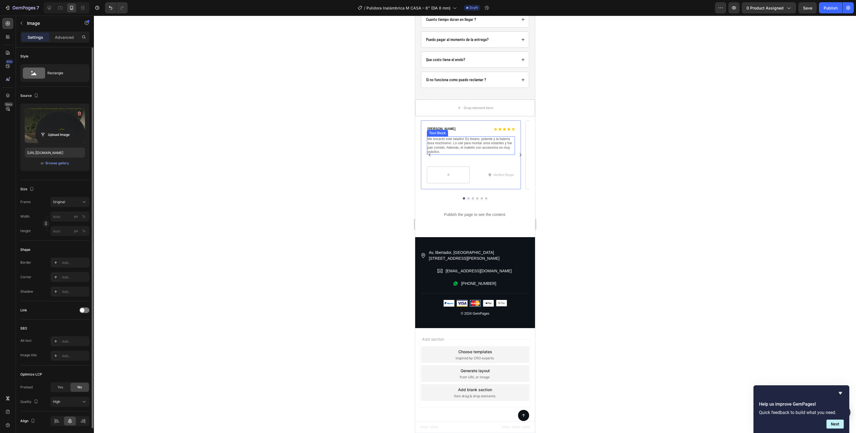
scroll to position [2634, 0]
click at [50, 5] on icon at bounding box center [50, 8] width 6 height 6
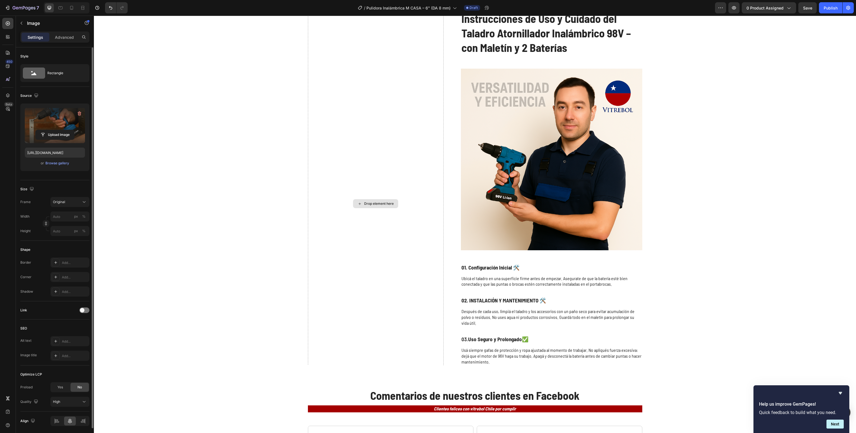
scroll to position [2236, 0]
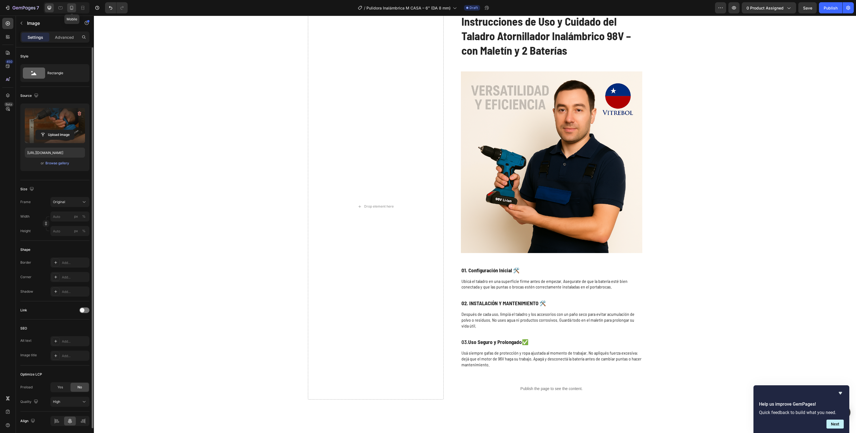
click at [73, 12] on div at bounding box center [71, 7] width 9 height 9
type input "[URL][DOMAIN_NAME]"
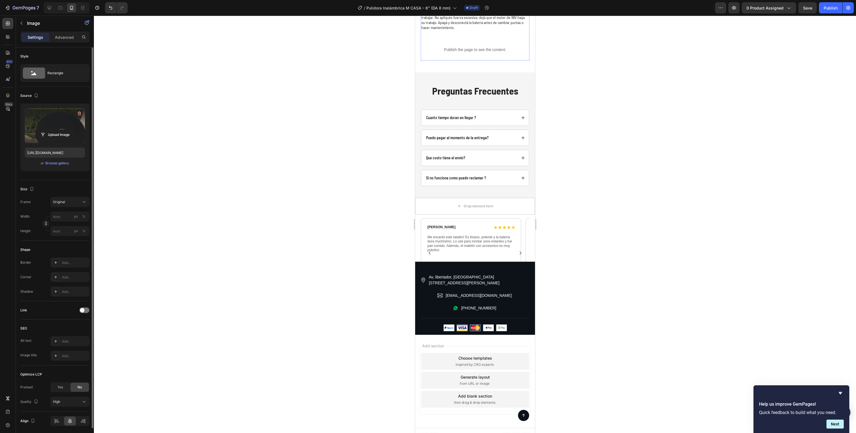
scroll to position [2541, 0]
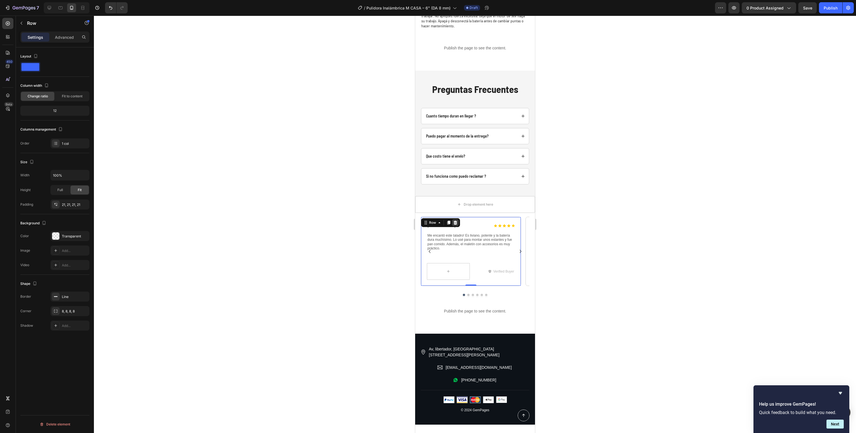
click at [453, 220] on icon at bounding box center [455, 222] width 4 height 4
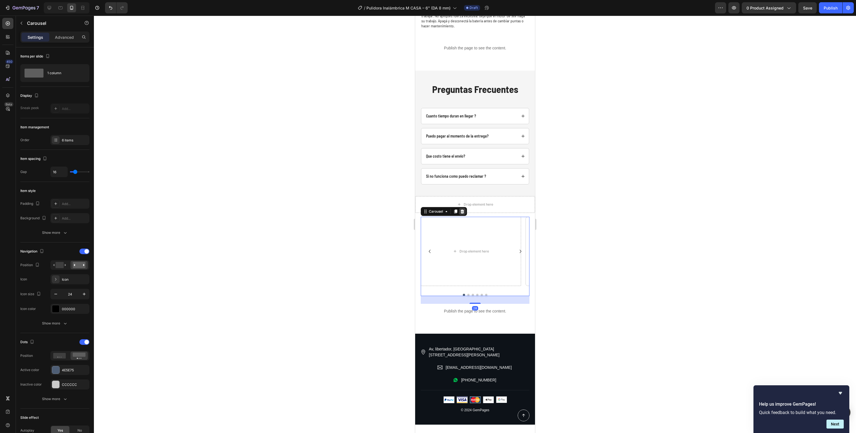
click at [464, 209] on icon at bounding box center [462, 211] width 4 height 4
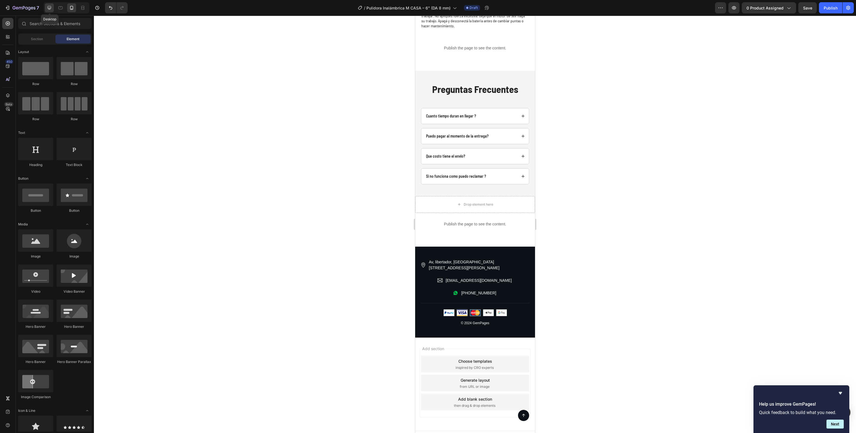
click at [45, 9] on div at bounding box center [49, 7] width 9 height 9
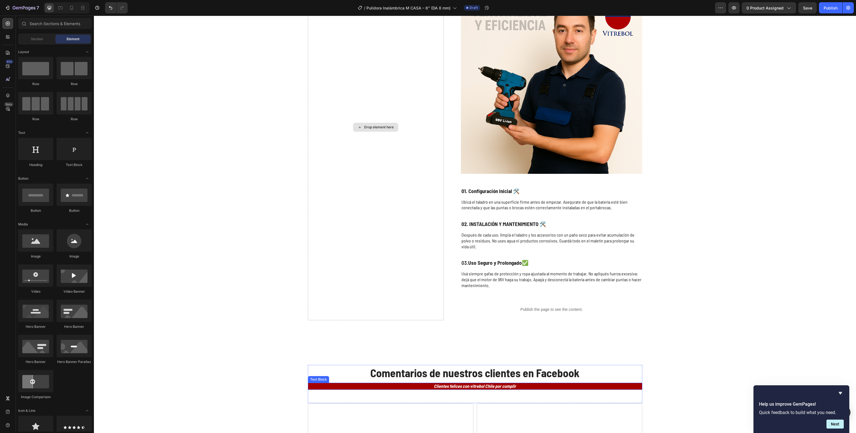
scroll to position [2263, 0]
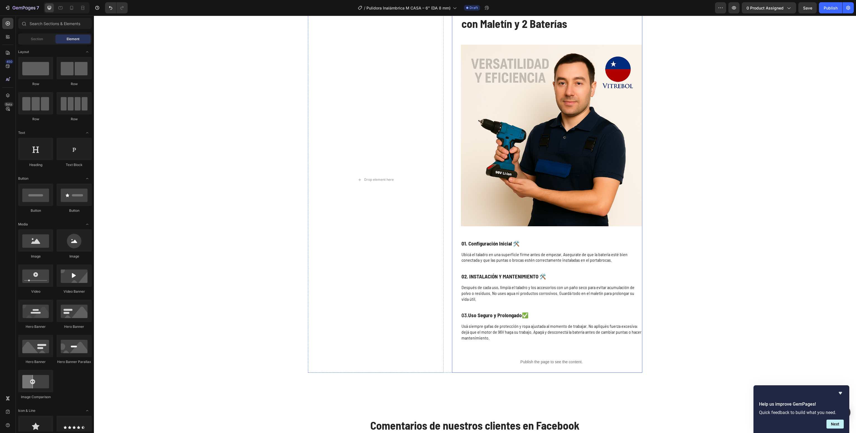
click at [551, 157] on img at bounding box center [551, 135] width 181 height 181
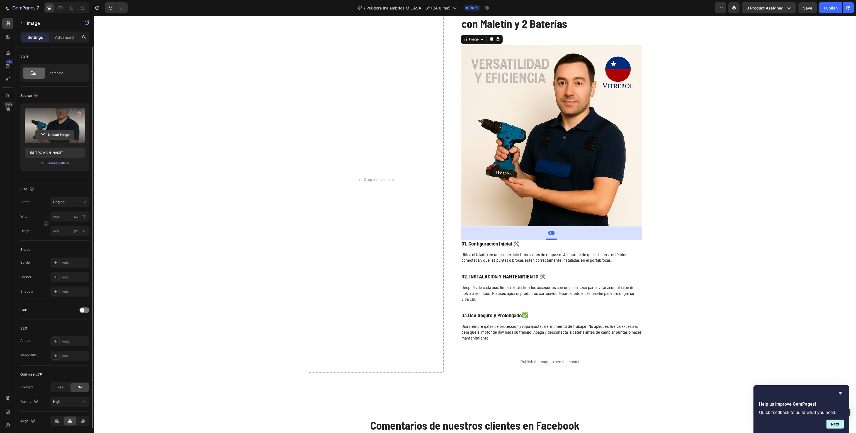
click at [57, 132] on input "file" at bounding box center [55, 134] width 38 height 9
type input "[URL][DOMAIN_NAME]"
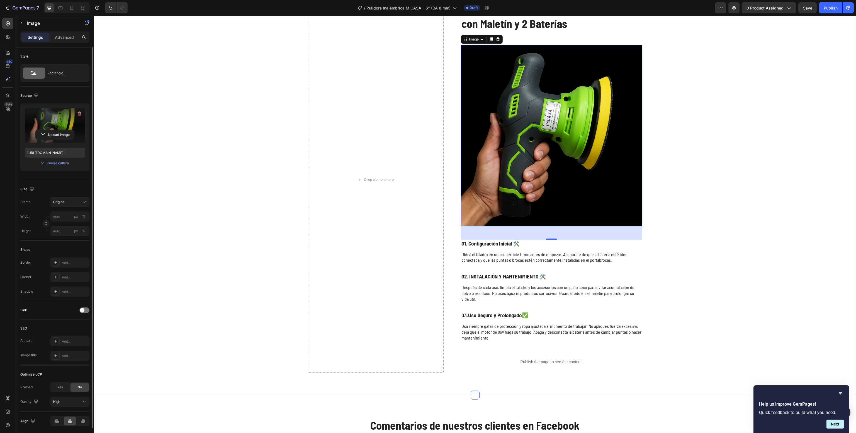
click at [701, 129] on div "Drop element here Instrucciones de Uso y Cuidado del Taladro Atornillador Inalá…" at bounding box center [475, 180] width 751 height 386
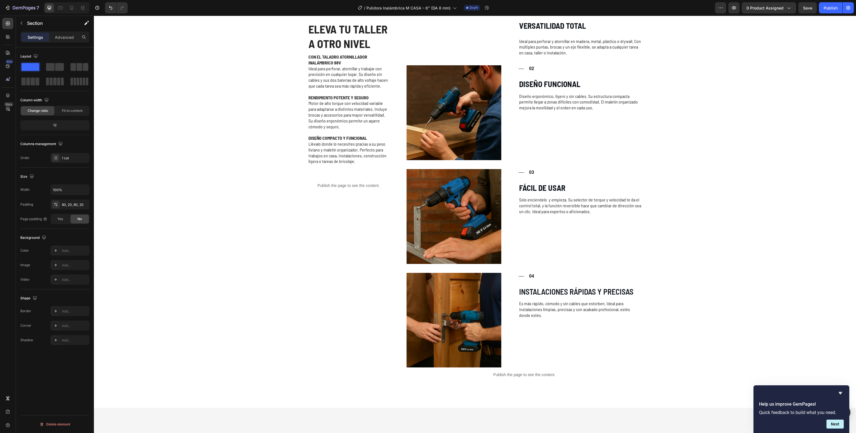
scroll to position [1091, 0]
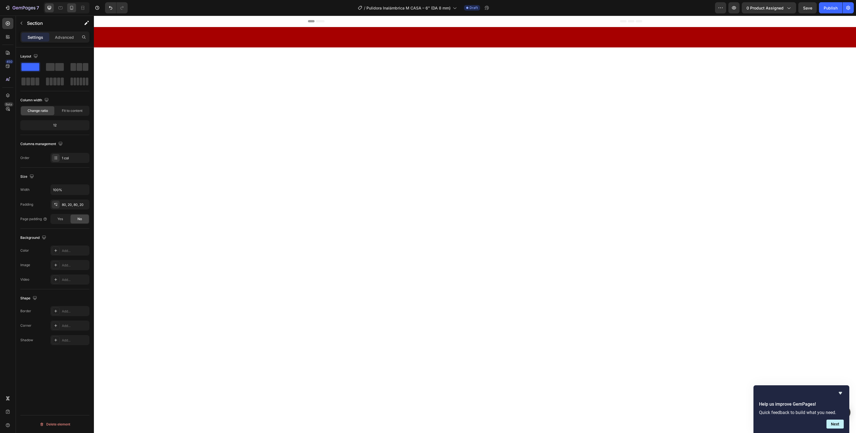
scroll to position [1091, 0]
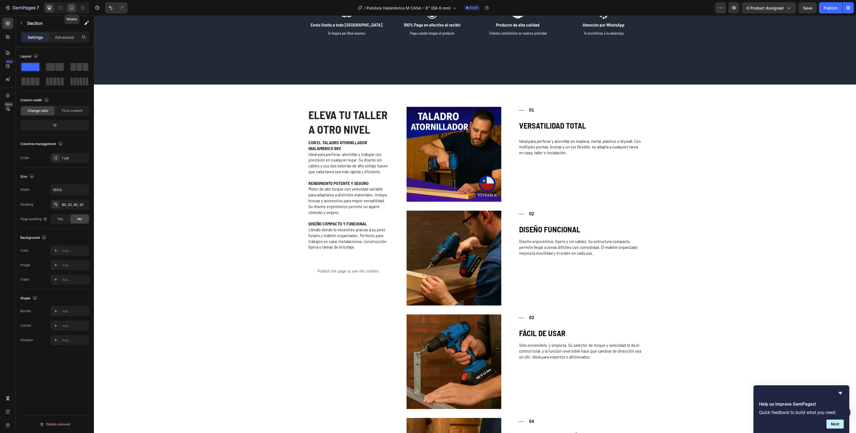
click at [70, 5] on icon at bounding box center [72, 8] width 6 height 6
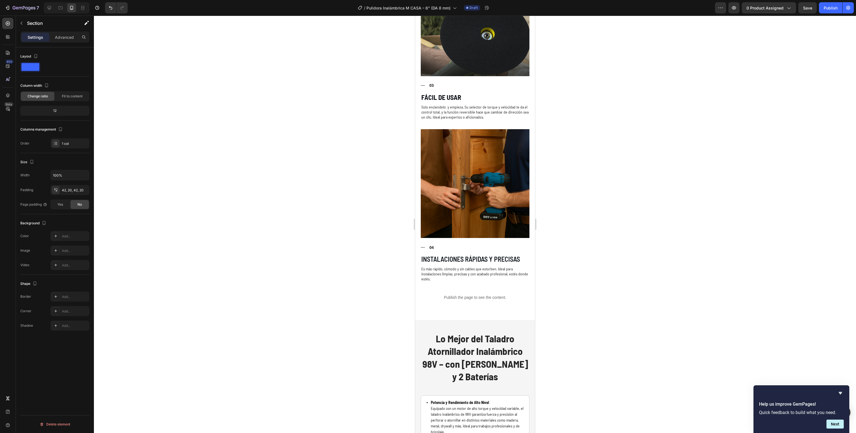
scroll to position [1673, 0]
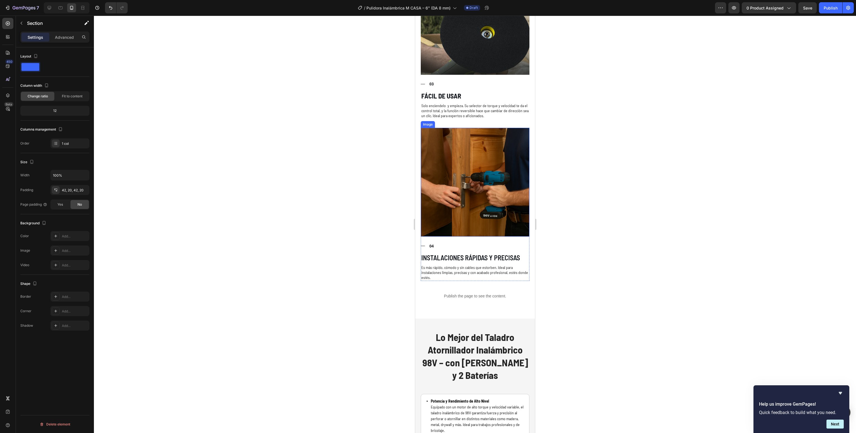
click at [456, 147] on img at bounding box center [475, 182] width 109 height 109
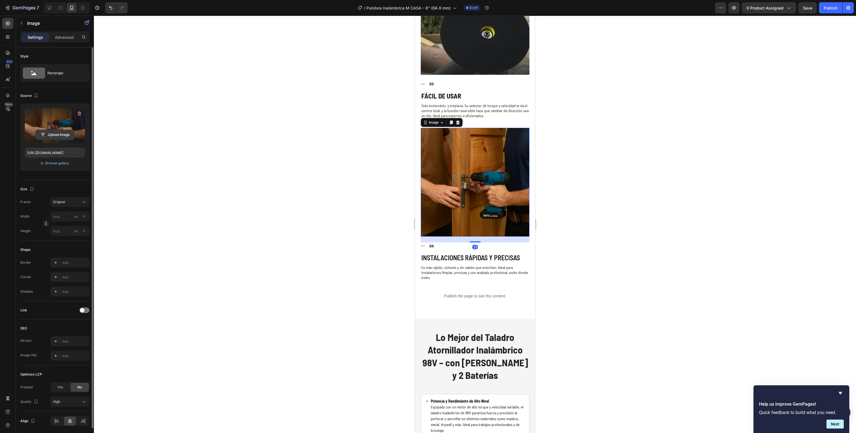
click at [59, 134] on input "file" at bounding box center [55, 134] width 38 height 9
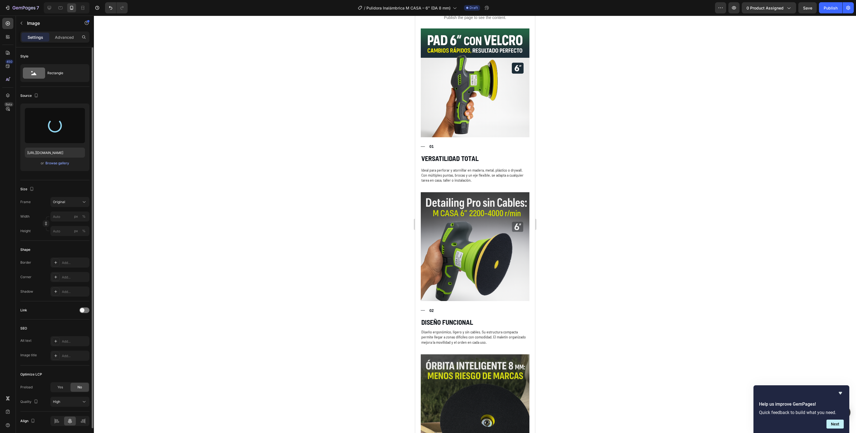
scroll to position [1281, 0]
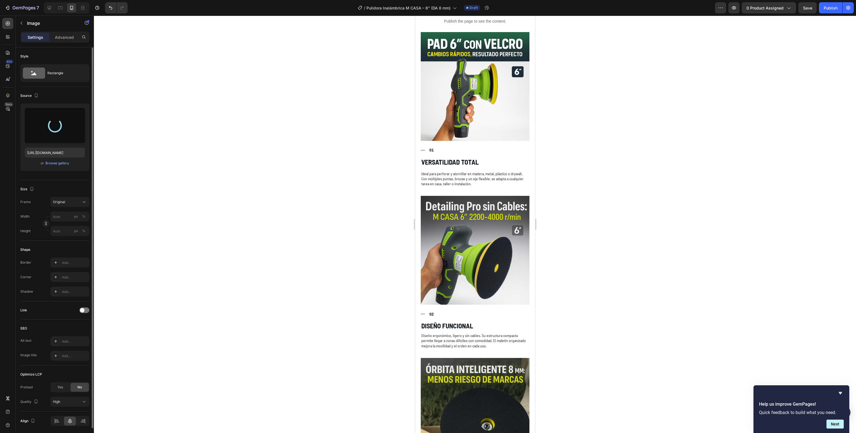
type input "https://cdn.shopify.com/s/files/1/0638/1558/1836/files/gempages_522051823398290…"
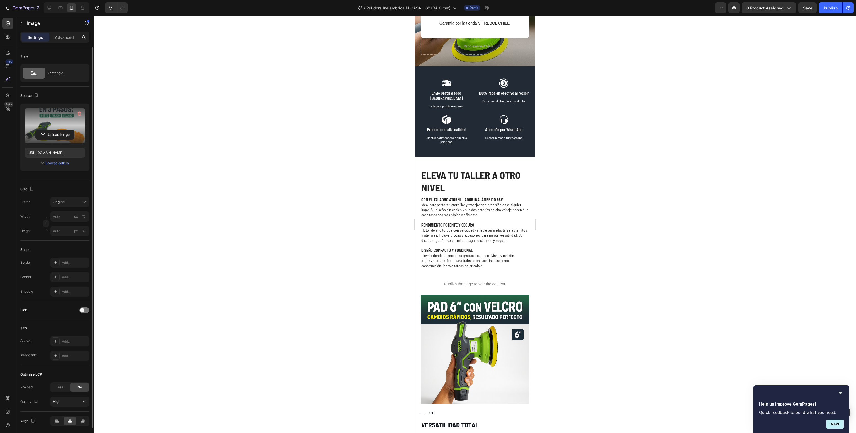
drag, startPoint x: 652, startPoint y: 197, endPoint x: 594, endPoint y: 197, distance: 58.3
click at [655, 200] on div at bounding box center [475, 224] width 762 height 417
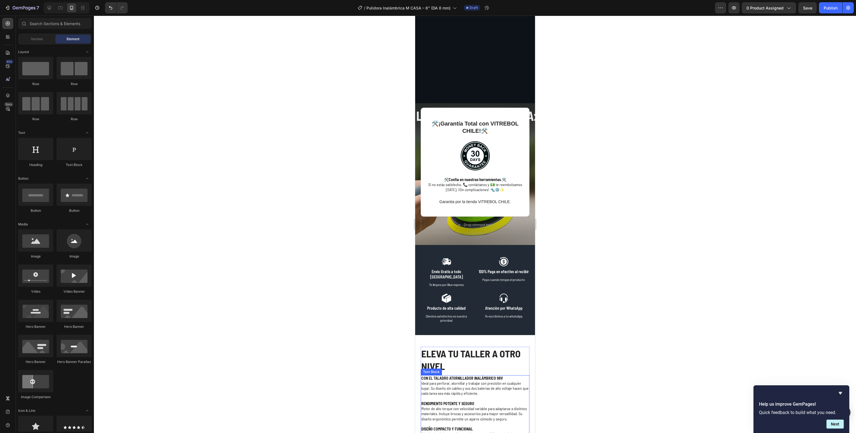
scroll to position [1133, 0]
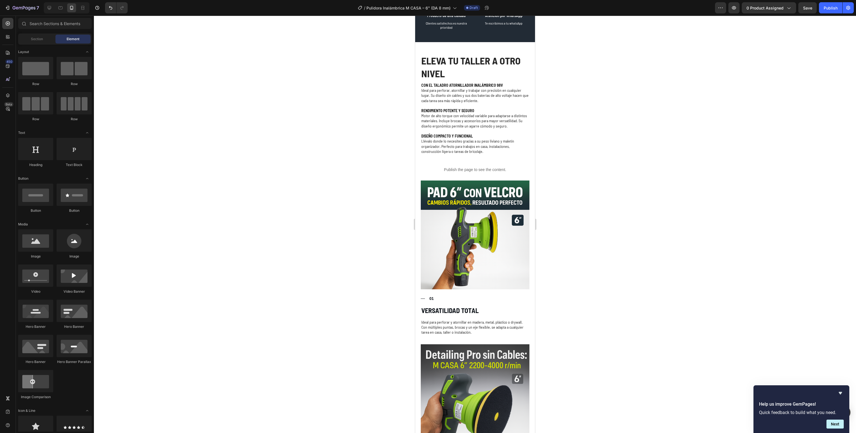
drag, startPoint x: 667, startPoint y: 239, endPoint x: 669, endPoint y: 241, distance: 3.4
click at [669, 241] on div at bounding box center [475, 224] width 762 height 417
click at [466, 138] on strong "DISEÑO COMPACTO Y FUNCIONAL" at bounding box center [447, 136] width 52 height 5
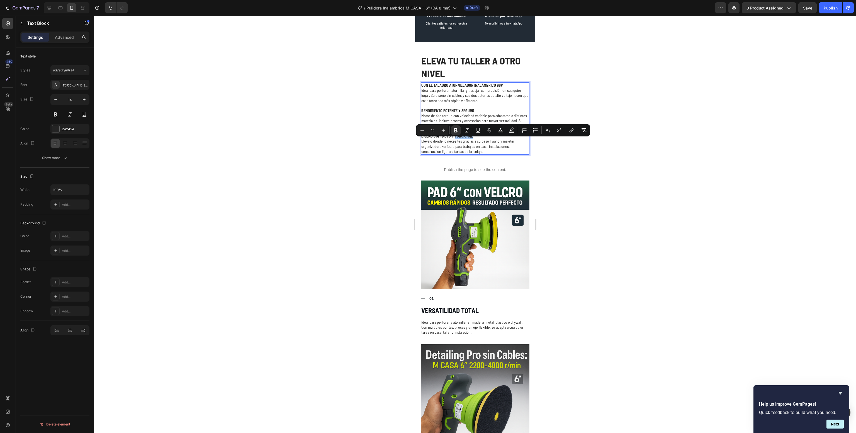
click at [697, 193] on div at bounding box center [475, 224] width 762 height 417
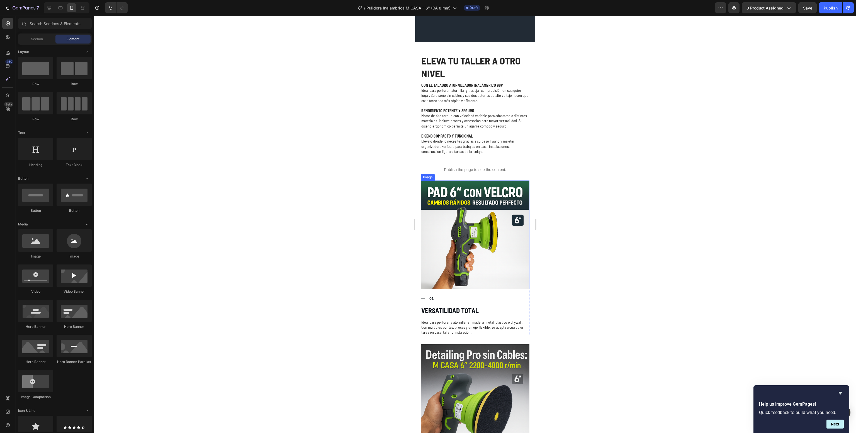
scroll to position [1209, 0]
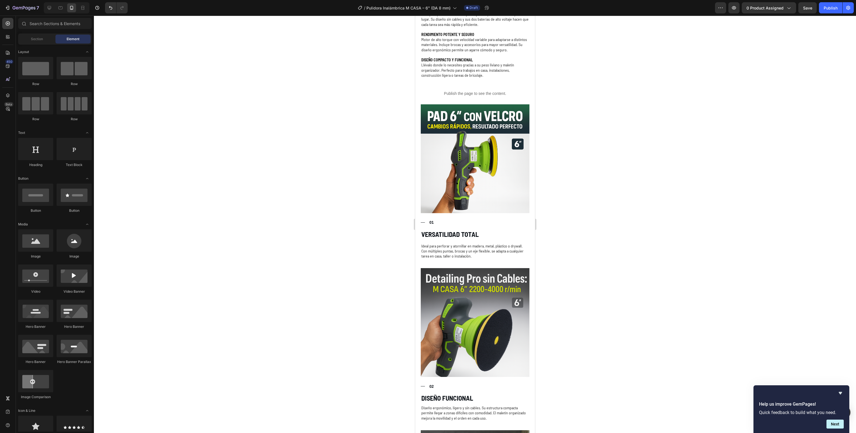
click at [725, 246] on div at bounding box center [475, 224] width 762 height 417
click at [444, 251] on p "Ideal para perforar y atornillar en madera, metal, plástico o drywall. Con múlt…" at bounding box center [475, 250] width 108 height 15
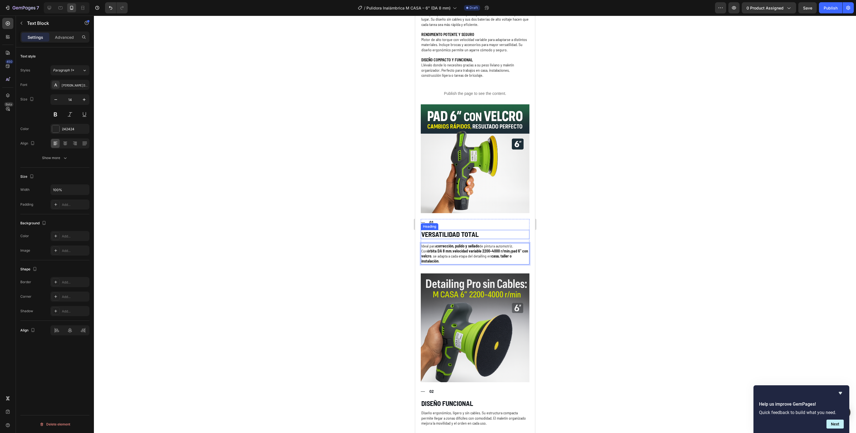
click at [444, 234] on strong "VERSATILIDAD TOTAL" at bounding box center [449, 234] width 57 height 8
click at [429, 231] on strong "01 VERSATILIDAD TOTAL" at bounding box center [453, 234] width 64 height 8
click at [343, 218] on div at bounding box center [475, 224] width 762 height 417
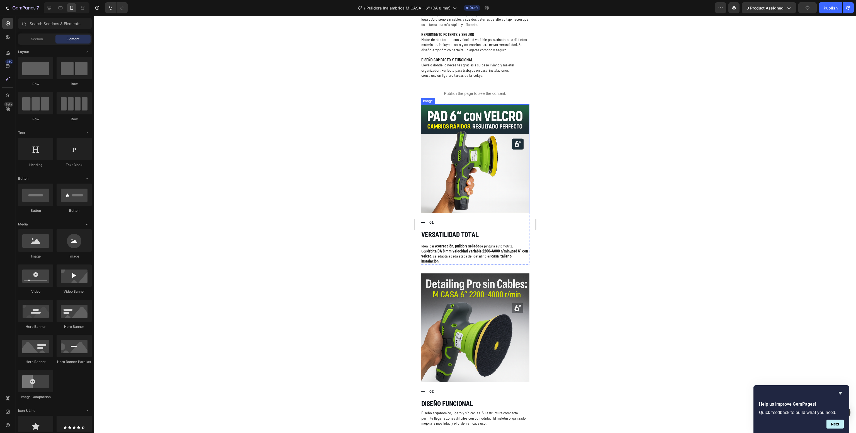
scroll to position [1454, 0]
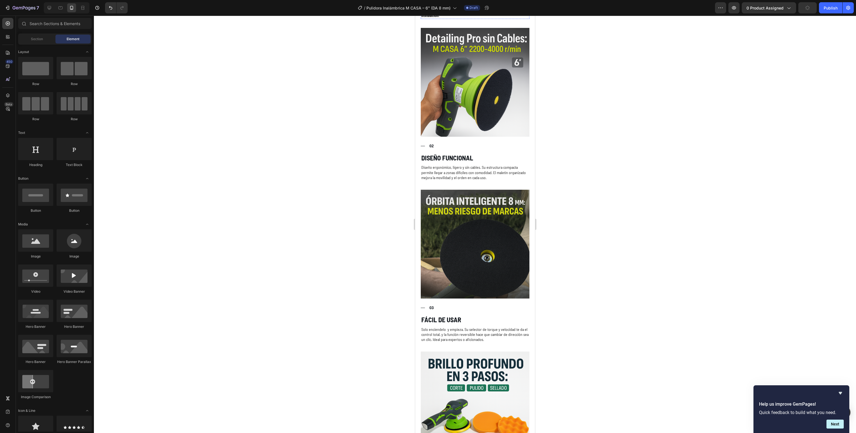
click at [304, 191] on div at bounding box center [475, 224] width 762 height 417
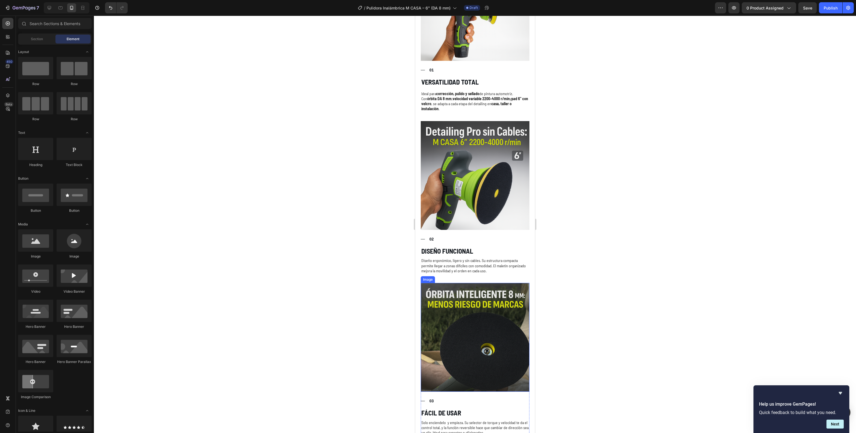
scroll to position [1395, 0]
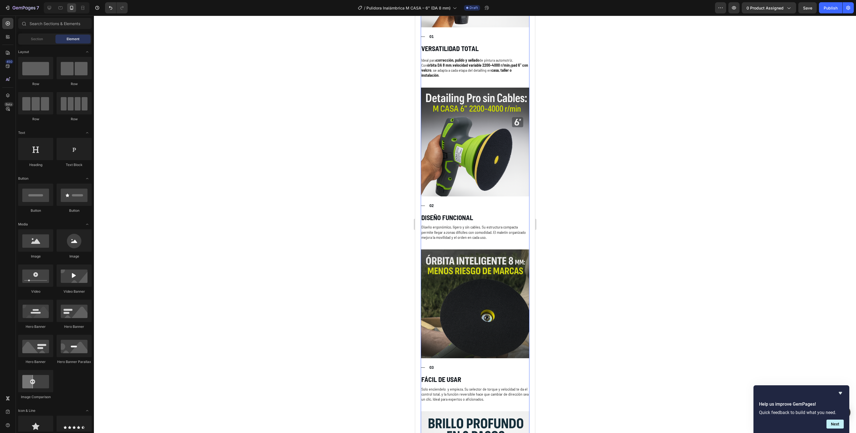
click at [466, 230] on div "Image Title Line 01 Text Block Row ⁠⁠⁠⁠⁠⁠⁠ VERSATILIDAD TOTAL Heading Ideal par…" at bounding box center [475, 254] width 109 height 671
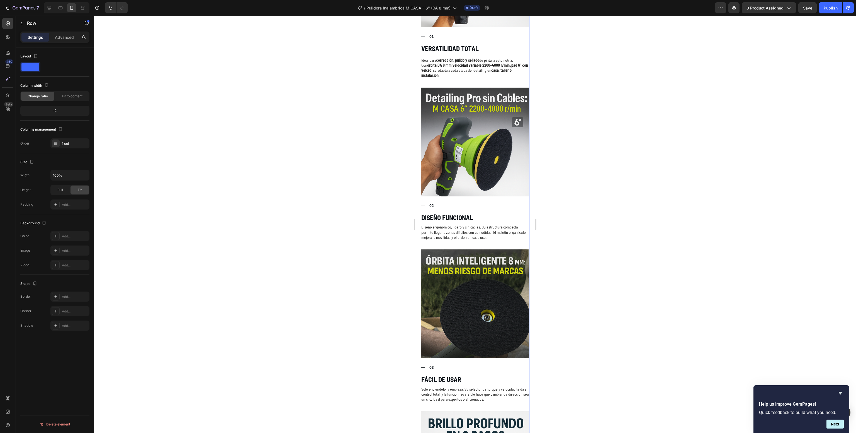
click at [460, 224] on p "Diseño ergonómico, ligero y sin cables. Su estructura compacta permite llegar a…" at bounding box center [475, 231] width 108 height 15
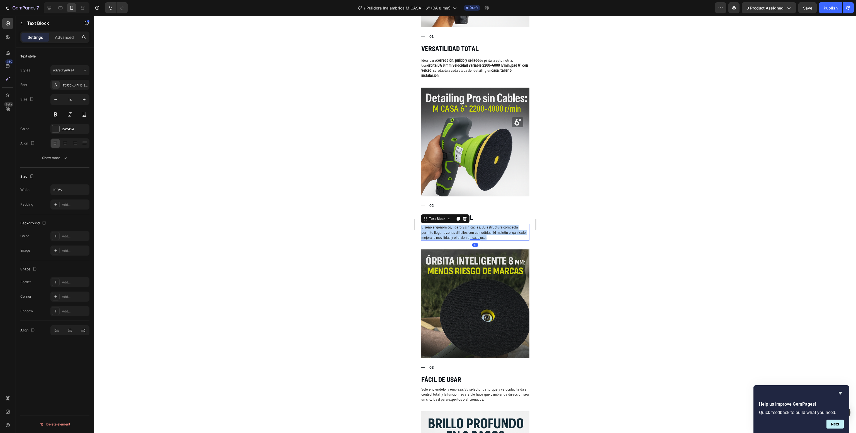
click at [460, 224] on p "Diseño ergonómico, ligero y sin cables. Su estructura compacta permite llegar a…" at bounding box center [475, 231] width 108 height 15
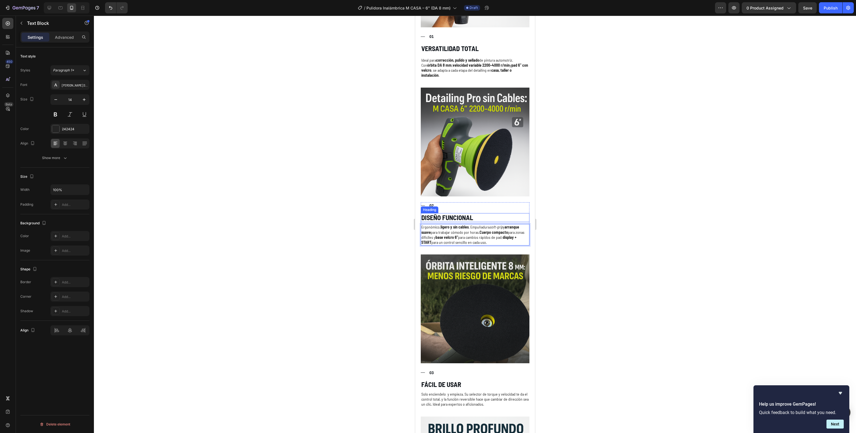
click at [459, 213] on strong "DISEÑO FUNCIONAL" at bounding box center [447, 217] width 52 height 8
click at [327, 215] on div at bounding box center [475, 224] width 762 height 417
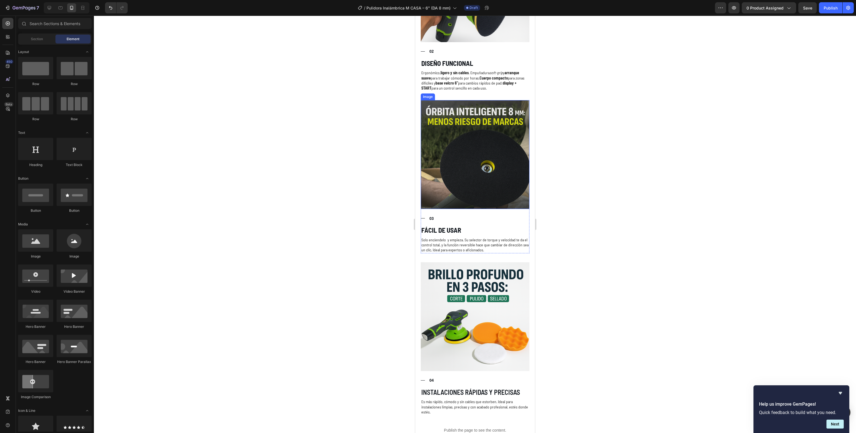
scroll to position [1580, 0]
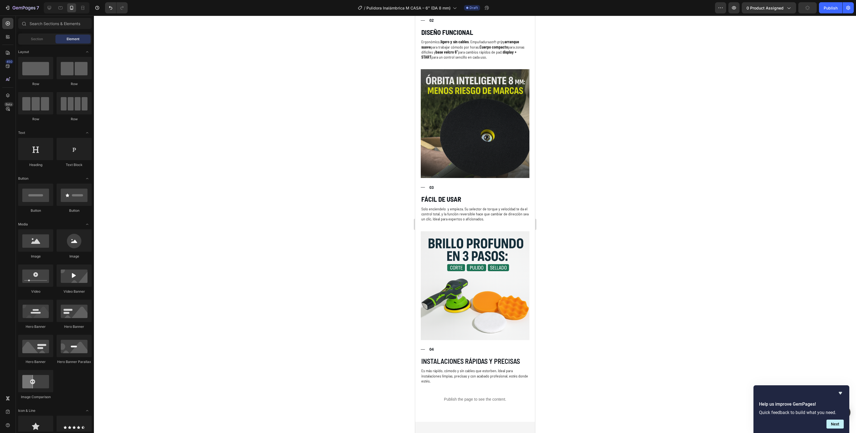
click at [290, 269] on div at bounding box center [475, 224] width 762 height 417
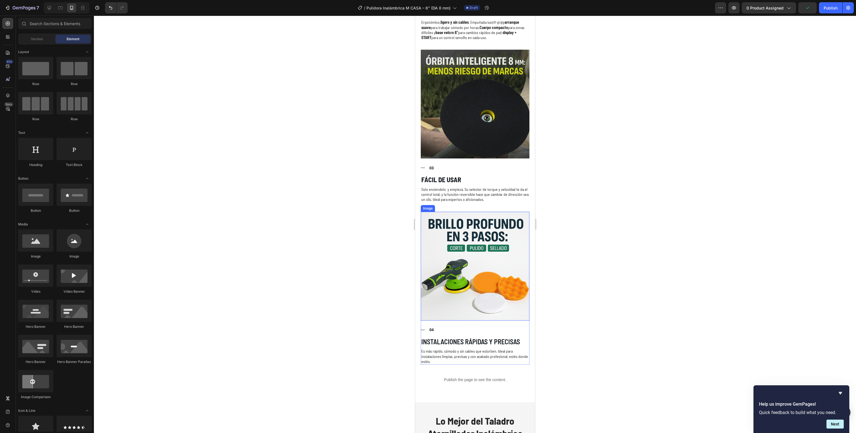
scroll to position [1600, 0]
click at [227, 219] on div at bounding box center [475, 224] width 762 height 417
click at [478, 186] on p "Solo enciendelo y empieza. Su selector de torque y velocidad te da el control t…" at bounding box center [475, 193] width 108 height 15
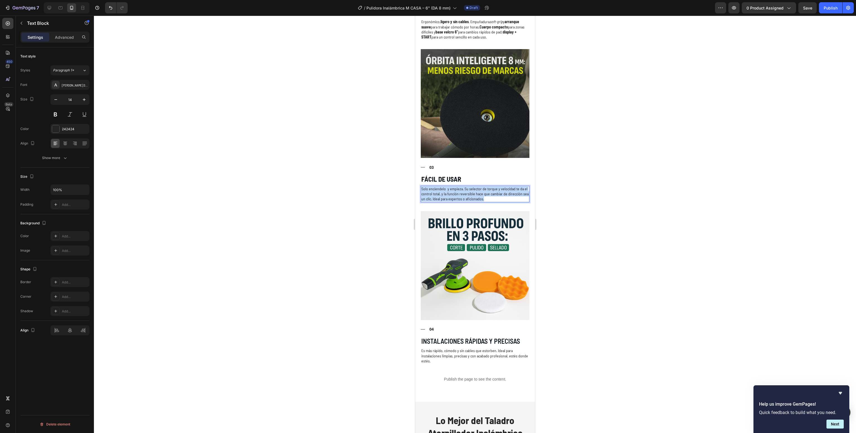
click at [478, 186] on p "Solo enciendelo y empieza. Su selector de torque y velocidad te da el control t…" at bounding box center [475, 193] width 108 height 15
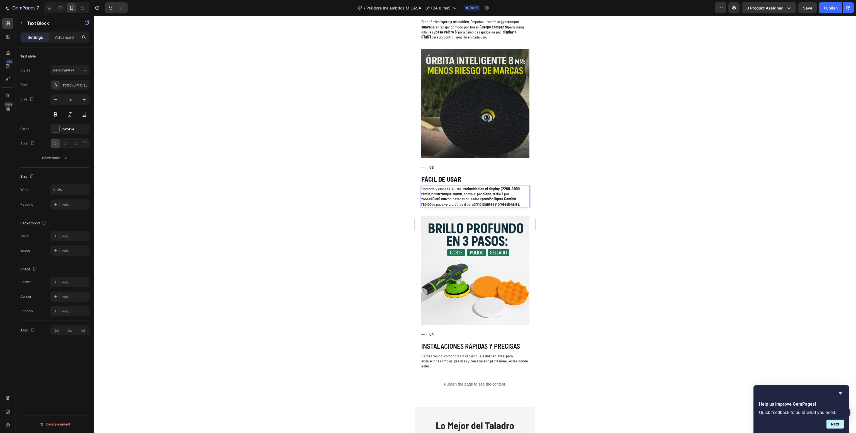
click at [624, 195] on div at bounding box center [475, 224] width 762 height 417
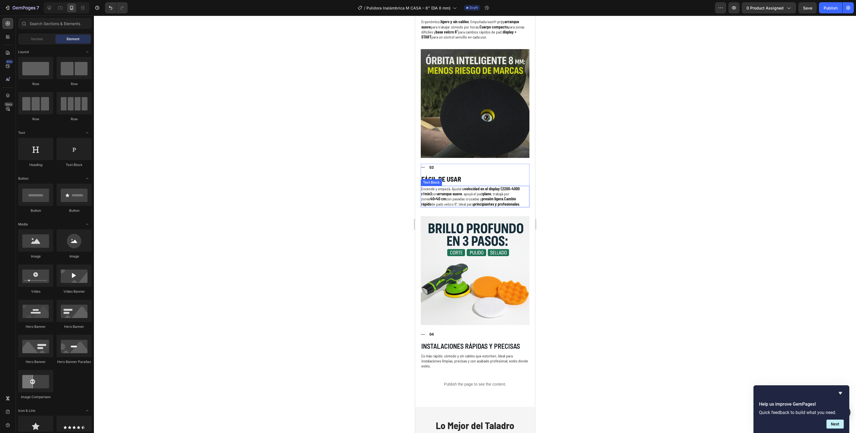
scroll to position [1725, 0]
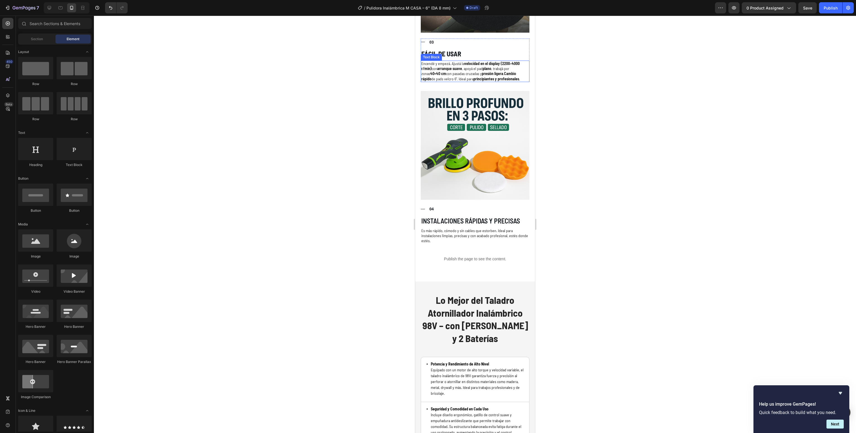
drag, startPoint x: 235, startPoint y: 247, endPoint x: 1, endPoint y: 175, distance: 244.9
click at [235, 247] on div at bounding box center [475, 224] width 762 height 417
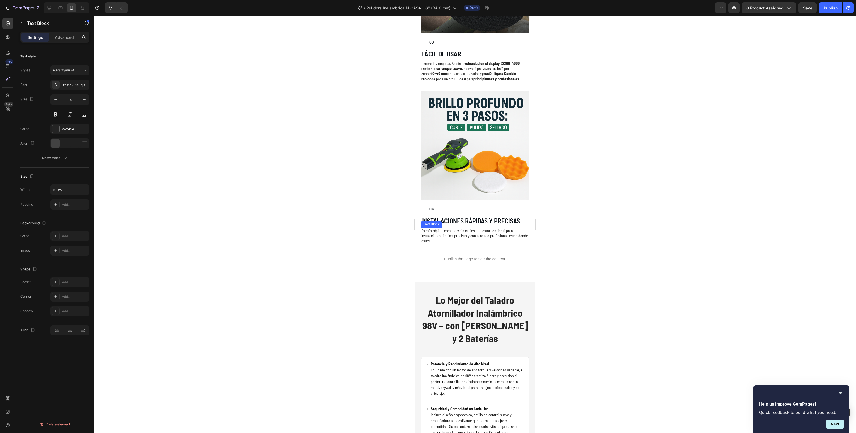
click at [486, 228] on p "Es más rápido, cómodo y sin cables que estorben. Ideal para instalaciones limpi…" at bounding box center [475, 235] width 108 height 15
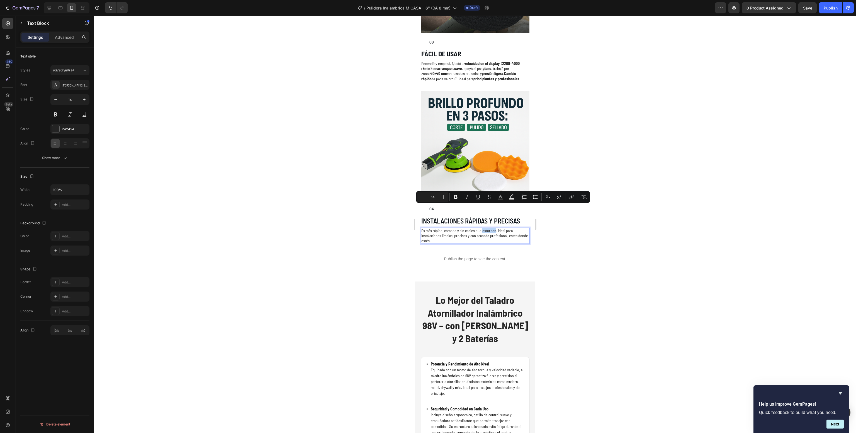
click at [485, 228] on p "Es más rápido, cómodo y sin cables que estorben. Ideal para instalaciones limpi…" at bounding box center [475, 235] width 108 height 15
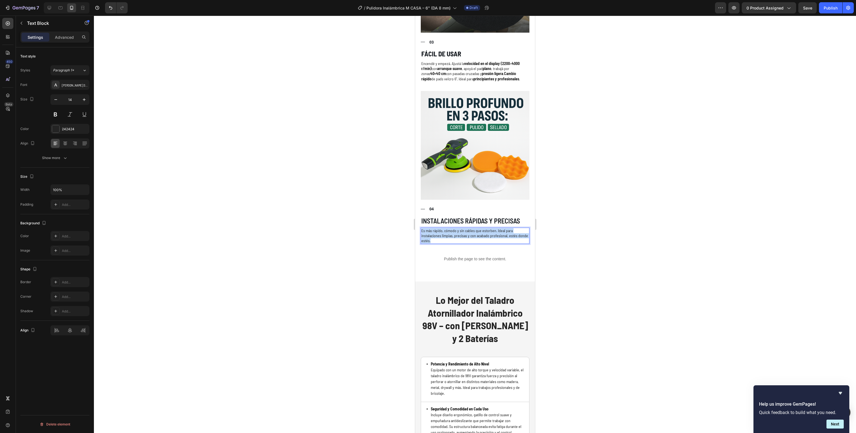
click at [485, 228] on p "Es más rápido, cómodo y sin cables que estorben. Ideal para instalaciones limpi…" at bounding box center [475, 235] width 108 height 15
click at [473, 216] on h3 "INSTALACIONES RÁPIDAS Y PRECISAS" at bounding box center [475, 220] width 109 height 9
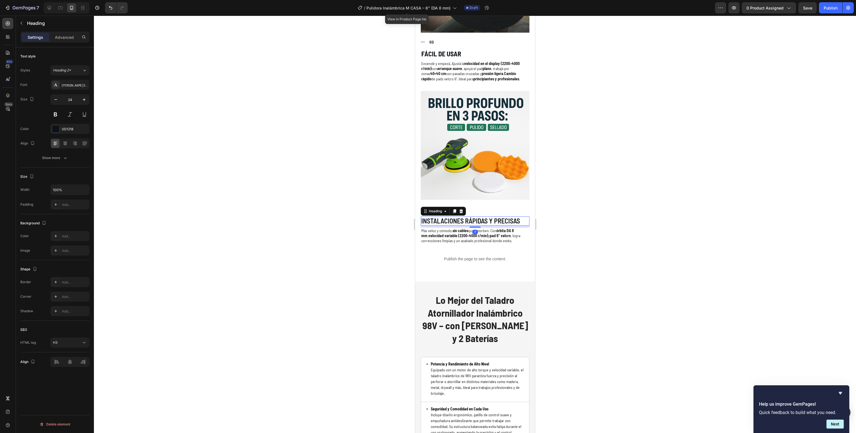
click at [473, 216] on h3 "INSTALACIONES RÁPIDAS Y PRECISAS" at bounding box center [475, 220] width 109 height 9
click at [473, 217] on p "INSTALACIONES RÁPIDAS Y PRECISAS" at bounding box center [475, 221] width 108 height 8
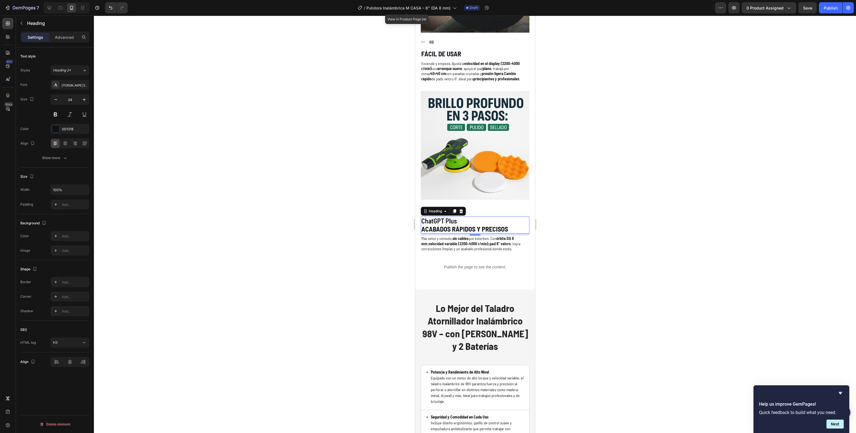
click at [621, 236] on div at bounding box center [475, 224] width 762 height 417
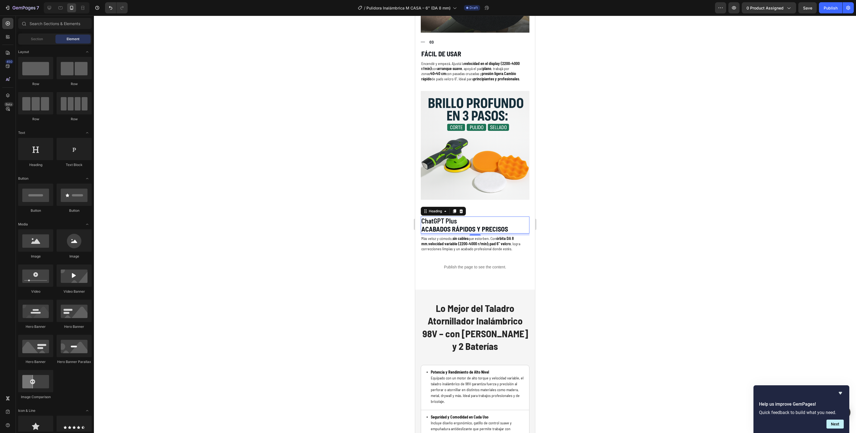
click at [449, 217] on p "ChatGPT Plus ACABADOS RÁPIDOS Y PRECISOS" at bounding box center [475, 225] width 108 height 16
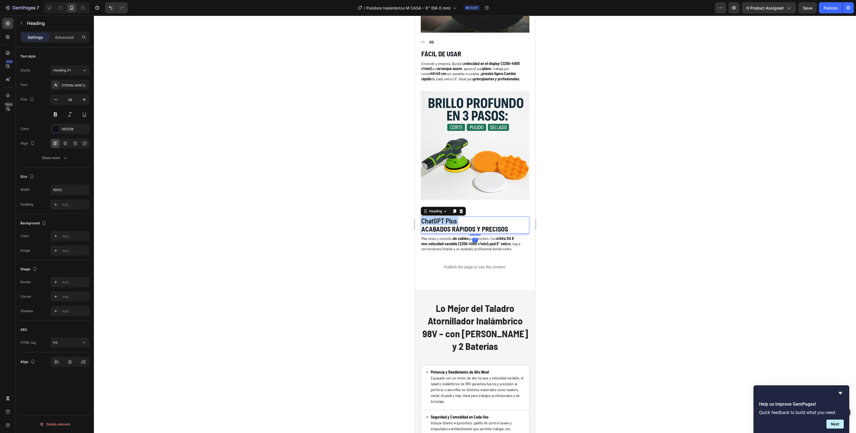
click at [449, 217] on p "ChatGPT Plus ACABADOS RÁPIDOS Y PRECISOS" at bounding box center [475, 225] width 108 height 16
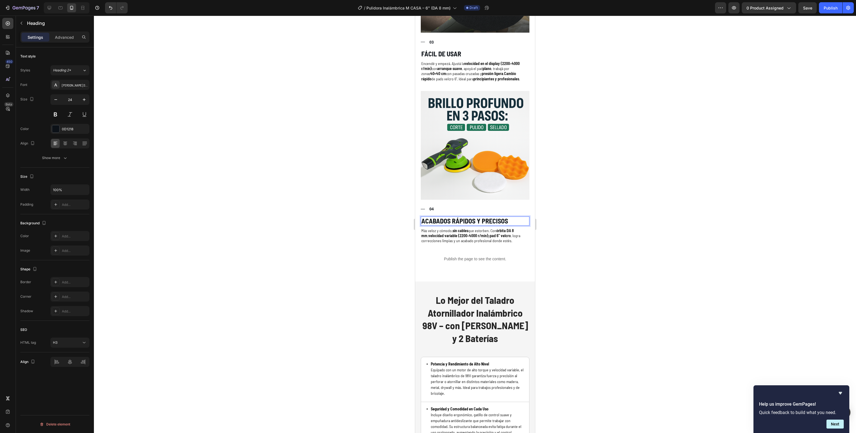
click at [677, 140] on div at bounding box center [475, 224] width 762 height 417
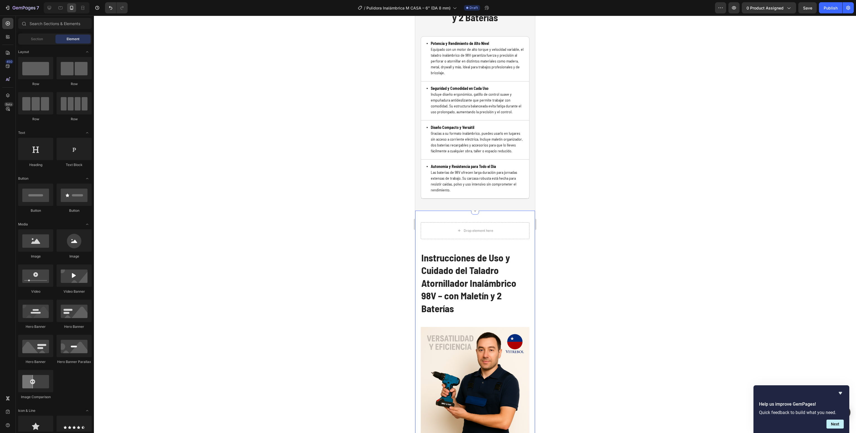
scroll to position [1874, 0]
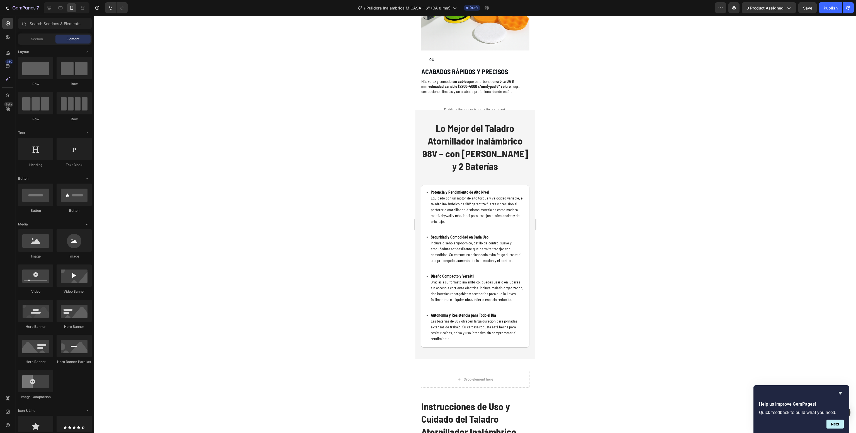
click at [637, 236] on div at bounding box center [475, 224] width 762 height 417
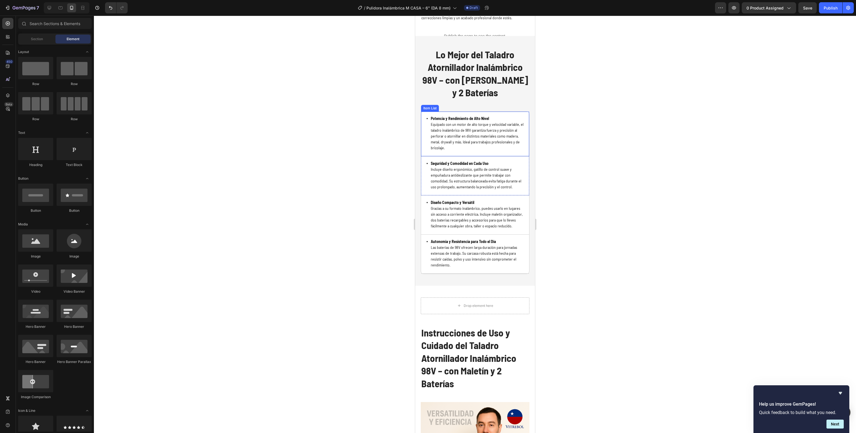
scroll to position [2023, 0]
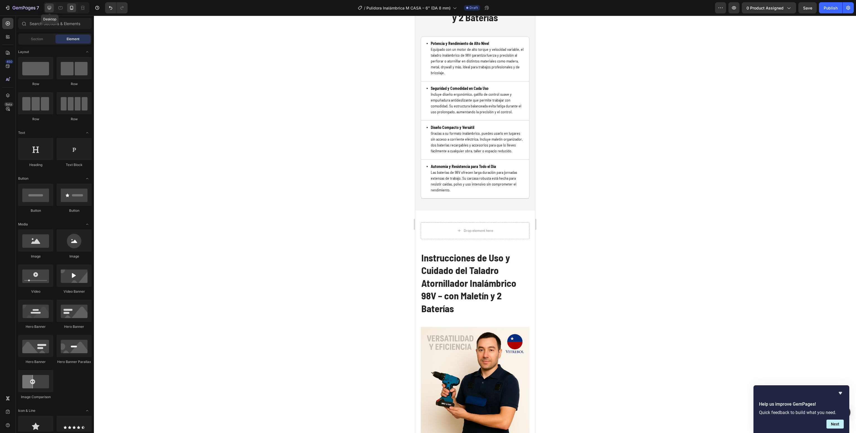
click at [49, 5] on icon at bounding box center [50, 8] width 6 height 6
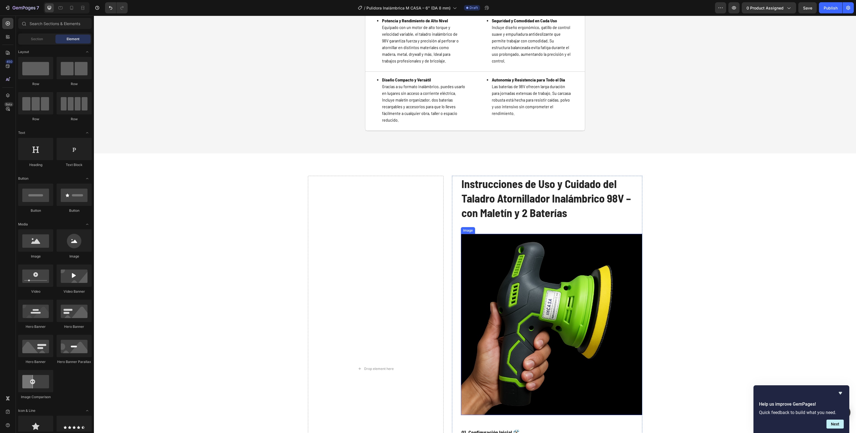
click at [506, 308] on img at bounding box center [551, 324] width 181 height 181
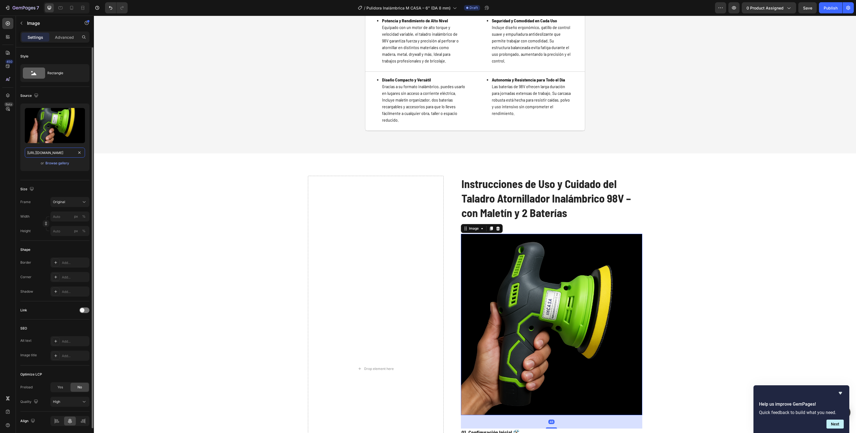
click at [35, 149] on input "[URL][DOMAIN_NAME]" at bounding box center [55, 152] width 60 height 10
click at [71, 14] on div "7 Version history / Pulidora Inalámbrica M CASA – 6" (DA 8 mm) Draft Preview 0 …" at bounding box center [428, 8] width 856 height 16
click at [71, 13] on div at bounding box center [67, 7] width 46 height 11
click at [71, 11] on div at bounding box center [71, 7] width 9 height 9
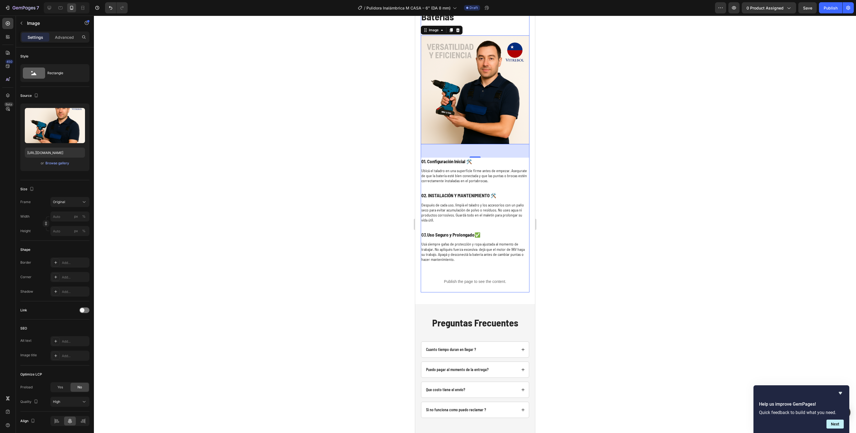
scroll to position [2329, 0]
click at [57, 152] on input "[URL][DOMAIN_NAME]" at bounding box center [55, 152] width 60 height 10
paste input "5a738a9c-8d5d-4eff-aa63-58ee7fd4291e"
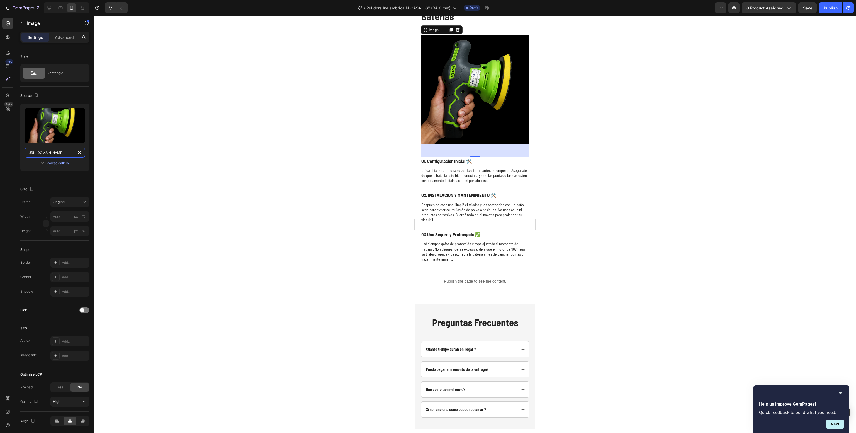
type input "[URL][DOMAIN_NAME]"
click at [592, 219] on div at bounding box center [475, 224] width 762 height 417
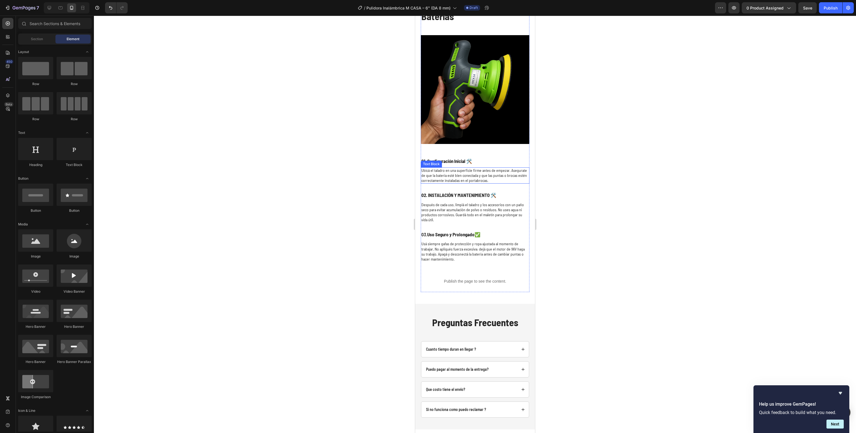
click at [464, 168] on p "Ubicá el taladro en una superficie firme antes de empezar. Asegurate de que la …" at bounding box center [475, 175] width 108 height 15
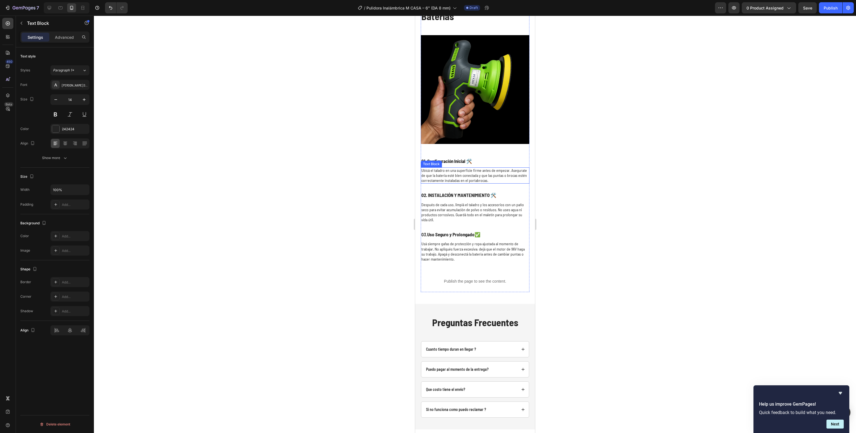
click at [464, 168] on p "Ubicá el taladro en una superficie firme antes de empezar. Asegurate de que la …" at bounding box center [475, 175] width 108 height 15
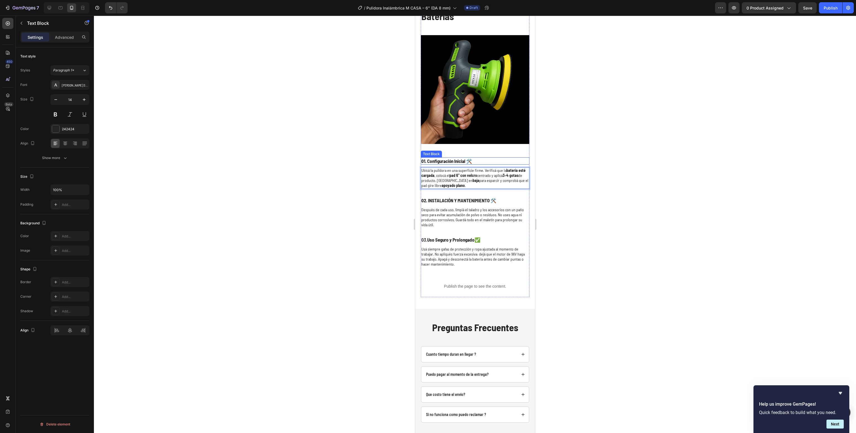
click at [452, 158] on strong "01. Configuración Inicial 🛠️" at bounding box center [446, 161] width 51 height 6
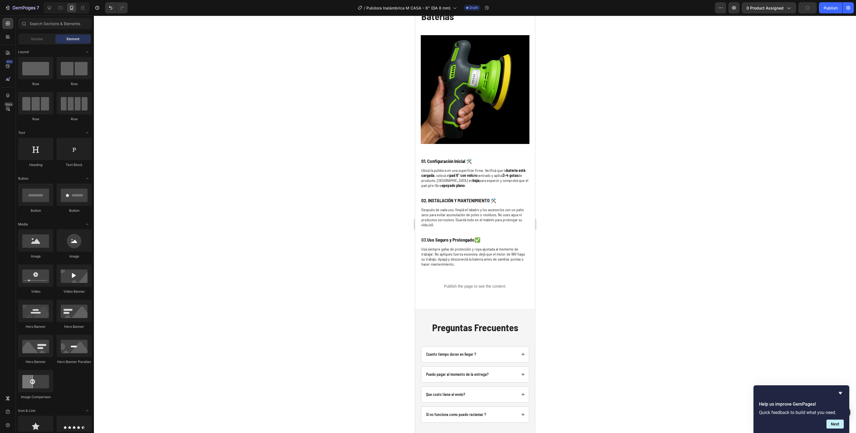
click at [452, 158] on strong "01. Configuración Inicial 🛠️" at bounding box center [446, 161] width 51 height 6
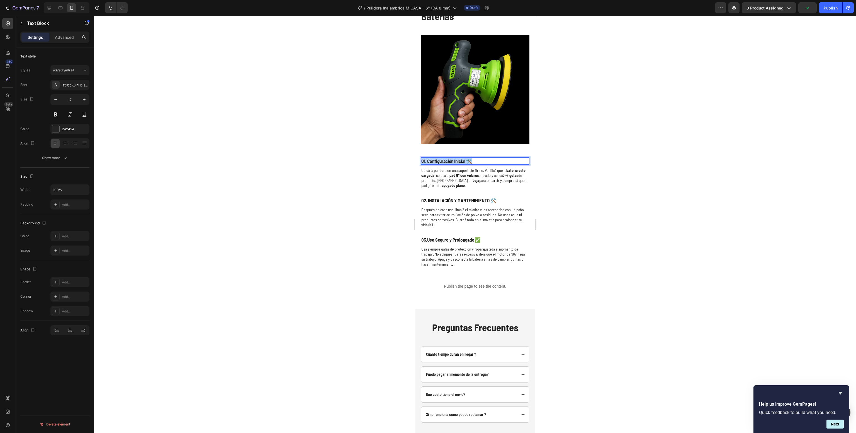
click at [452, 158] on strong "01. Configuración Inicial 🛠️" at bounding box center [446, 161] width 51 height 6
click at [310, 144] on div at bounding box center [475, 224] width 762 height 417
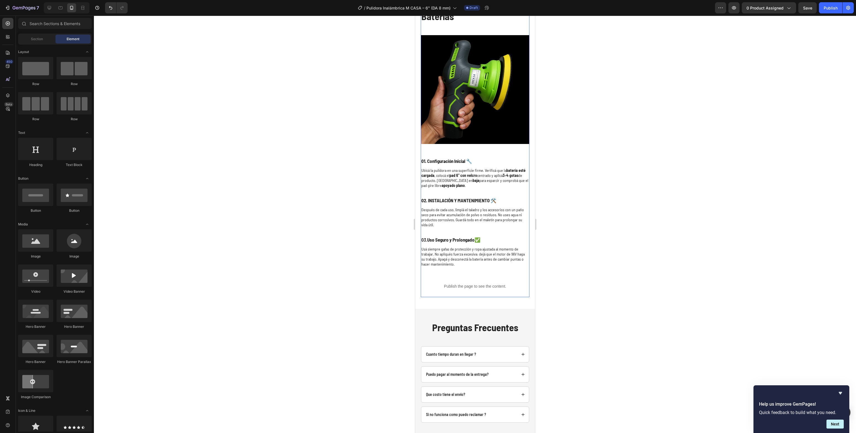
click at [448, 197] on strong "02. INSTALACIÓN Y MANTENIMIENTO 🛠️" at bounding box center [458, 200] width 75 height 6
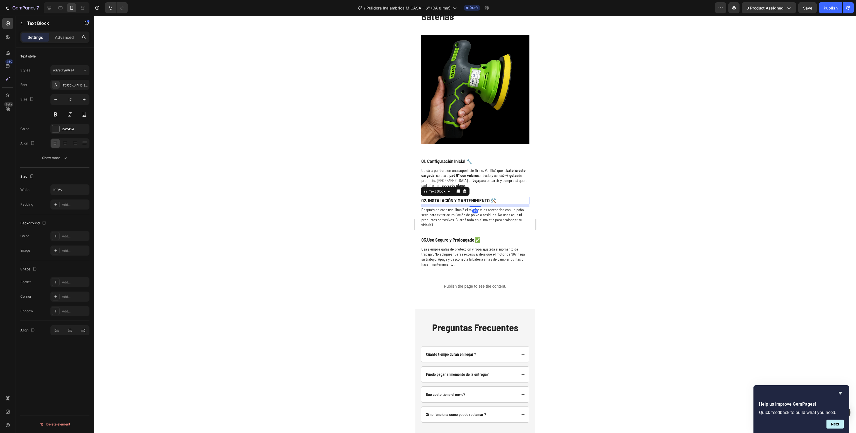
click at [448, 197] on strong "02. INSTALACIÓN Y MANTENIMIENTO 🛠️" at bounding box center [458, 200] width 75 height 6
click at [460, 207] on p "Después de cada uso, limpiá el taladro y los accesorios con un paño seco para e…" at bounding box center [475, 217] width 108 height 20
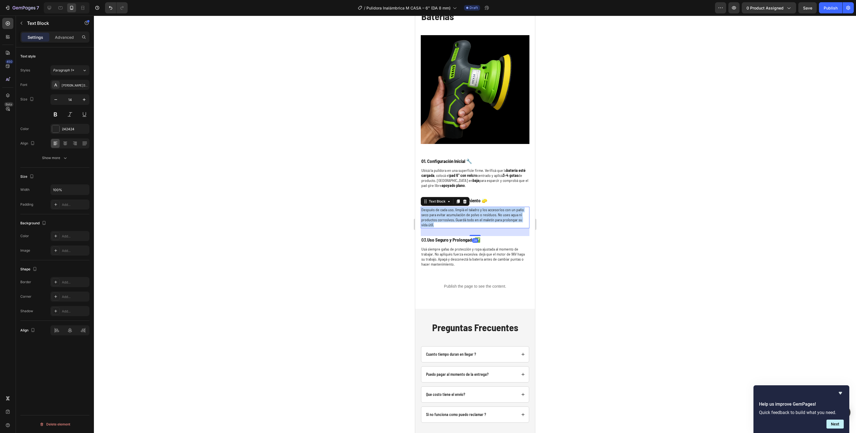
click at [460, 207] on p "Después de cada uso, limpiá el taladro y los accesorios con un paño seco para e…" at bounding box center [475, 217] width 108 height 20
click at [443, 237] on strong "Uso Seguro y Prolongado" at bounding box center [450, 240] width 47 height 6
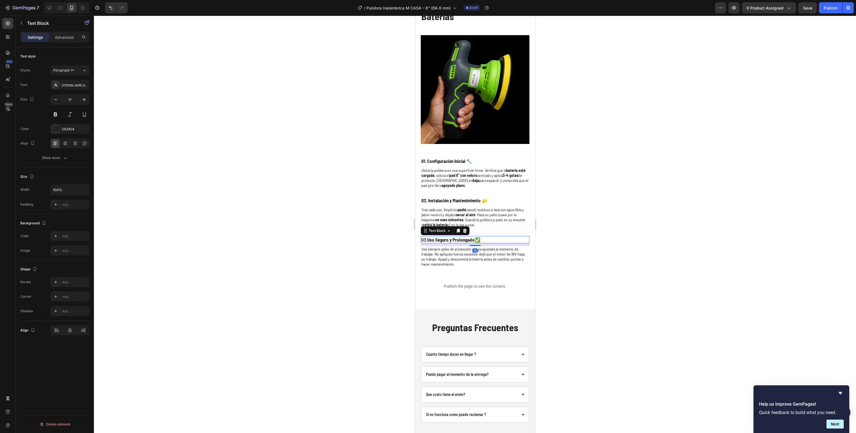
click at [443, 237] on strong "Uso Seguro y Prolongado" at bounding box center [450, 240] width 47 height 6
click at [644, 209] on div at bounding box center [475, 224] width 762 height 417
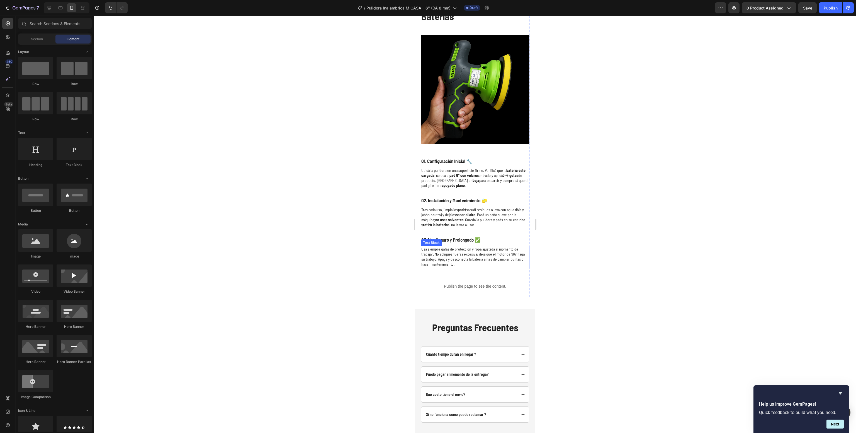
click at [466, 246] on p "Usá siempre gafas de protección y ropa ajustada al momento de trabajar. No apli…" at bounding box center [475, 256] width 108 height 20
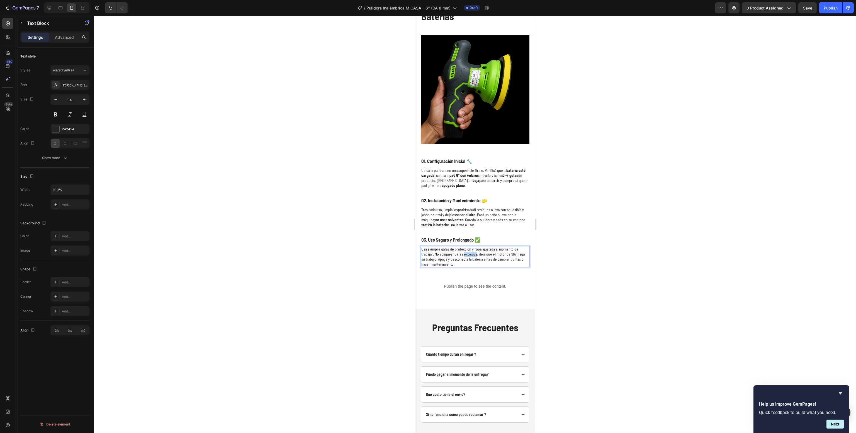
click at [466, 246] on p "Usá siempre gafas de protección y ropa ajustada al momento de trabajar. No apli…" at bounding box center [475, 256] width 108 height 20
click at [640, 255] on div at bounding box center [475, 224] width 762 height 417
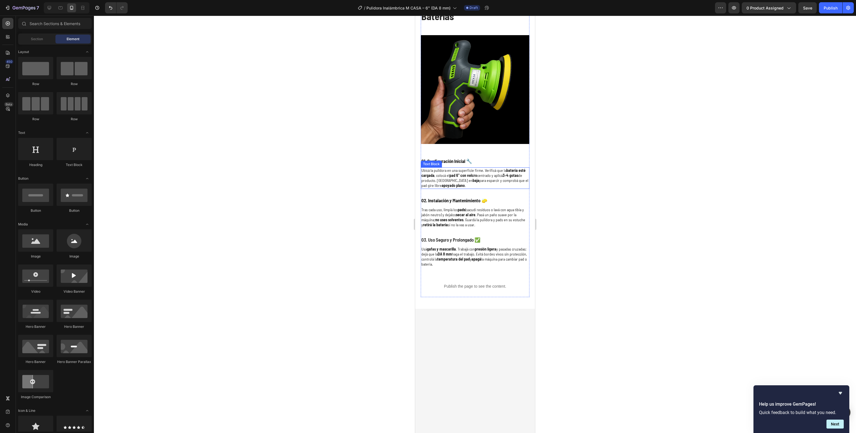
scroll to position [2031, 0]
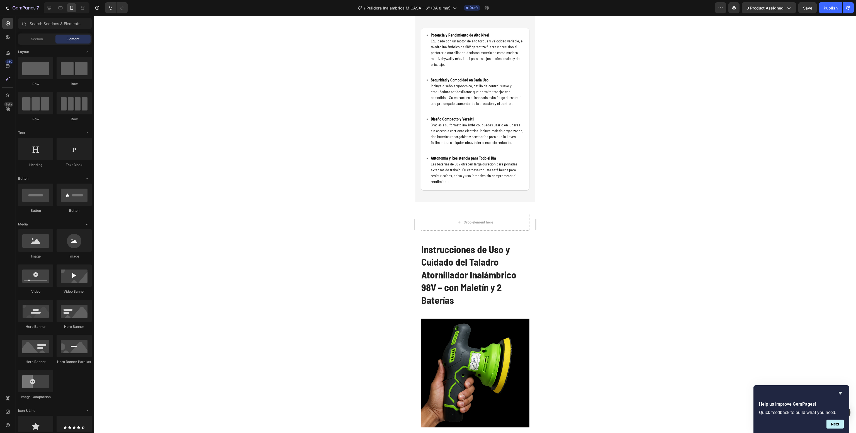
click at [686, 311] on div at bounding box center [475, 224] width 762 height 417
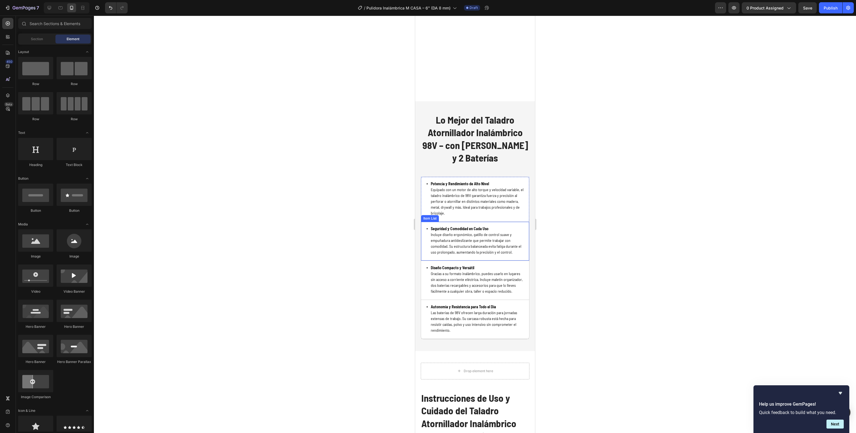
scroll to position [2180, 0]
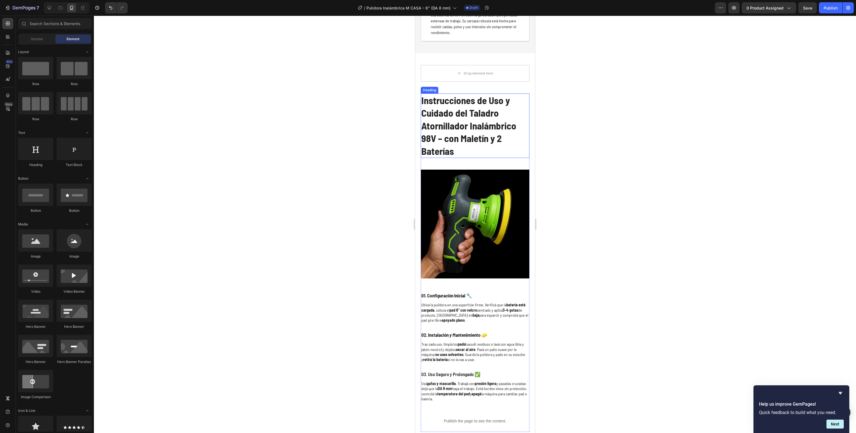
click at [463, 124] on strong "Instrucciones de Uso y Cuidado del Taladro Atornillador Inalámbrico 98V – con M…" at bounding box center [468, 125] width 95 height 62
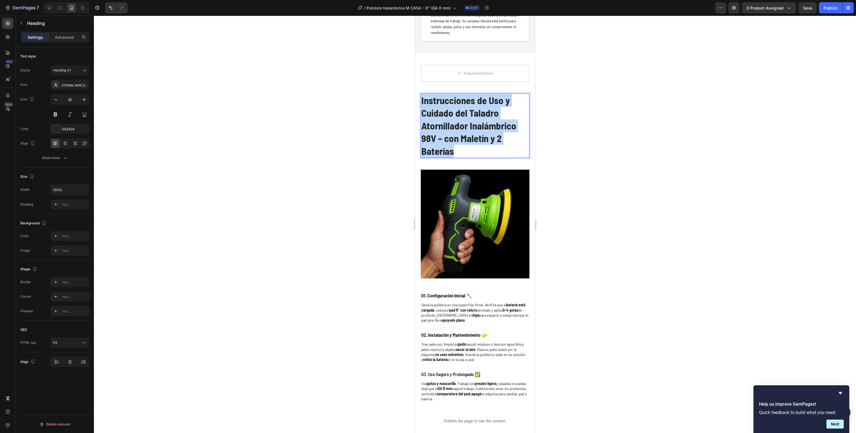
click at [463, 124] on strong "Instrucciones de Uso y Cuidado del Taladro Atornillador Inalámbrico 98V – con M…" at bounding box center [468, 125] width 95 height 62
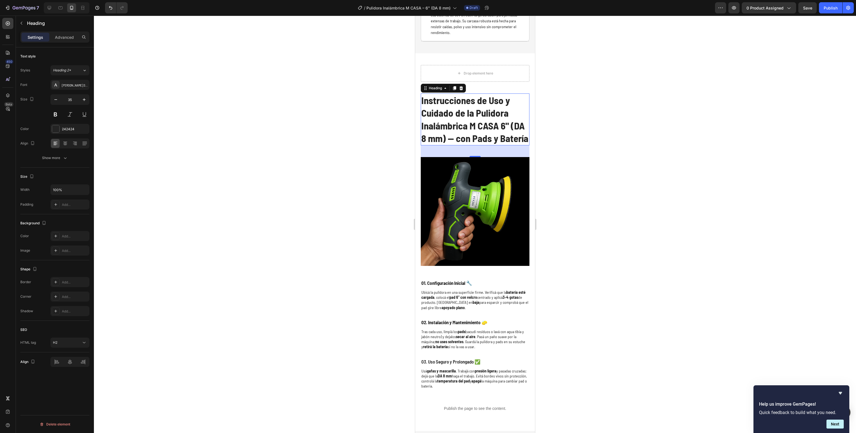
click at [620, 287] on div at bounding box center [475, 224] width 762 height 417
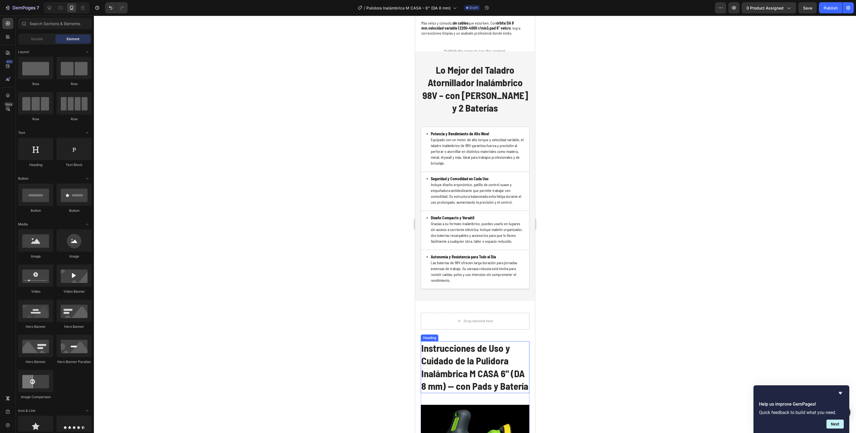
scroll to position [1883, 0]
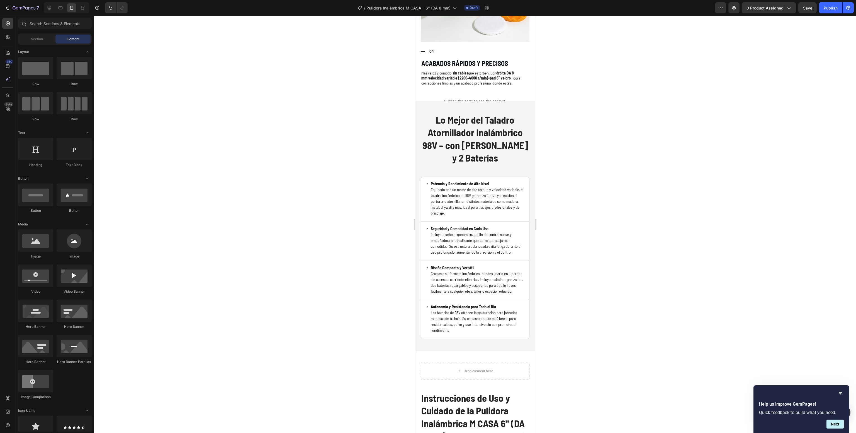
click at [671, 264] on div at bounding box center [475, 224] width 762 height 417
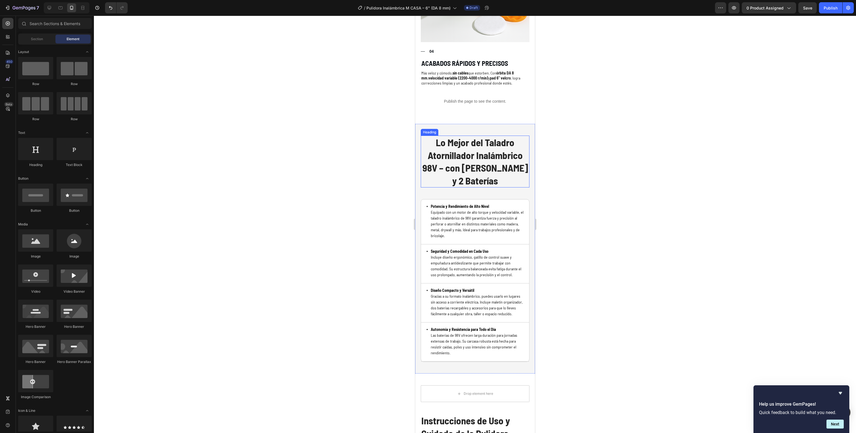
click at [482, 143] on h2 "Lo Mejor del Taladro Atornillador Inalámbrico 98V – con [PERSON_NAME] y 2 Bater…" at bounding box center [475, 161] width 109 height 52
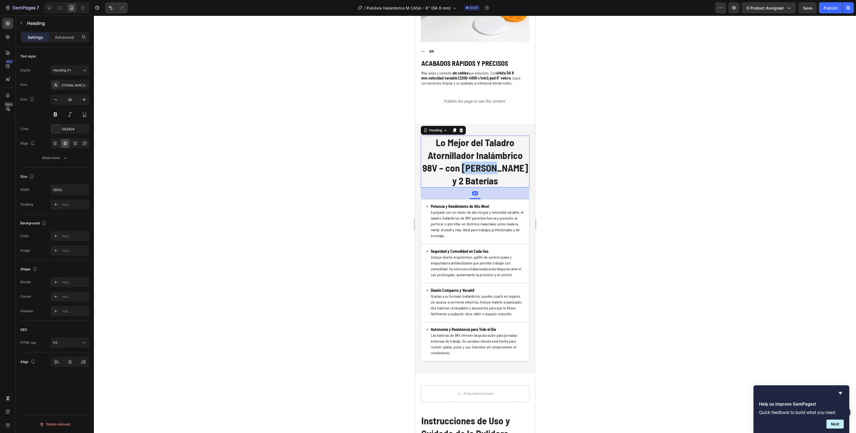
click at [481, 143] on h2 "Lo Mejor del Taladro Atornillador Inalámbrico 98V – con [PERSON_NAME] y 2 Bater…" at bounding box center [475, 161] width 109 height 52
click at [481, 143] on p "Lo Mejor del Taladro Atornillador Inalámbrico 98V – con [PERSON_NAME] y 2 Bater…" at bounding box center [475, 161] width 108 height 51
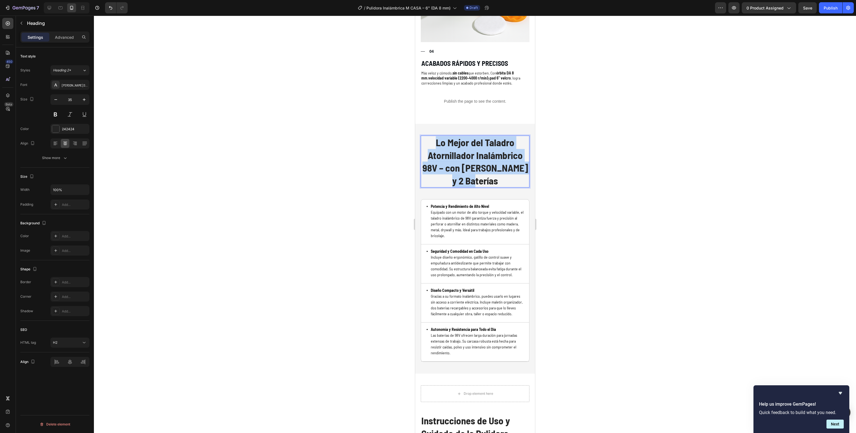
click at [481, 143] on p "Lo Mejor del Taladro Atornillador Inalámbrico 98V – con [PERSON_NAME] y 2 Bater…" at bounding box center [475, 161] width 108 height 51
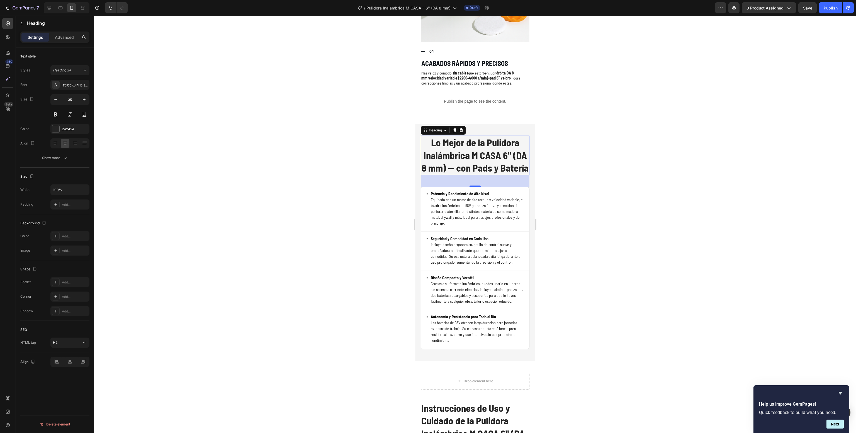
click at [627, 195] on div at bounding box center [475, 224] width 762 height 417
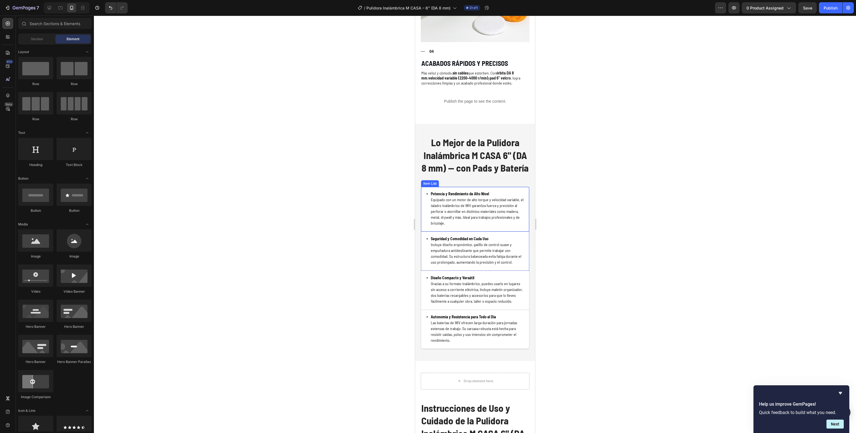
click at [462, 193] on p "Potencia y Rendimiento de Alto Nivel Equipado con un motor de alto torque y vel…" at bounding box center [478, 208] width 94 height 35
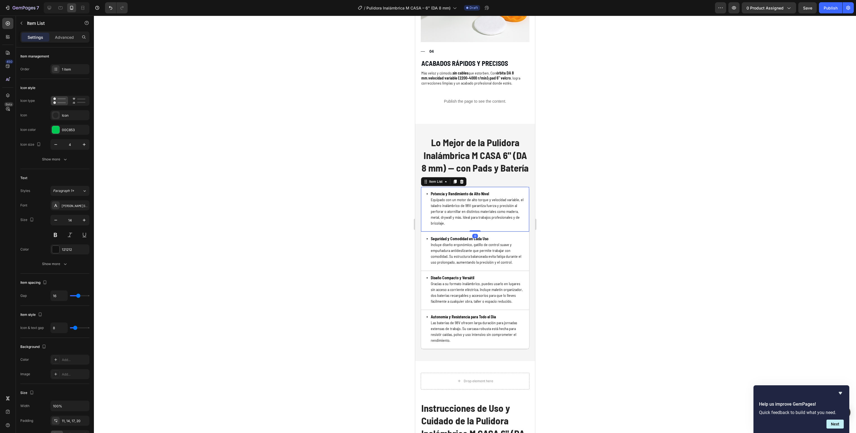
click at [462, 193] on p "Potencia y Rendimiento de Alto Nivel Equipado con un motor de alto torque y vel…" at bounding box center [478, 208] width 94 height 35
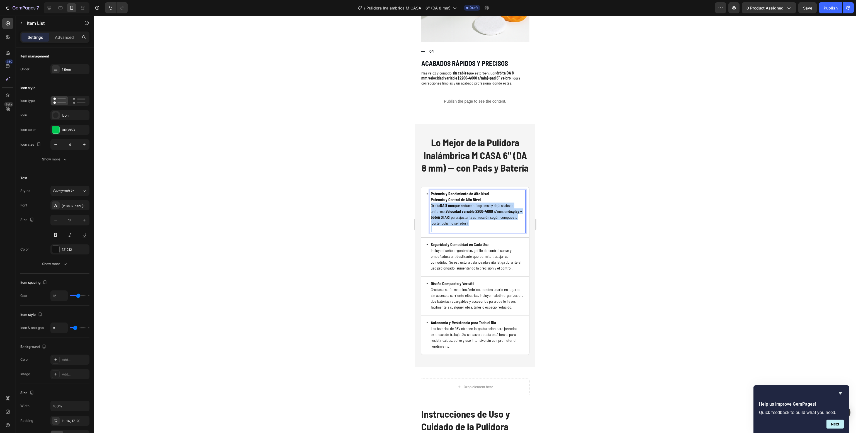
drag, startPoint x: 451, startPoint y: 218, endPoint x: 828, endPoint y: 216, distance: 376.6
drag, startPoint x: 459, startPoint y: 218, endPoint x: 447, endPoint y: 215, distance: 12.3
click at [447, 215] on div "Potencia y Rendimiento de Alto Nivel Potencia y Control de Alto Nivel Órbita DA…" at bounding box center [477, 211] width 95 height 43
click at [481, 226] on p "Rich Text Editor. Editing area: main" at bounding box center [478, 229] width 94 height 6
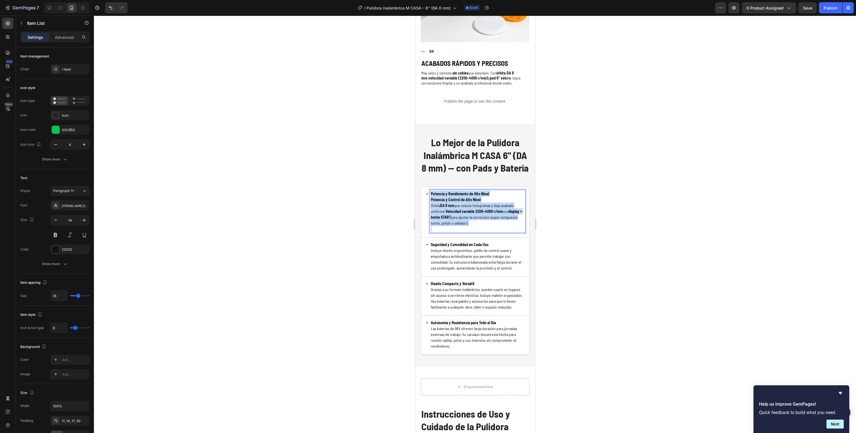
drag, startPoint x: 481, startPoint y: 219, endPoint x: 388, endPoint y: 163, distance: 108.8
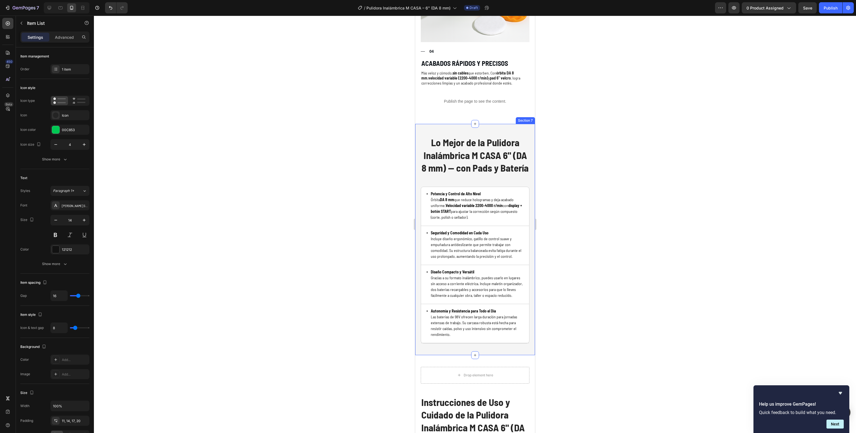
click at [621, 236] on div at bounding box center [475, 224] width 762 height 417
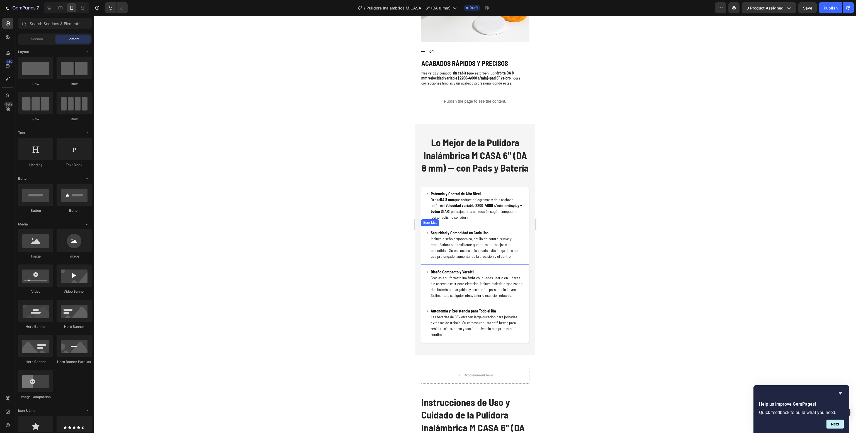
click at [480, 241] on p "Seguridad y Comodidad en Cada Uso Incluye diseño ergonómico, gatillo de control…" at bounding box center [477, 244] width 93 height 29
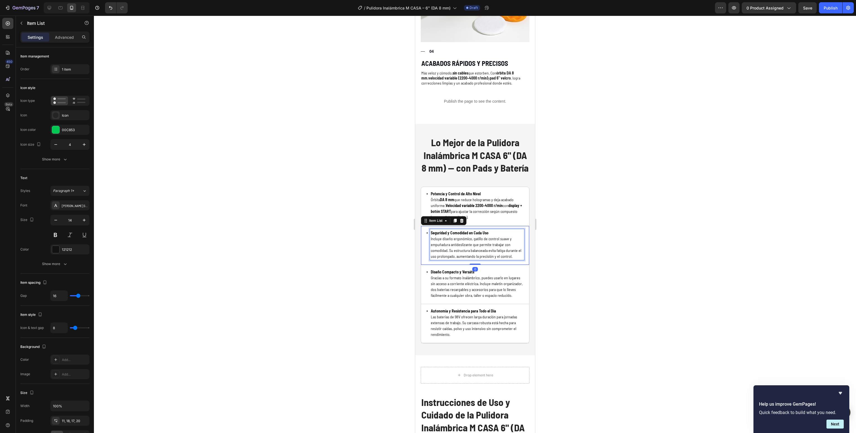
click at [476, 237] on p "Seguridad y Comodidad en Cada Uso Incluye diseño ergonómico, gatillo de control…" at bounding box center [477, 244] width 93 height 29
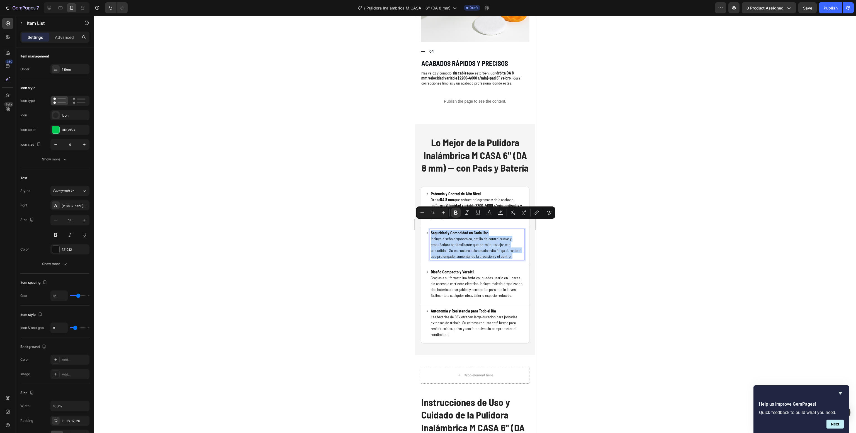
drag, startPoint x: 451, startPoint y: 254, endPoint x: 405, endPoint y: 198, distance: 71.9
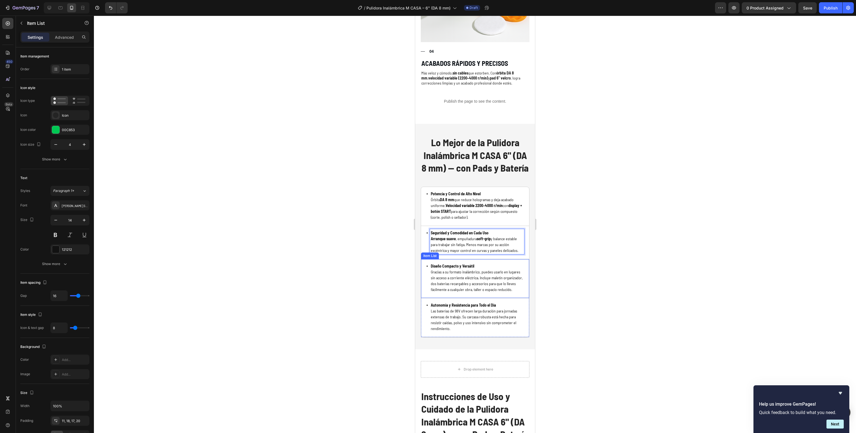
click at [470, 279] on p "Diseño Compacto y Versátil Gracias a su formato inalámbrico, puedes usarlo en l…" at bounding box center [477, 277] width 93 height 29
click at [470, 276] on p "Diseño Compacto y Versátil Gracias a su formato inalámbrico, puedes usarlo en l…" at bounding box center [477, 277] width 93 height 29
drag, startPoint x: 466, startPoint y: 292, endPoint x: 804, endPoint y: 263, distance: 339.7
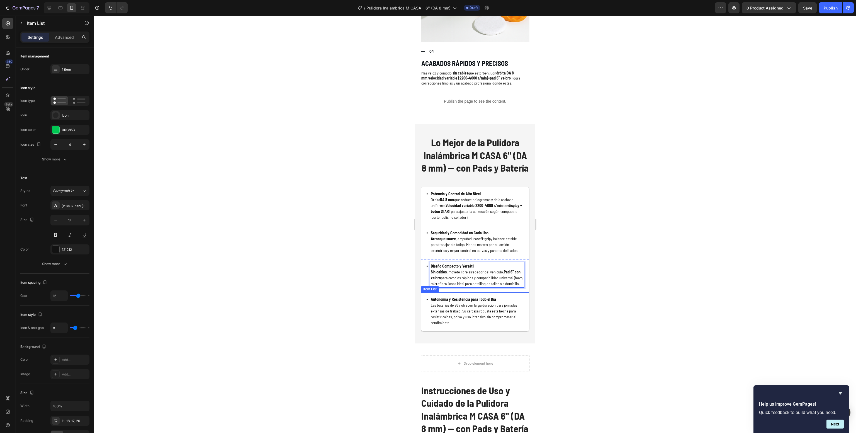
click at [473, 319] on p "Autonomía y Resistencia para Todo el Día Las baterías de 98V ofrecen larga dura…" at bounding box center [477, 310] width 93 height 29
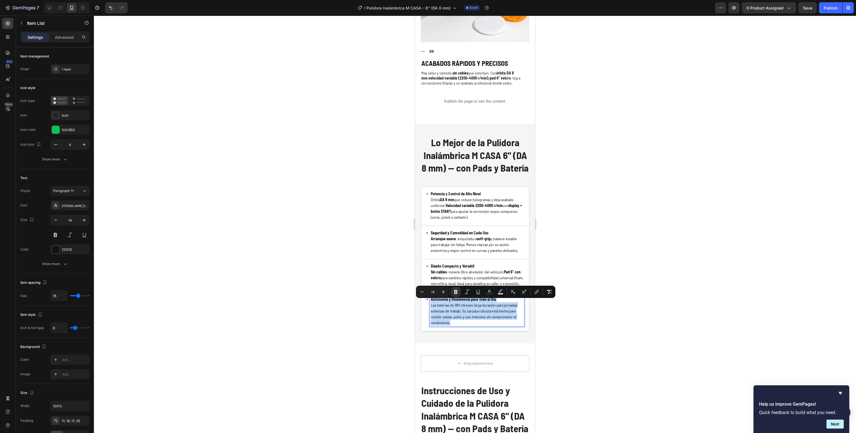
drag, startPoint x: 482, startPoint y: 327, endPoint x: 378, endPoint y: 265, distance: 121.3
click at [667, 255] on div at bounding box center [475, 224] width 762 height 417
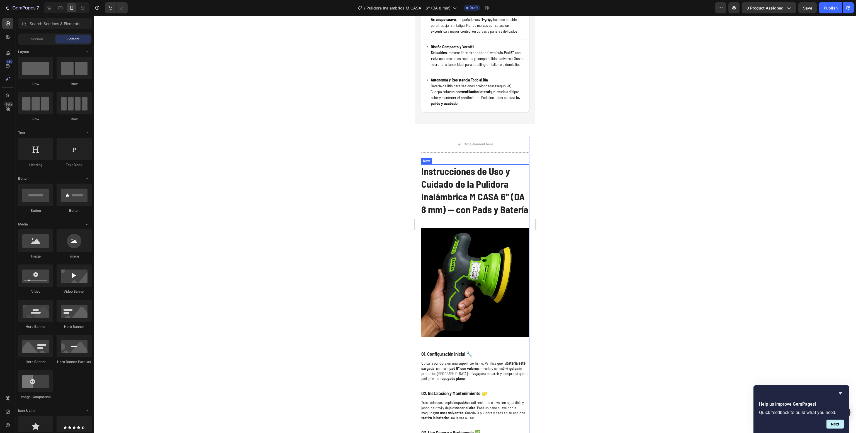
scroll to position [2180, 0]
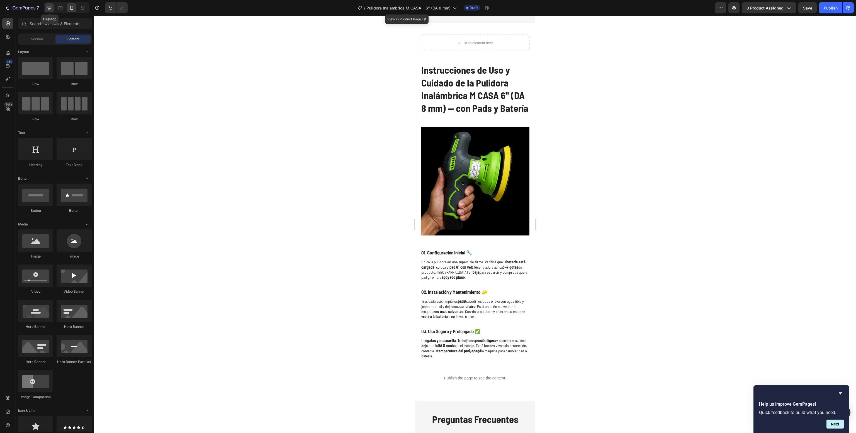
click at [51, 7] on icon at bounding box center [50, 8] width 6 height 6
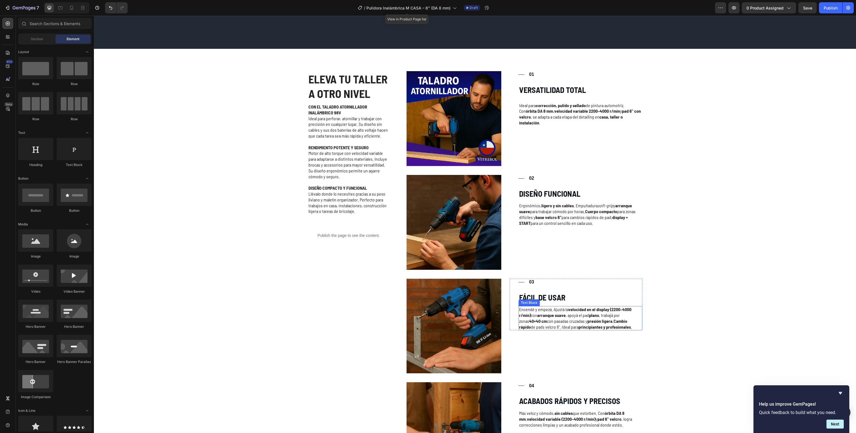
scroll to position [1115, 0]
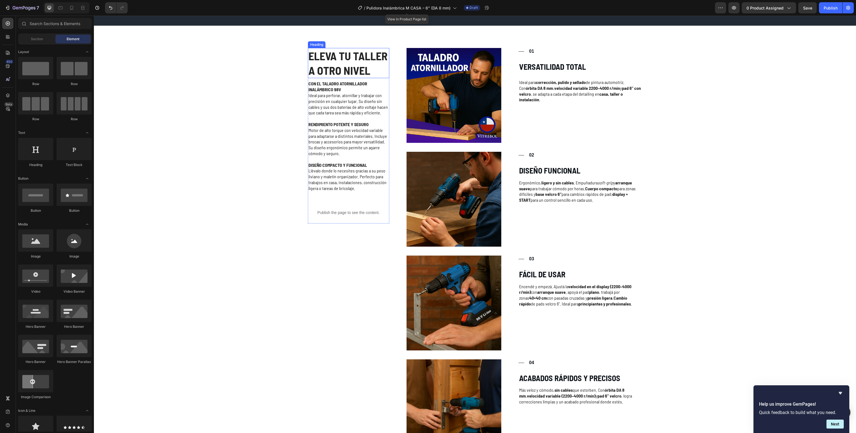
click at [359, 62] on h2 "ELEVA TU TALLER A OTRO NIVEL" at bounding box center [349, 63] width 82 height 30
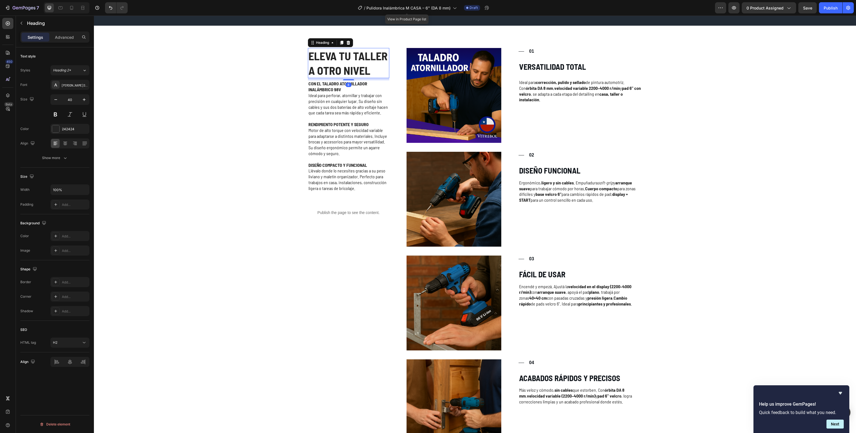
click at [359, 62] on h2 "ELEVA TU TALLER A OTRO NIVEL" at bounding box center [349, 63] width 82 height 30
click at [359, 62] on p "ELEVA TU TALLER A OTRO NIVEL" at bounding box center [349, 63] width 81 height 29
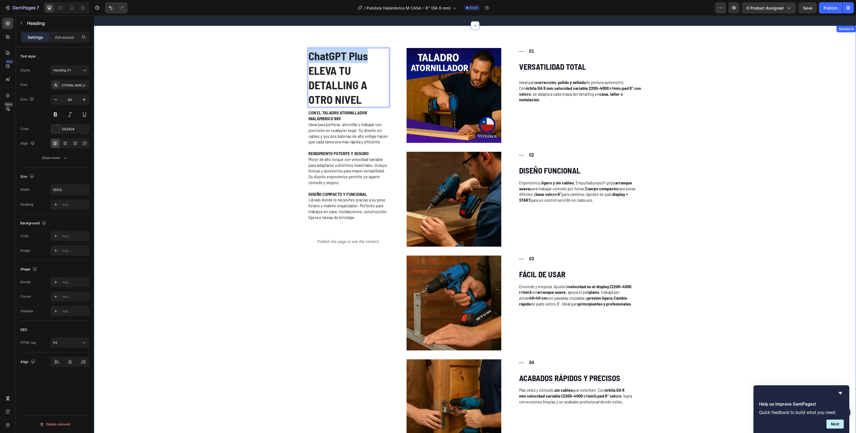
drag, startPoint x: 364, startPoint y: 60, endPoint x: 274, endPoint y: 50, distance: 90.7
click at [275, 54] on div "ChatGPT Plus ELEVA TU DETALLING A OTRO NIVEL Heading 8 CON EL TALADRO ATORNILLA…" at bounding box center [475, 260] width 751 height 424
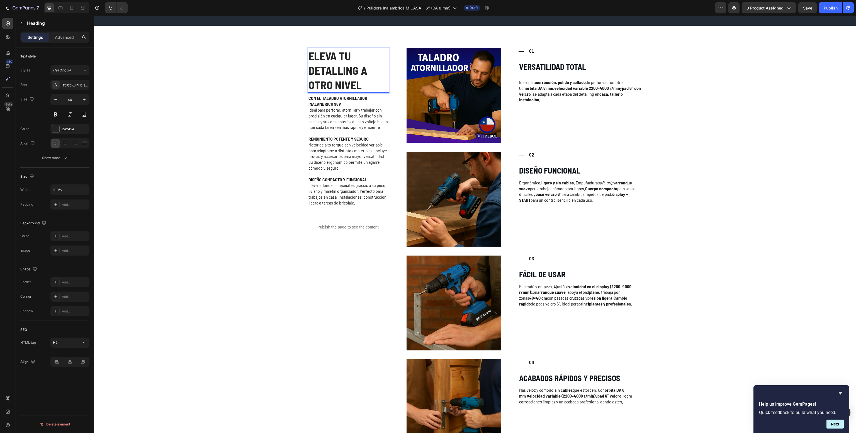
click at [377, 179] on p "DISEÑO COMPACTO Y FUNCIONAL" at bounding box center [349, 180] width 81 height 6
click at [347, 202] on p "Llévalo donde lo necesites gracias a su peso liviano y maletín organizador. Per…" at bounding box center [349, 193] width 81 height 23
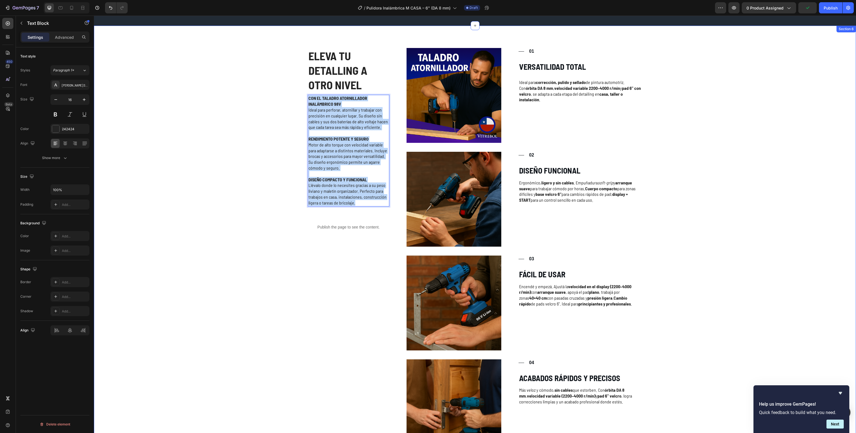
drag, startPoint x: 354, startPoint y: 202, endPoint x: 273, endPoint y: 79, distance: 148.0
click at [273, 79] on div "⁠⁠⁠⁠⁠⁠⁠ ELEVA TU DETALLING A OTRO NIVEL Heading CON EL TALADRO ATORNILLADOR INA…" at bounding box center [475, 260] width 751 height 424
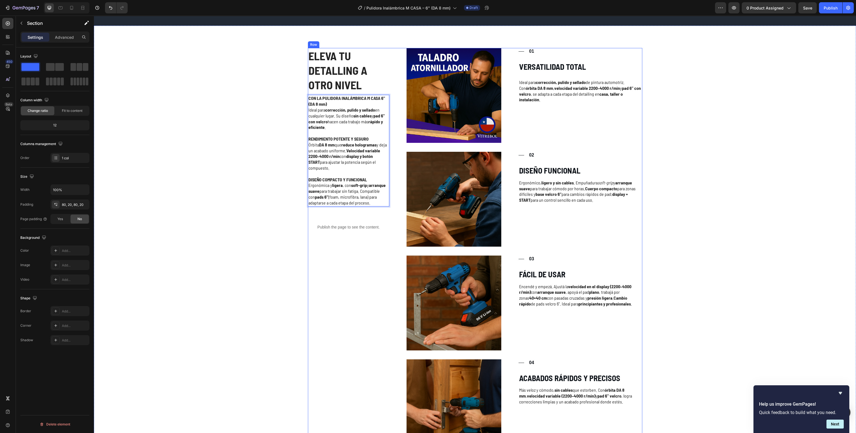
click at [267, 265] on div "⁠⁠⁠⁠⁠⁠⁠ ELEVA TU DETALLING A OTRO NIVEL Heading CON LA PULIDORA INALÁMBRICA M C…" at bounding box center [475, 260] width 751 height 424
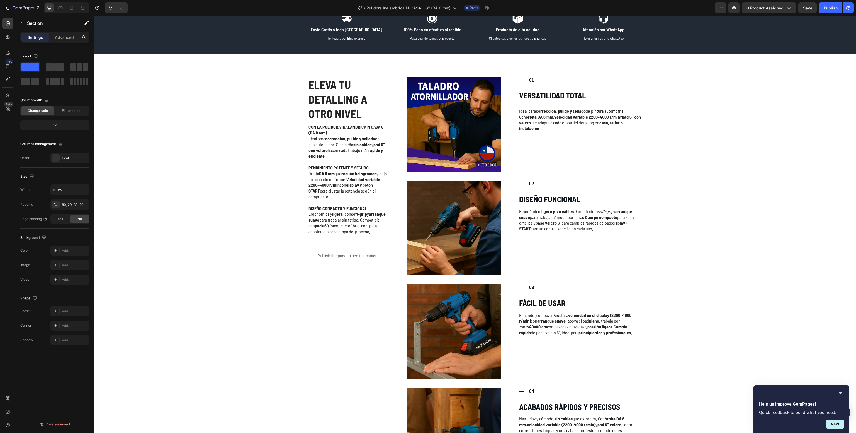
scroll to position [919, 0]
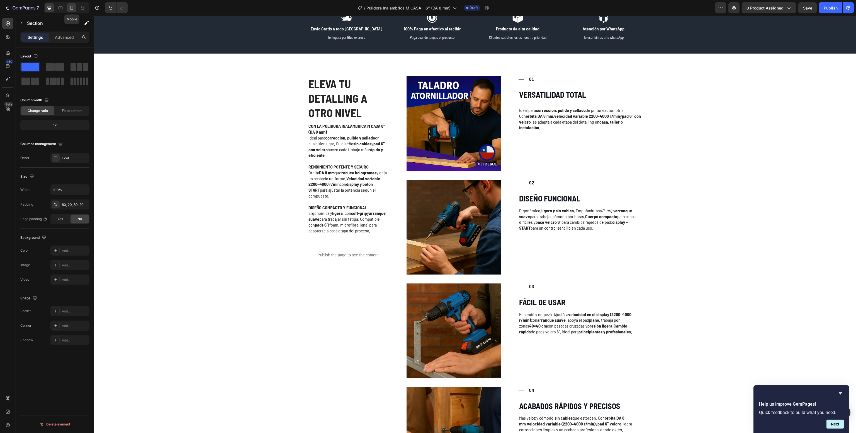
click at [71, 11] on div at bounding box center [71, 7] width 9 height 9
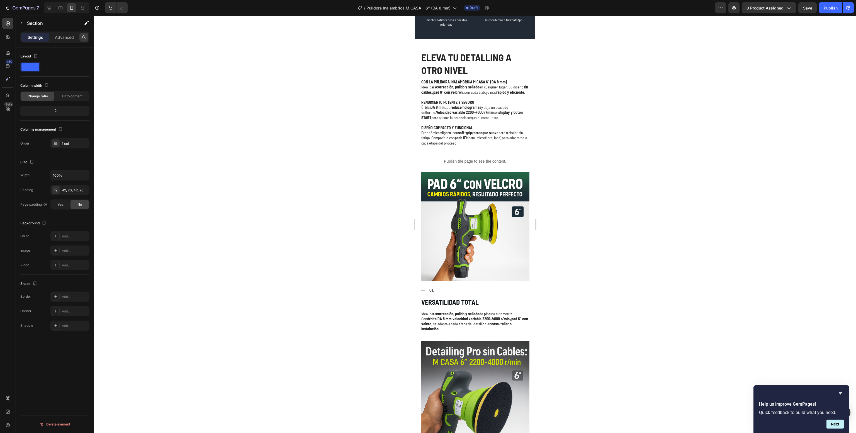
scroll to position [973, 0]
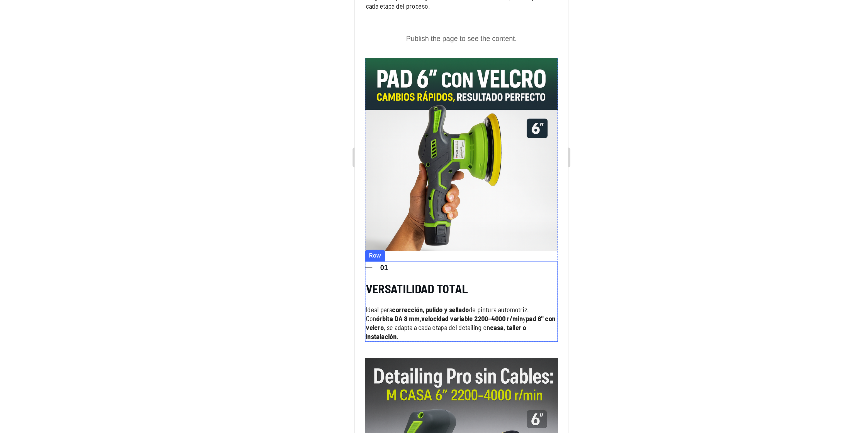
click at [388, 61] on div "Title Line 01 Text Block Row VERSATILIDAD TOTAL Heading Ideal para corrección, …" at bounding box center [414, 76] width 109 height 45
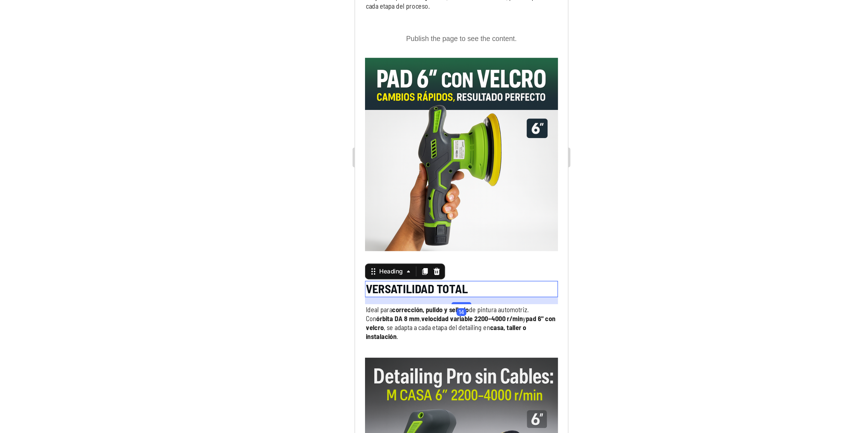
click at [394, 67] on strong "VERSATILIDAD TOTAL" at bounding box center [389, 69] width 57 height 8
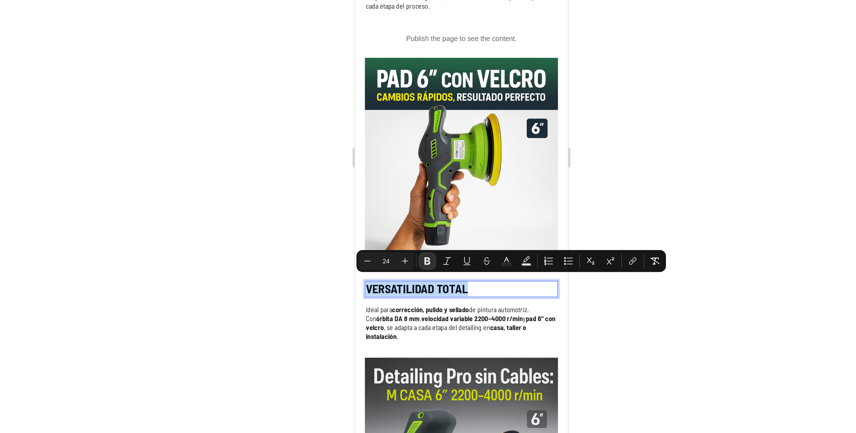
copy strong "VERSATILIDAD TOTAL"
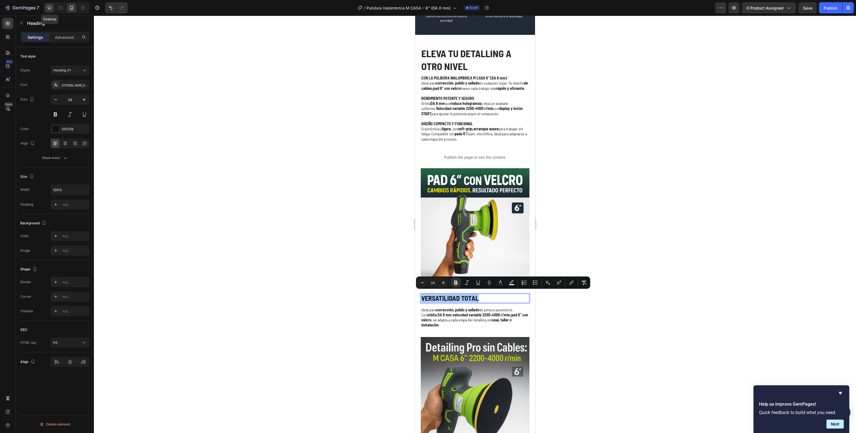
click at [49, 5] on icon at bounding box center [50, 8] width 6 height 6
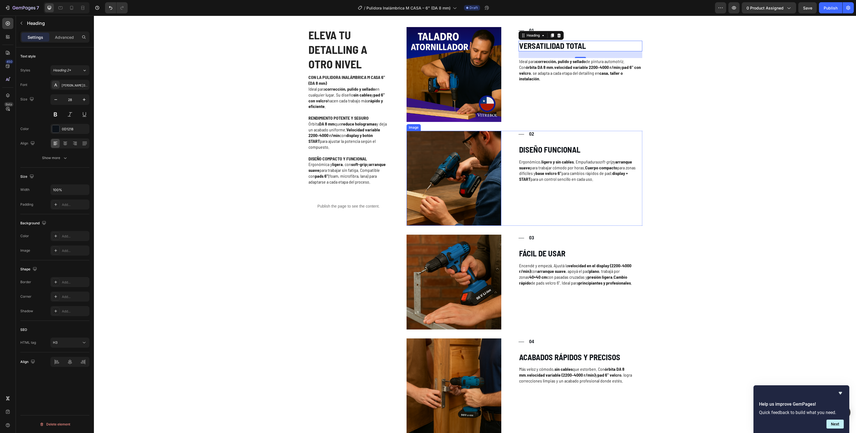
scroll to position [974, 0]
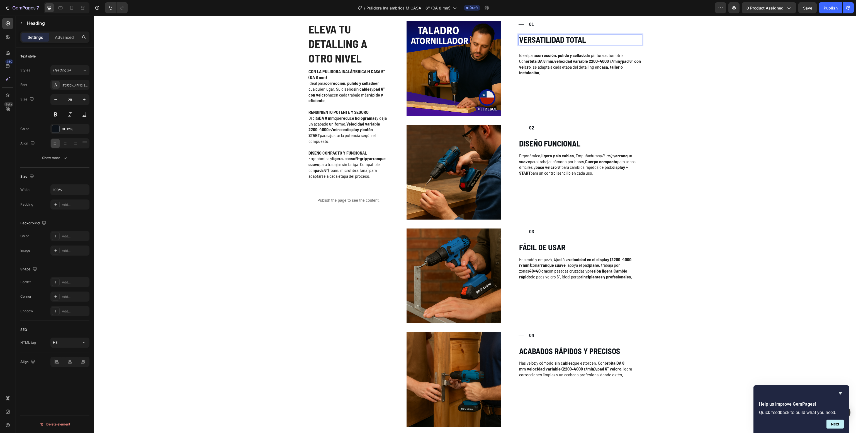
click at [570, 37] on strong "VERSATILIDAD TOTAL" at bounding box center [552, 39] width 67 height 9
click at [70, 6] on icon at bounding box center [72, 8] width 6 height 6
type input "24"
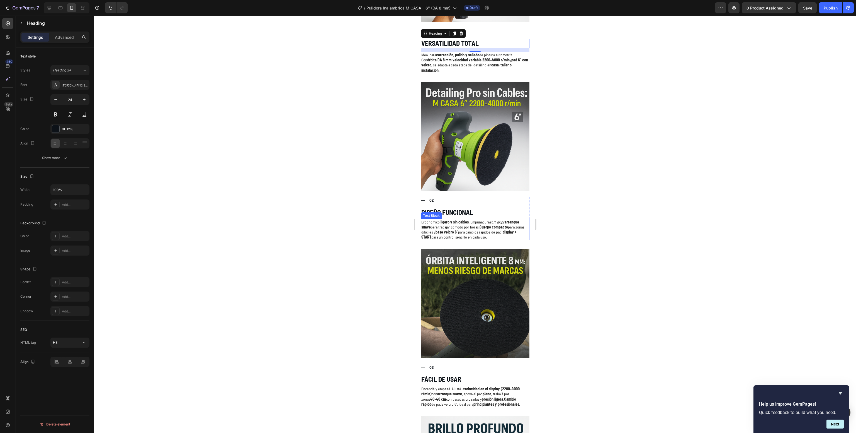
scroll to position [1193, 0]
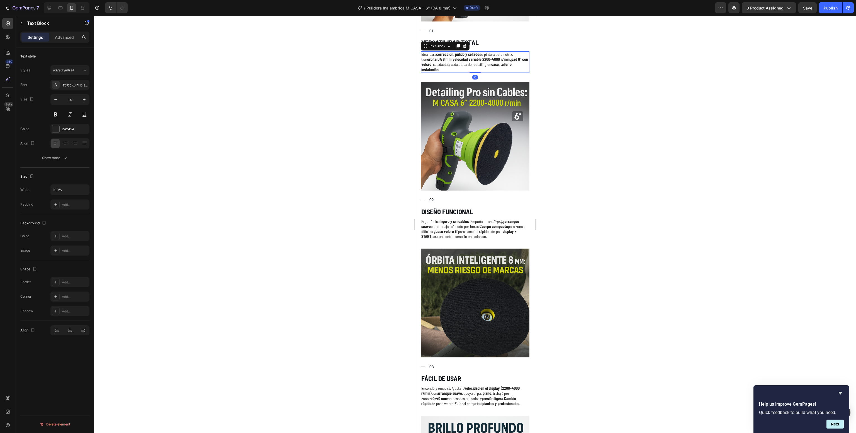
click at [494, 57] on strong "velocidad variable 2200–4000 r/min" at bounding box center [480, 59] width 57 height 5
drag, startPoint x: 494, startPoint y: 57, endPoint x: 492, endPoint y: 59, distance: 3.2
click at [492, 59] on strong "velocidad variable 2200–4000 r/min" at bounding box center [480, 59] width 57 height 5
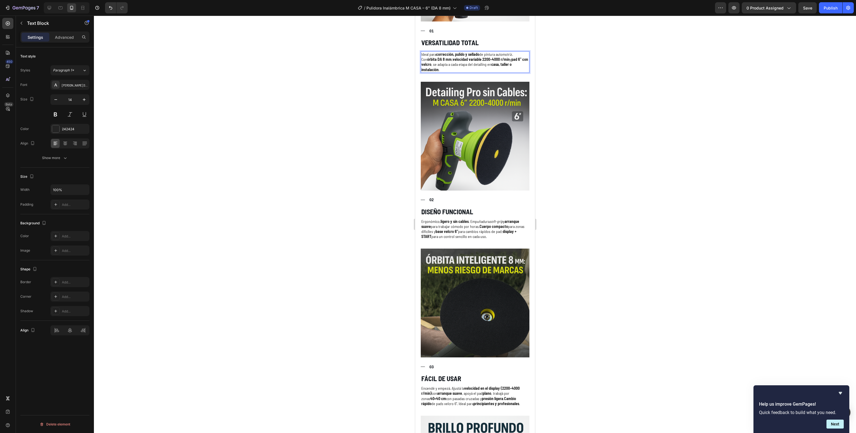
click at [484, 60] on p "Ideal para corrección, pulido y sellado de pintura automotriz. Con órbita DA 8 …" at bounding box center [475, 62] width 108 height 20
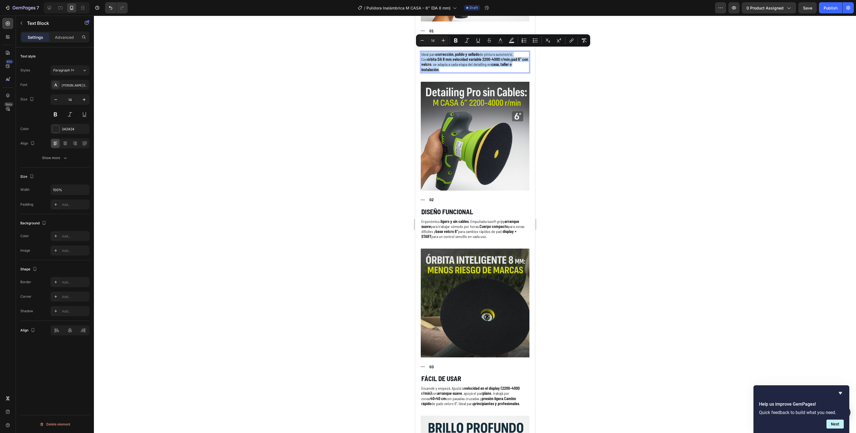
copy p "Ideal para corrección, pulido y sellado de pintura automotriz. Con órbita DA 8 …"
click at [49, 8] on icon at bounding box center [50, 8] width 6 height 6
type input "16"
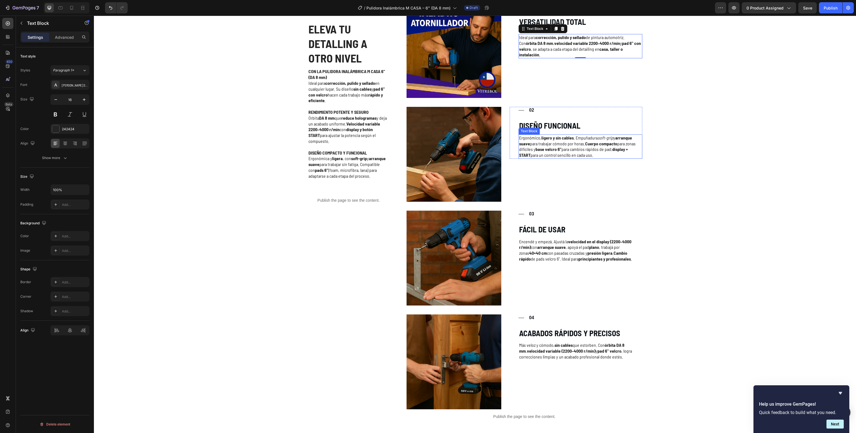
scroll to position [991, 0]
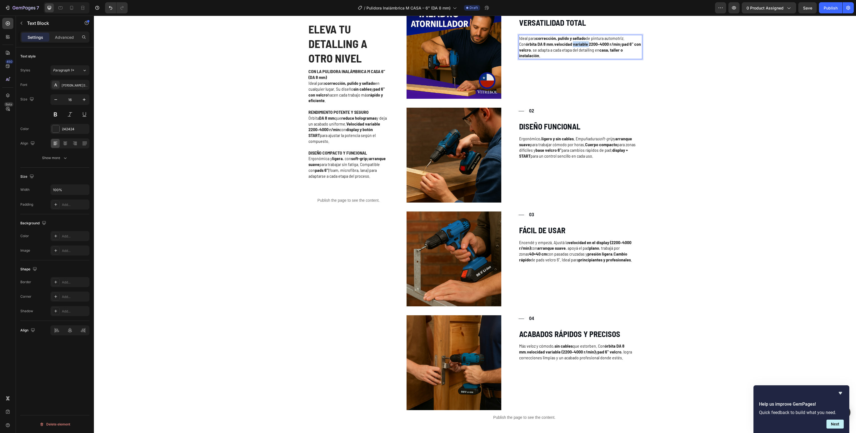
click at [565, 46] on strong "velocidad variable 2200–4000 r/min" at bounding box center [588, 43] width 66 height 5
click at [562, 46] on strong "velocidad variable 2200–4000 r/min" at bounding box center [588, 43] width 66 height 5
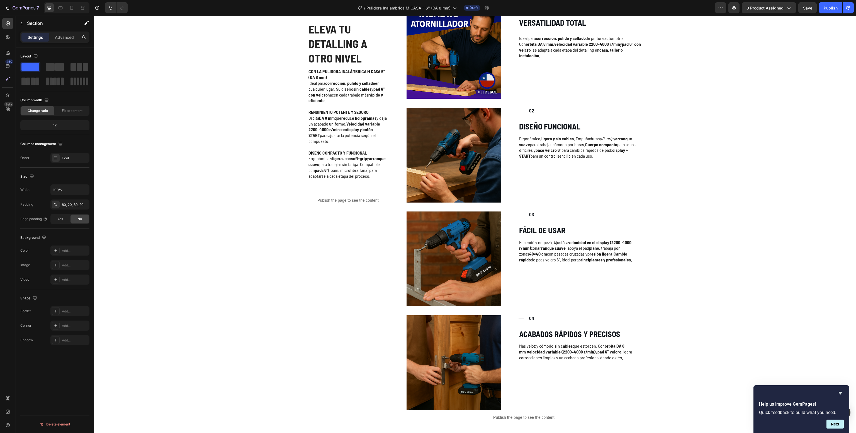
click at [644, 75] on div "ELEVA TU DETALLING A OTRO NIVEL Heading CON LA PULIDORA INALÁMBRICA M CASA 6" (…" at bounding box center [475, 216] width 751 height 424
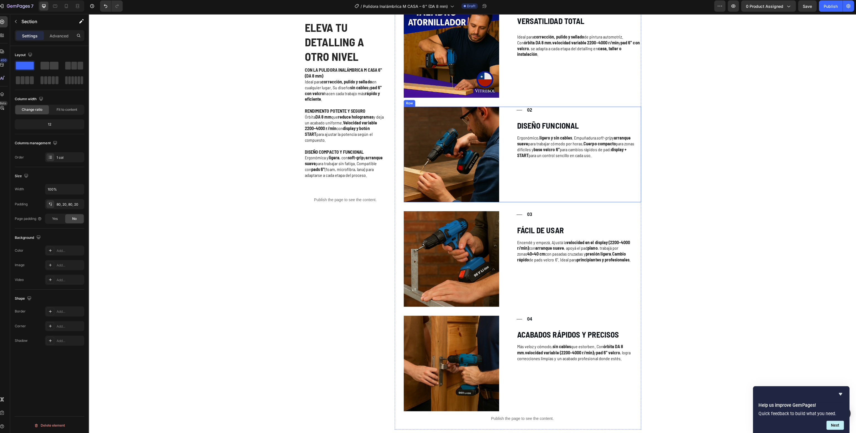
scroll to position [0, 0]
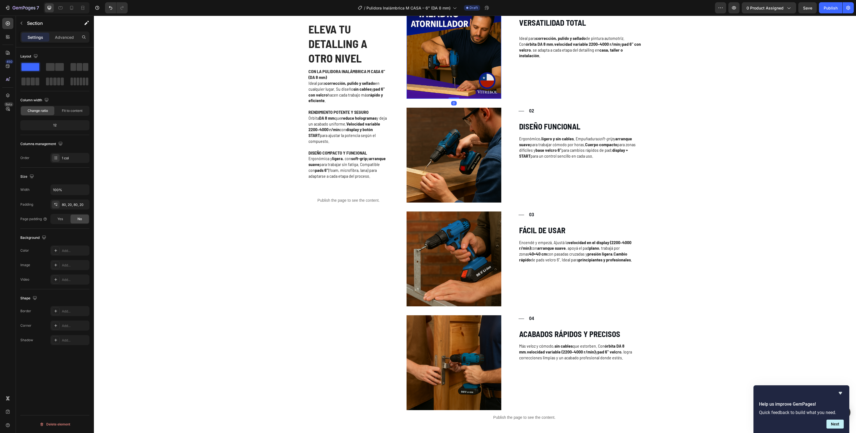
click at [438, 74] on img at bounding box center [454, 51] width 95 height 95
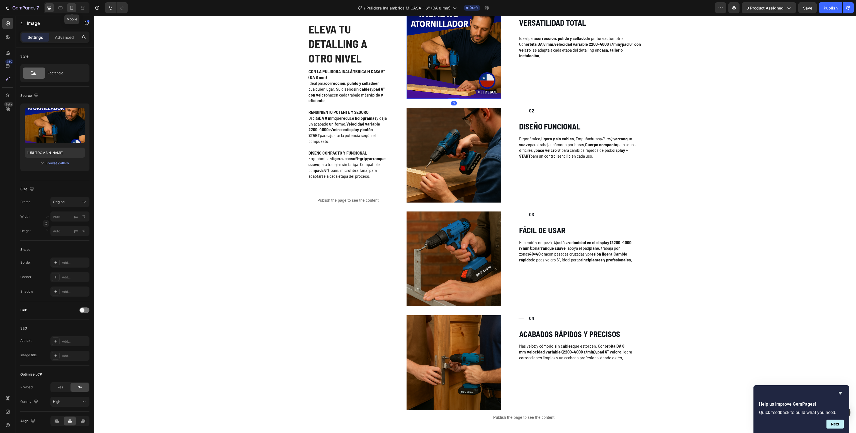
click at [69, 5] on icon at bounding box center [72, 8] width 6 height 6
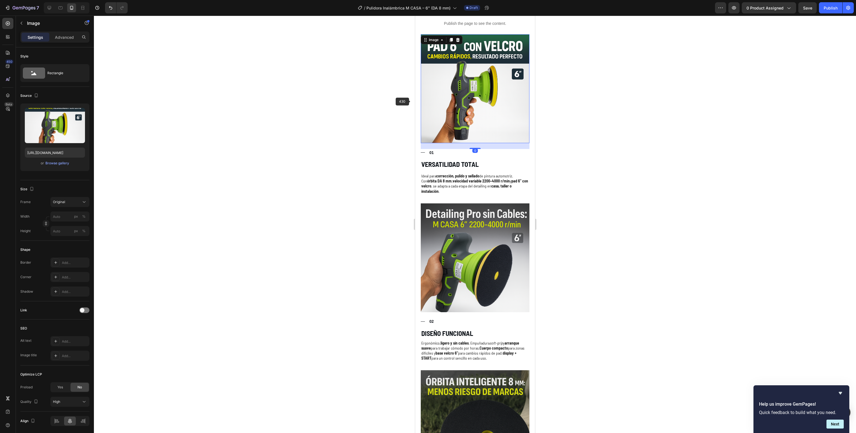
scroll to position [1076, 0]
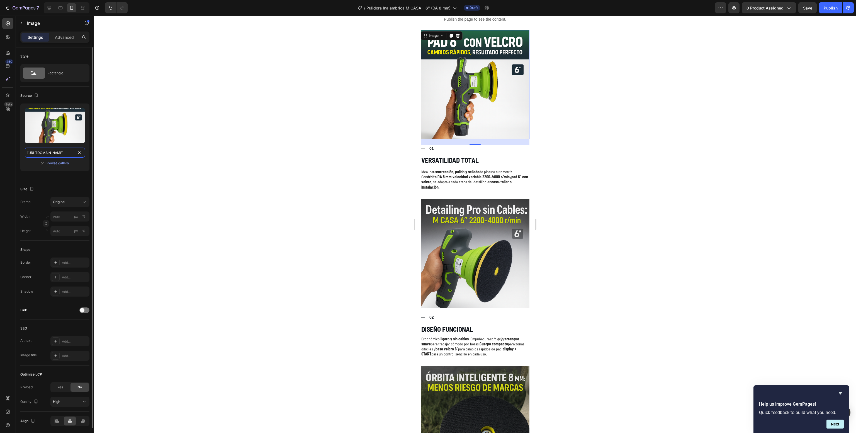
click at [63, 148] on input "[URL][DOMAIN_NAME]" at bounding box center [55, 152] width 60 height 10
click at [47, 10] on icon at bounding box center [50, 8] width 6 height 6
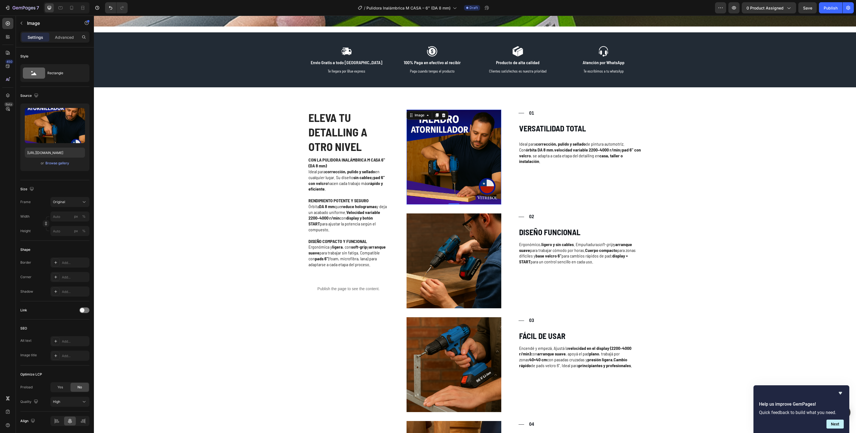
scroll to position [883, 0]
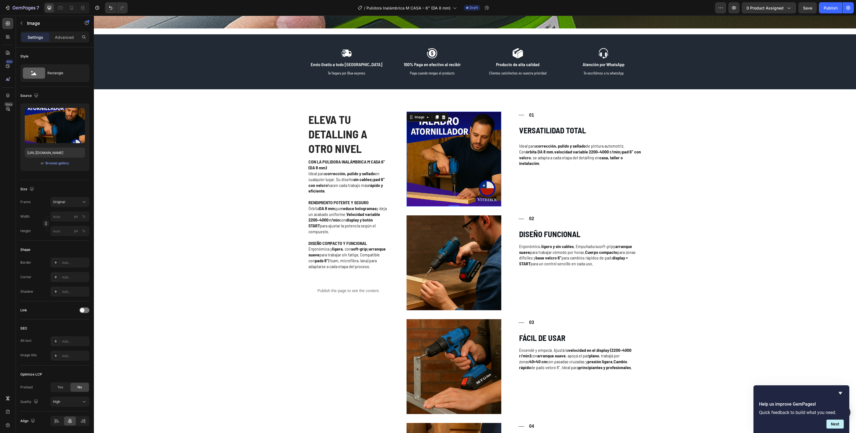
click at [457, 155] on img at bounding box center [454, 159] width 95 height 95
click at [54, 149] on input "https://cdn.shopify.com/s/files/1/0638/1558/1836/files/gempages_522051823398290…" at bounding box center [55, 152] width 60 height 10
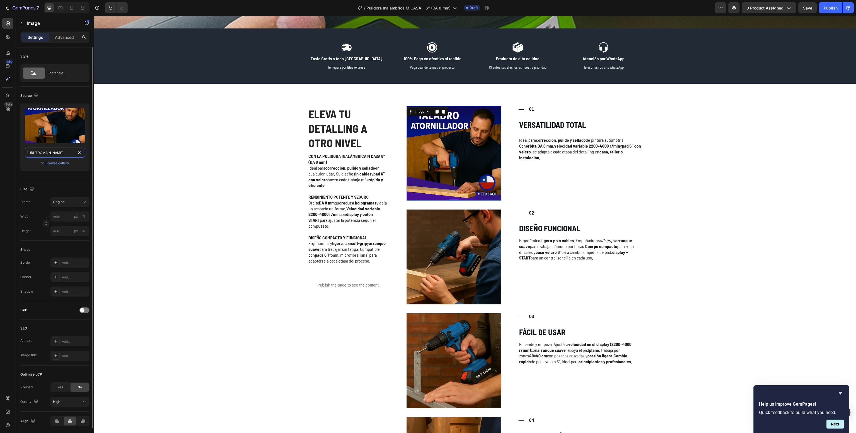
paste input "108bfb9b-d85c-426e-8451-2beb58d55cd"
type input "[URL][DOMAIN_NAME]"
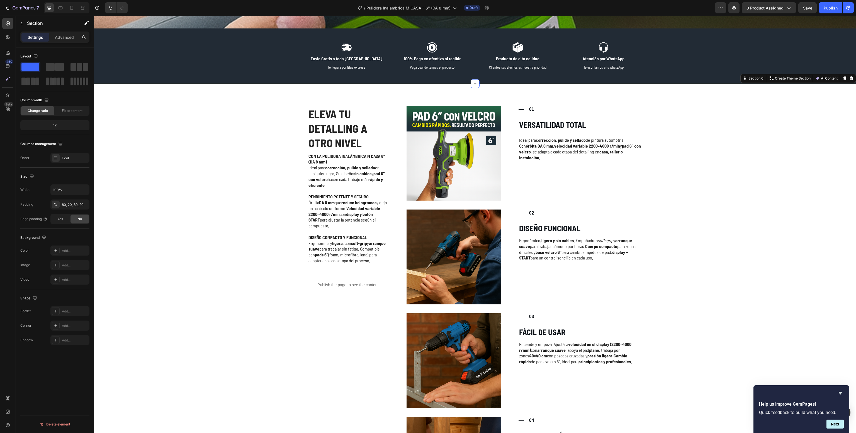
click at [179, 274] on div "ELEVA TU DETALLING A OTRO NIVEL Heading CON LA PULIDORA INALÁMBRICA M CASA 6" (…" at bounding box center [475, 318] width 751 height 424
click at [73, 9] on icon at bounding box center [71, 8] width 3 height 4
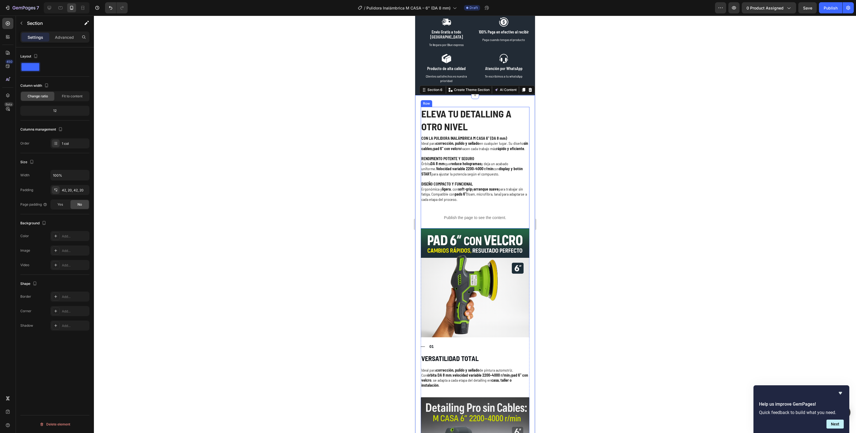
scroll to position [944, 0]
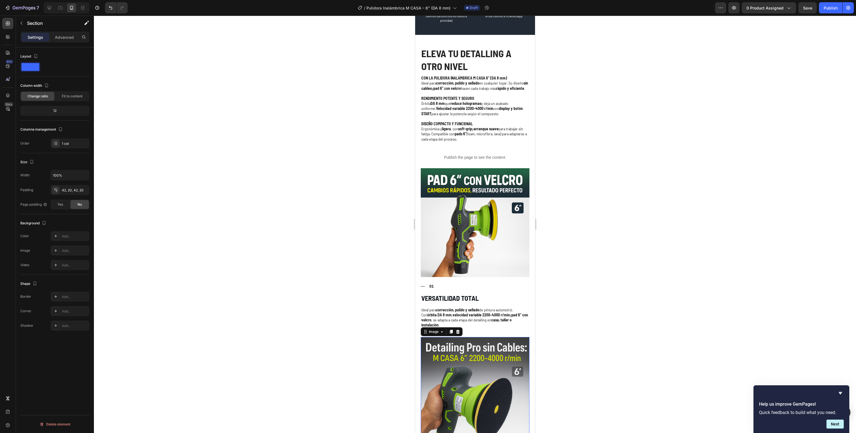
click at [467, 390] on img at bounding box center [475, 391] width 109 height 109
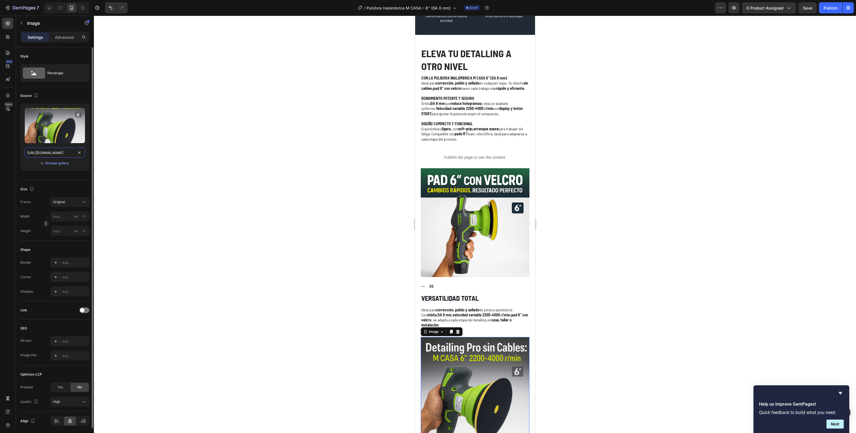
click at [57, 152] on input "[URL][DOMAIN_NAME]" at bounding box center [55, 152] width 60 height 10
click at [49, 10] on icon at bounding box center [50, 8] width 6 height 6
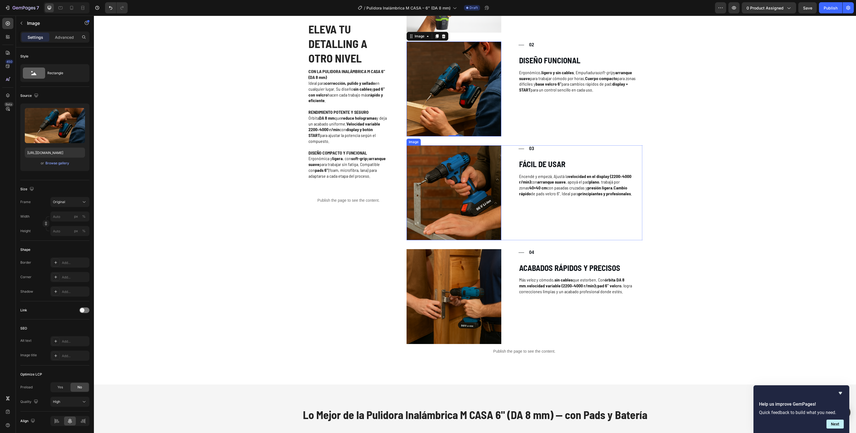
scroll to position [1035, 0]
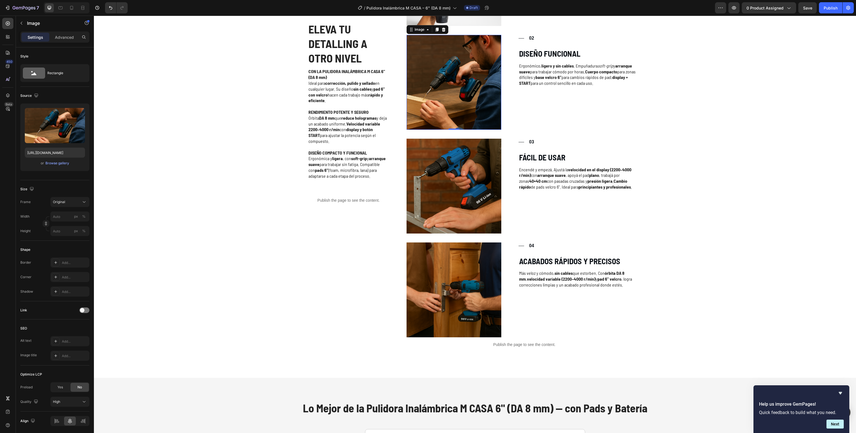
click at [415, 83] on img at bounding box center [454, 82] width 95 height 95
click at [435, 88] on img at bounding box center [454, 82] width 95 height 95
click at [69, 152] on input "[URL][DOMAIN_NAME]" at bounding box center [55, 152] width 60 height 10
paste input "799e8a64-e2c1-470e-8184-fffe5d1f21f1"
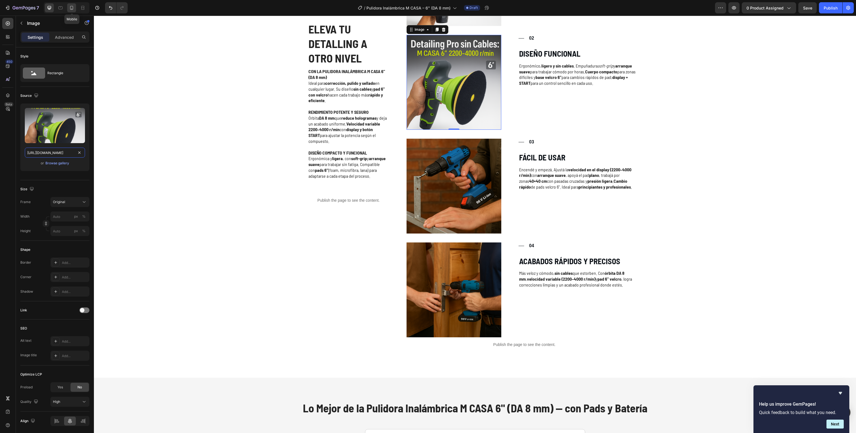
type input "[URL][DOMAIN_NAME]"
click at [67, 4] on div at bounding box center [71, 7] width 9 height 9
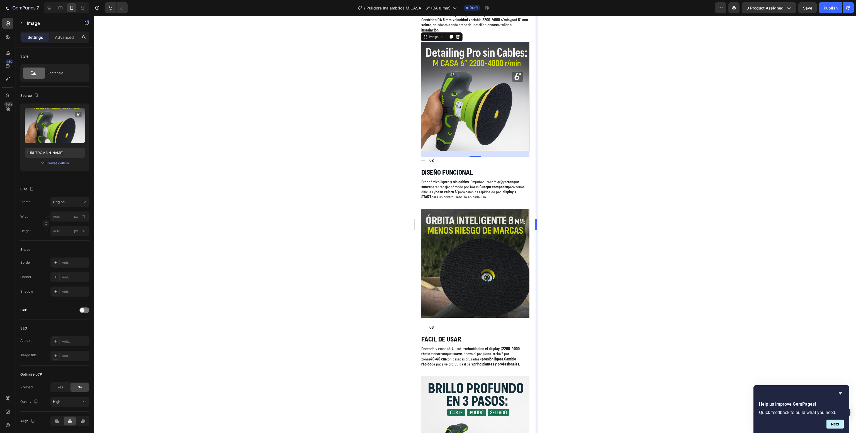
scroll to position [1208, 0]
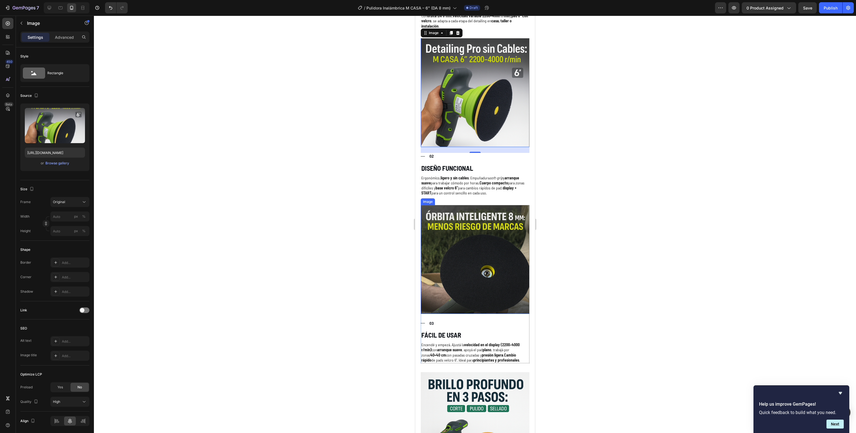
click at [478, 243] on img at bounding box center [475, 259] width 109 height 109
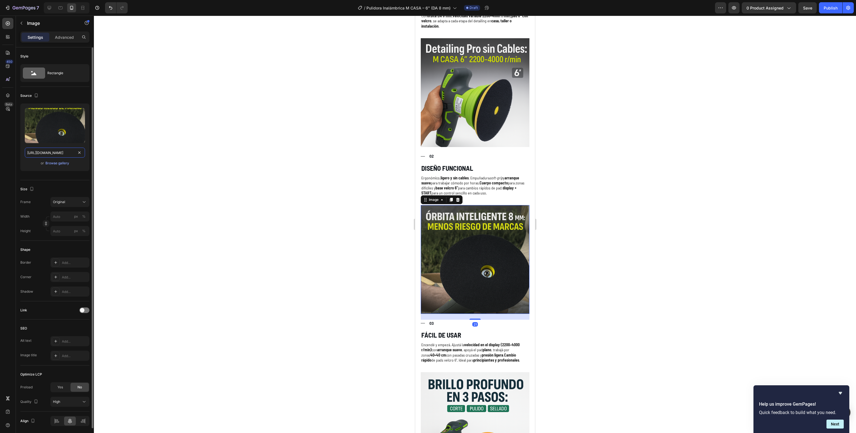
click at [54, 151] on input "[URL][DOMAIN_NAME]" at bounding box center [55, 152] width 60 height 10
click at [54, 11] on div at bounding box center [49, 7] width 9 height 9
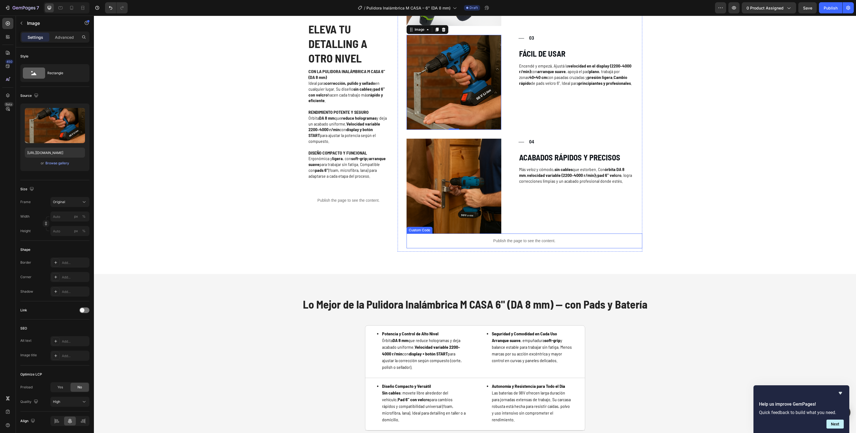
scroll to position [1138, 0]
click at [460, 102] on img at bounding box center [454, 82] width 95 height 95
click at [49, 149] on input "[URL][DOMAIN_NAME]" at bounding box center [55, 152] width 60 height 10
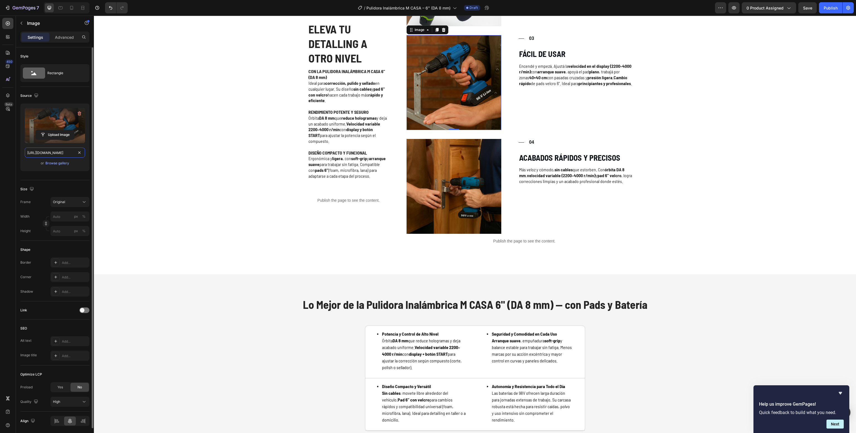
paste input "0da1b334-cdc1-4f5b-9210-c4142a86c2f5"
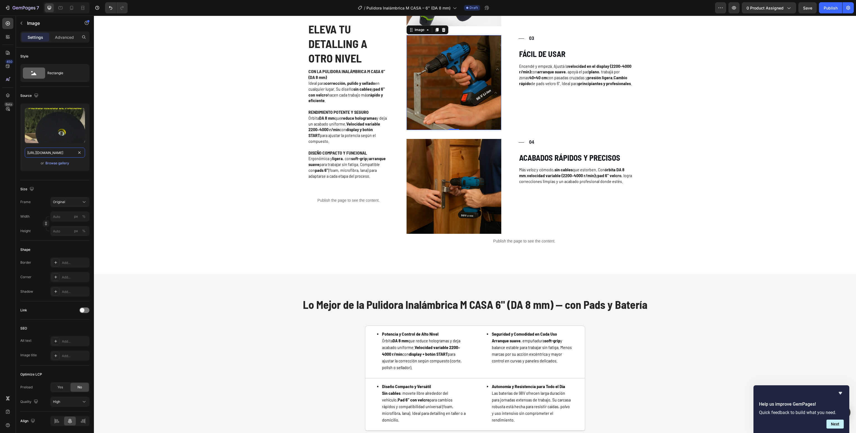
scroll to position [0, 170]
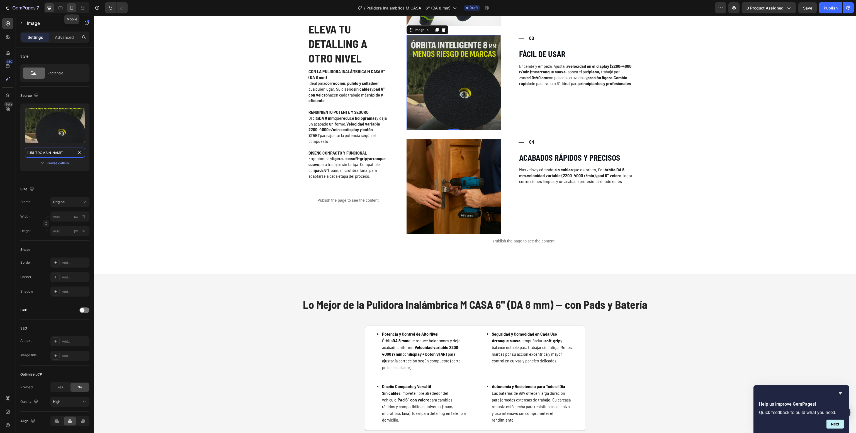
type input "[URL][DOMAIN_NAME]"
click at [72, 8] on icon at bounding box center [72, 8] width 6 height 6
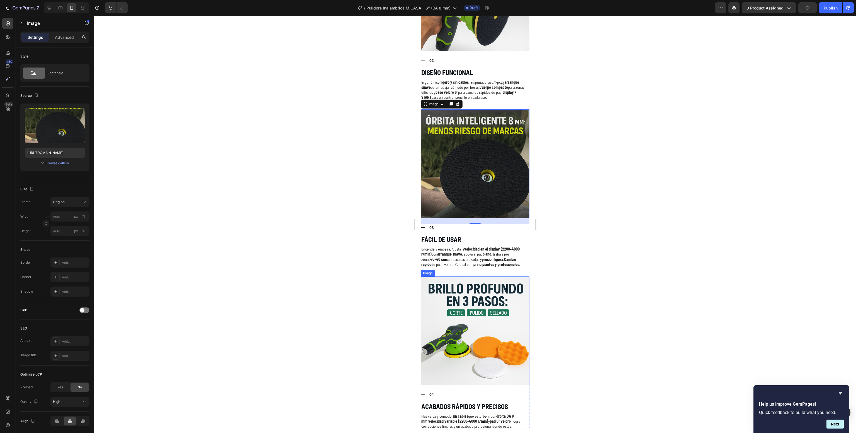
scroll to position [1372, 0]
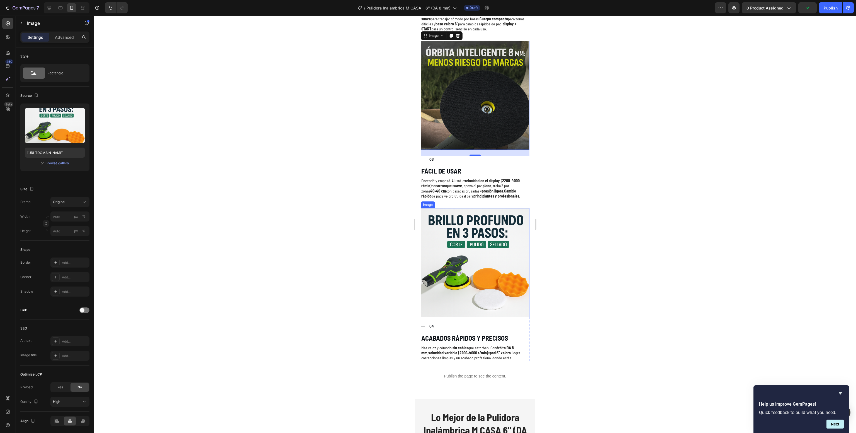
click at [490, 244] on img at bounding box center [475, 262] width 109 height 109
click at [51, 5] on icon at bounding box center [50, 8] width 6 height 6
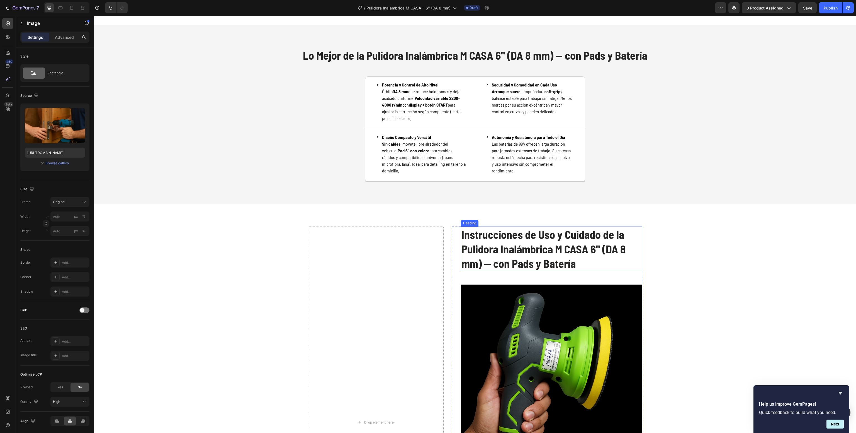
scroll to position [1242, 0]
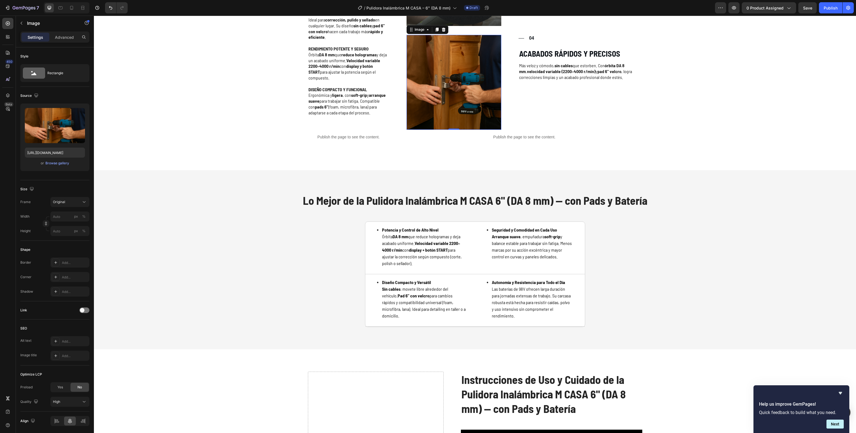
drag, startPoint x: 469, startPoint y: 102, endPoint x: 468, endPoint y: 106, distance: 4.1
click at [468, 104] on img at bounding box center [454, 82] width 95 height 95
click at [407, 74] on img at bounding box center [454, 82] width 95 height 95
click at [45, 155] on input "https://cdn.shopify.com/s/files/1/0638/1558/1836/files/gempages_522051823398290…" at bounding box center [55, 152] width 60 height 10
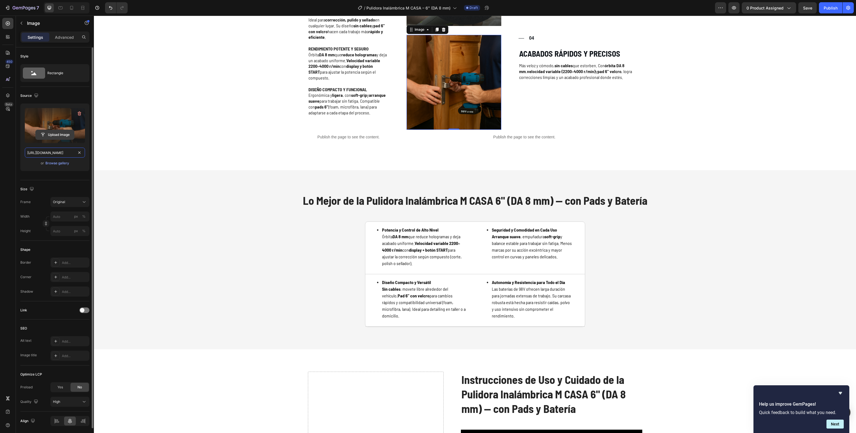
paste input "6f22ca87-5312-4e5b-8cf9-aaa22b1b3c50"
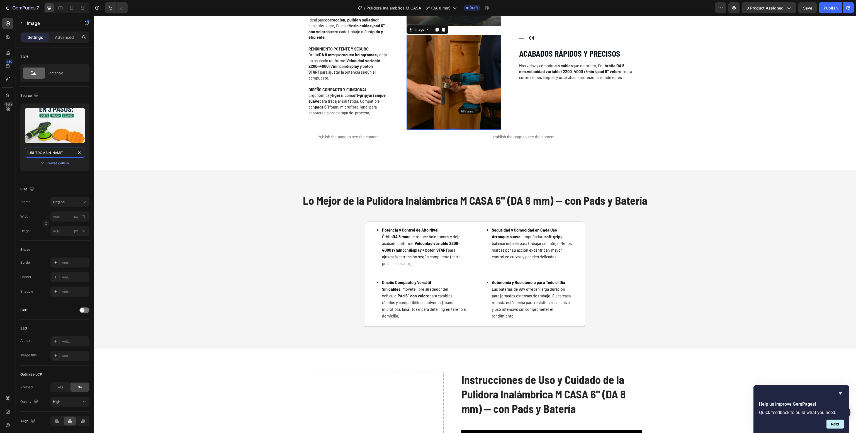
scroll to position [0, 170]
type input "https://cdn.shopify.com/s/files/1/0638/1558/1836/files/gempages_522051823398290…"
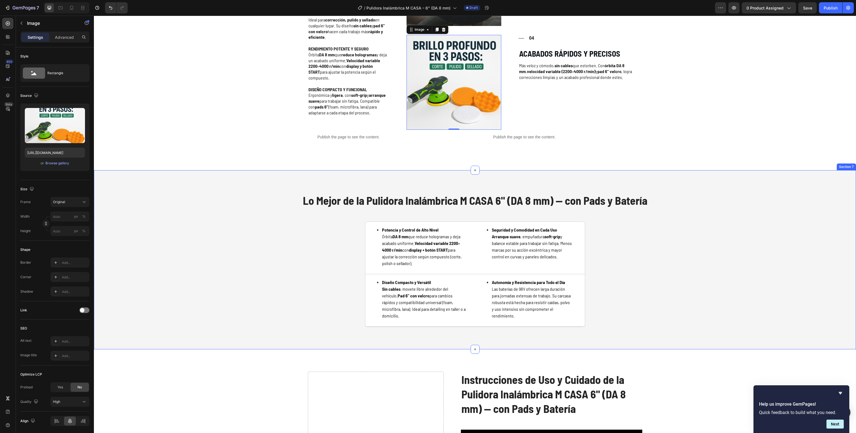
click at [272, 250] on div "Lo Mejor de la Pulidora Inalámbrica M CASA 6" (DA 8 mm) — con Pads y Batería He…" at bounding box center [475, 259] width 751 height 134
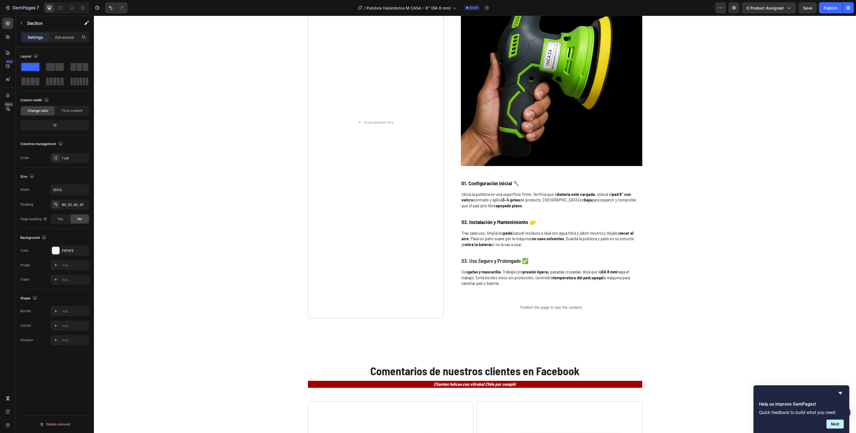
scroll to position [1986, 0]
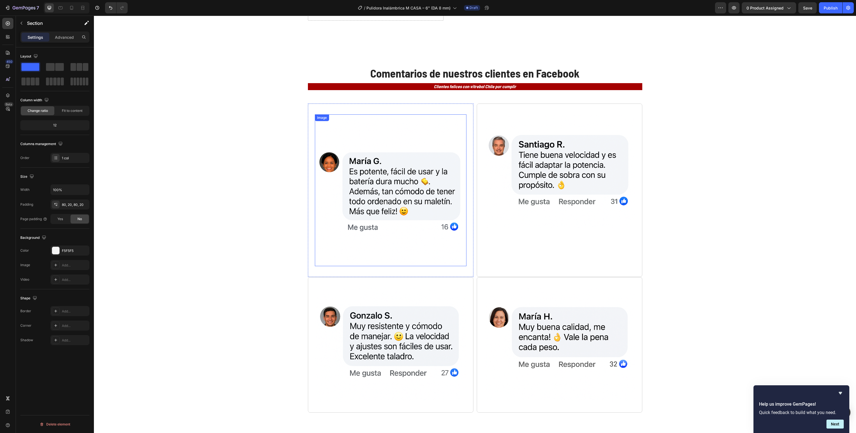
click at [403, 187] on img at bounding box center [391, 190] width 152 height 152
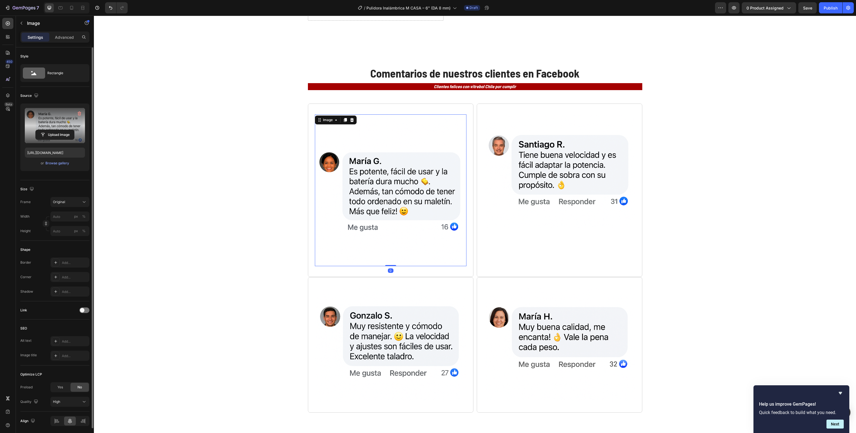
click at [49, 129] on label at bounding box center [55, 125] width 60 height 35
click at [49, 130] on input "file" at bounding box center [55, 134] width 38 height 9
type input "https://cdn.shopify.com/s/files/1/0638/1558/1836/files/gempages_522051823398290…"
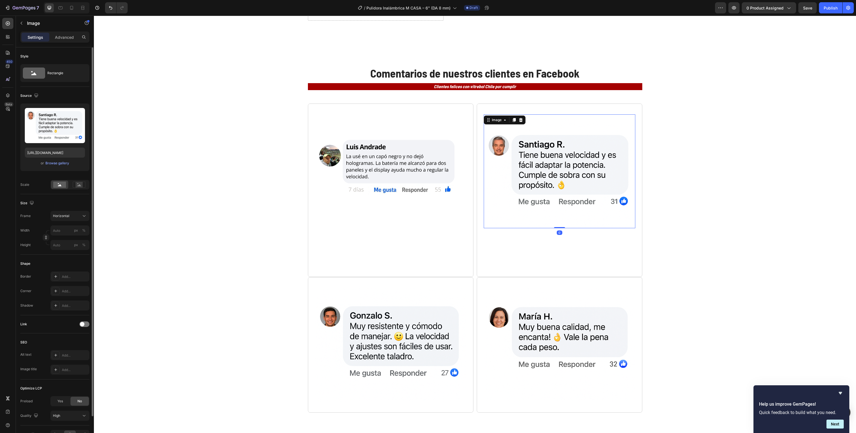
click at [568, 149] on img at bounding box center [560, 171] width 152 height 114
click at [69, 124] on label at bounding box center [55, 125] width 60 height 35
click at [69, 130] on input "file" at bounding box center [55, 134] width 38 height 9
type input "https://cdn.shopify.com/s/files/1/0638/1558/1836/files/gempages_522051823398290…"
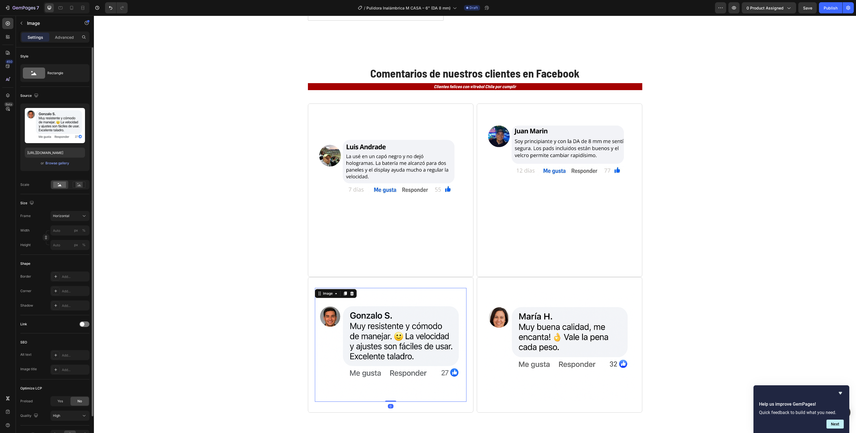
click at [394, 349] on img at bounding box center [391, 345] width 152 height 114
click at [62, 137] on input "file" at bounding box center [55, 134] width 38 height 9
type input "https://cdn.shopify.com/s/files/1/0638/1558/1836/files/gempages_522051823398290…"
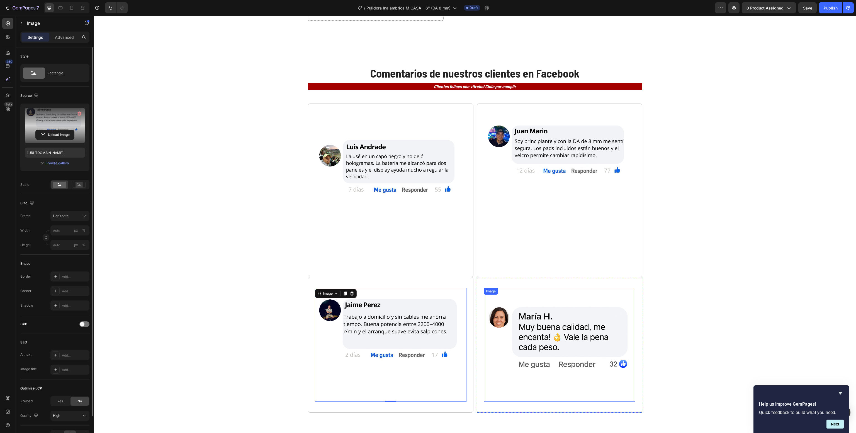
click at [542, 337] on img at bounding box center [560, 345] width 152 height 114
click at [58, 129] on label at bounding box center [55, 125] width 60 height 35
click at [58, 130] on input "file" at bounding box center [55, 134] width 38 height 9
type input "https://cdn.shopify.com/s/files/1/0638/1558/1836/files/gempages_522051823398290…"
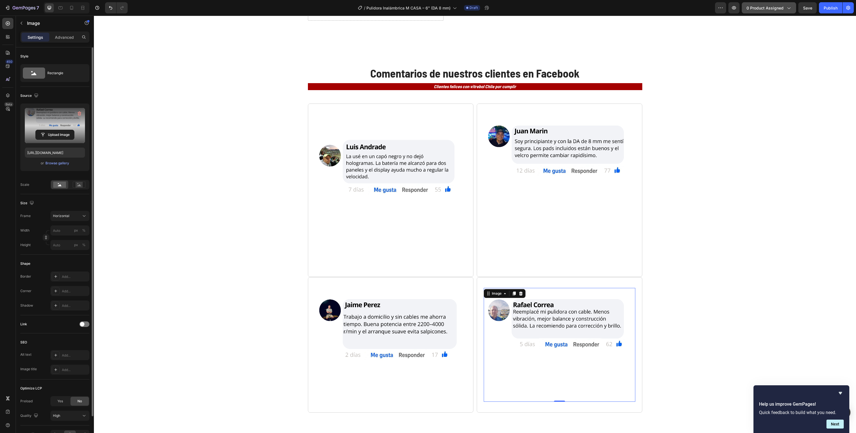
click at [771, 10] on span "0 product assigned" at bounding box center [765, 8] width 37 height 6
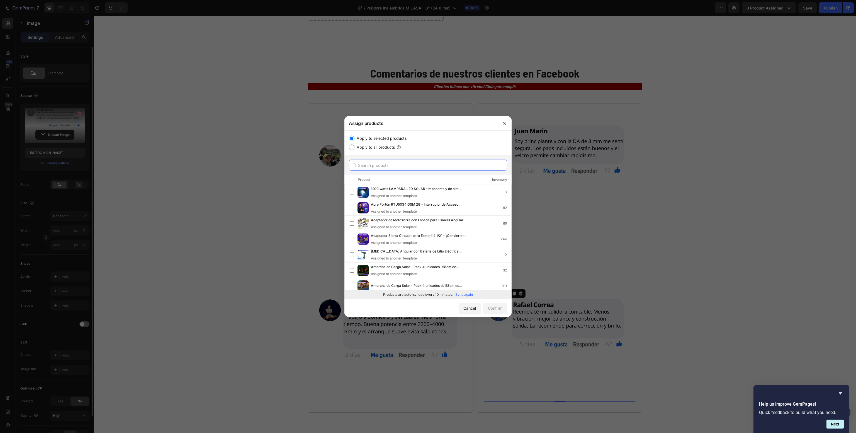
click at [411, 164] on input "text" at bounding box center [428, 164] width 158 height 11
paste input "Pulidora Inalámbrica M CASA – 6" (DA 8 mm)"
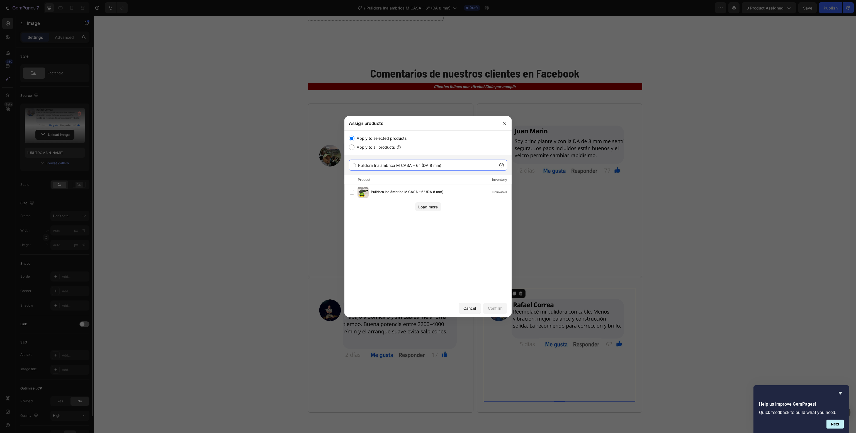
type input "Pulidora Inalámbrica M CASA – 6" (DA 8 mm)"
click at [422, 191] on span "Pulidora Inalámbrica M CASA – 6" (DA 8 mm)" at bounding box center [407, 192] width 72 height 6
click at [500, 305] on div "Confirm" at bounding box center [495, 308] width 14 height 6
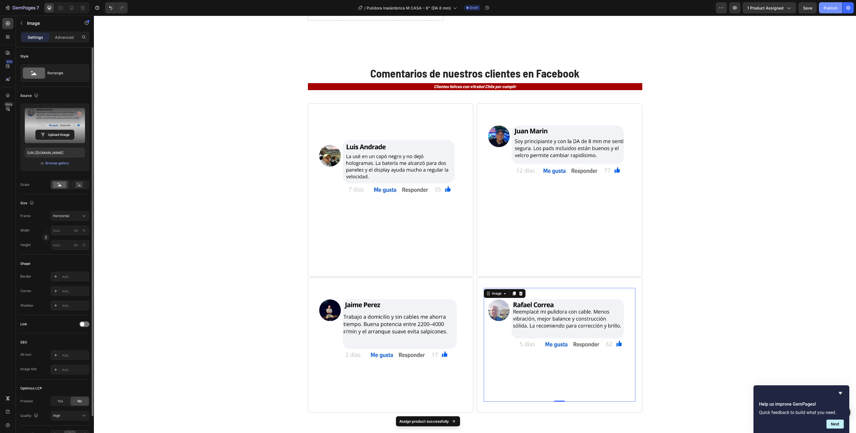
click at [831, 6] on div "Publish" at bounding box center [831, 8] width 14 height 6
click at [495, 8] on button "button" at bounding box center [490, 7] width 11 height 11
